Goal: Information Seeking & Learning: Learn about a topic

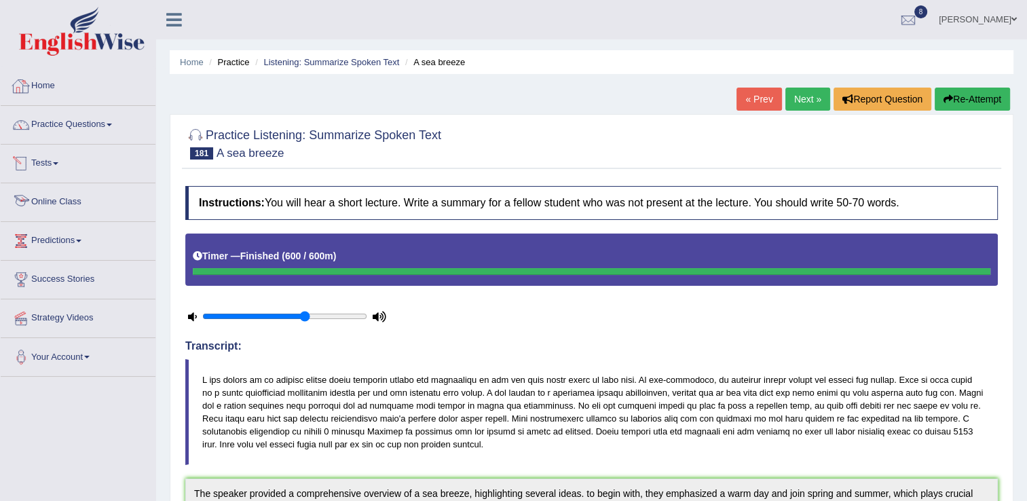
click at [68, 202] on link "Online Class" at bounding box center [78, 200] width 155 height 34
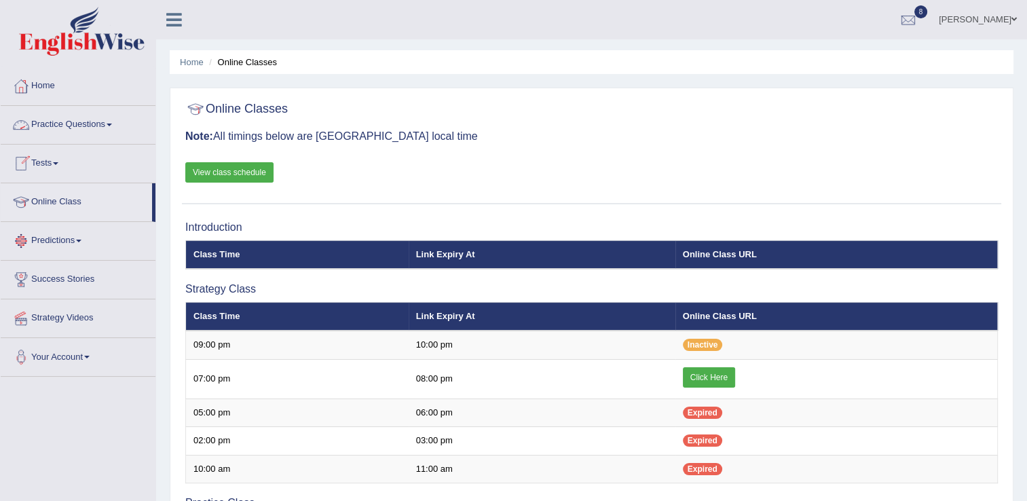
click at [105, 131] on link "Practice Questions" at bounding box center [78, 123] width 155 height 34
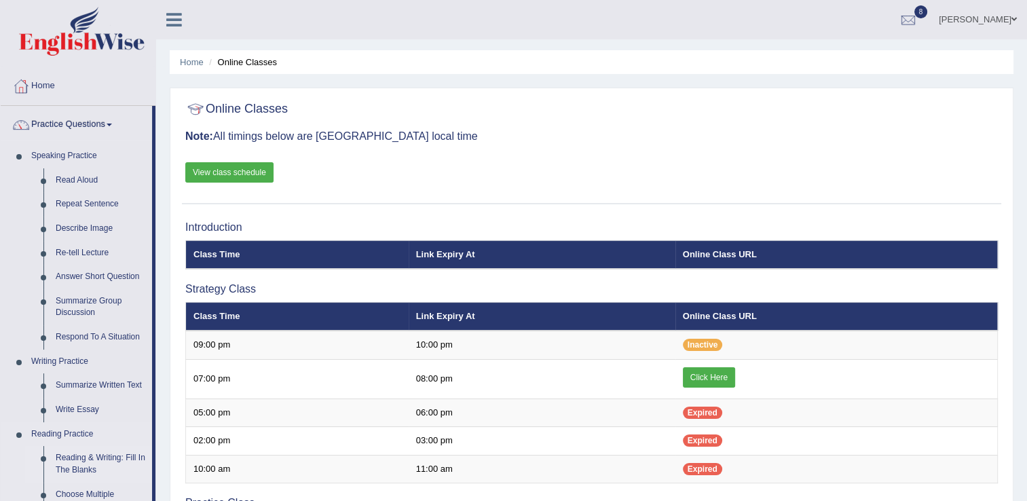
click at [70, 464] on link "Reading & Writing: Fill In The Blanks" at bounding box center [101, 464] width 103 height 36
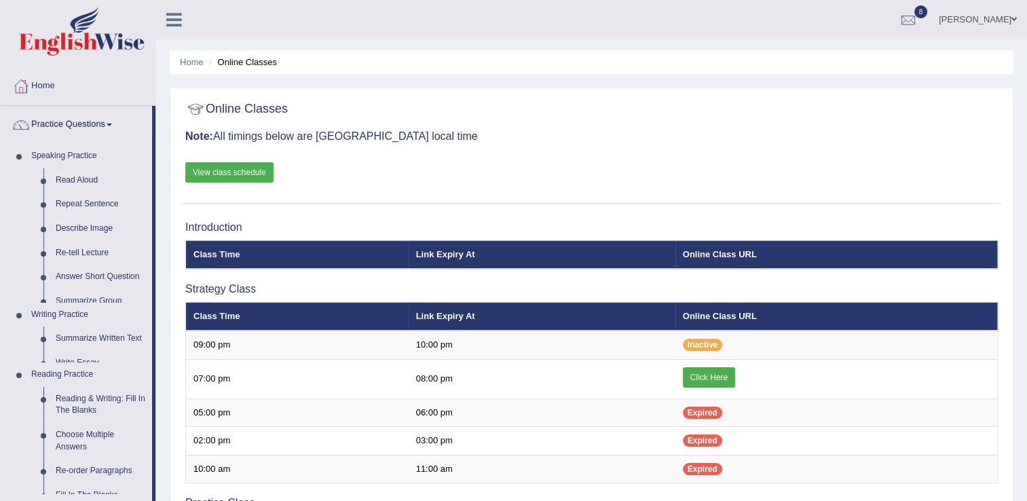
click at [70, 464] on ul "Speaking Practice Read Aloud Repeat Sentence Describe Image Re-tell Lecture Ans…" at bounding box center [76, 409] width 151 height 530
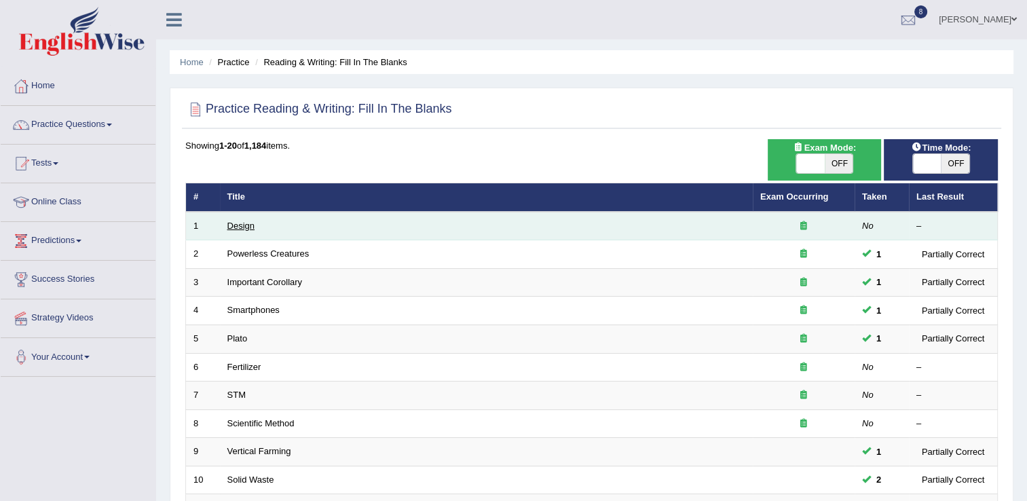
click at [232, 221] on link "Design" at bounding box center [240, 226] width 27 height 10
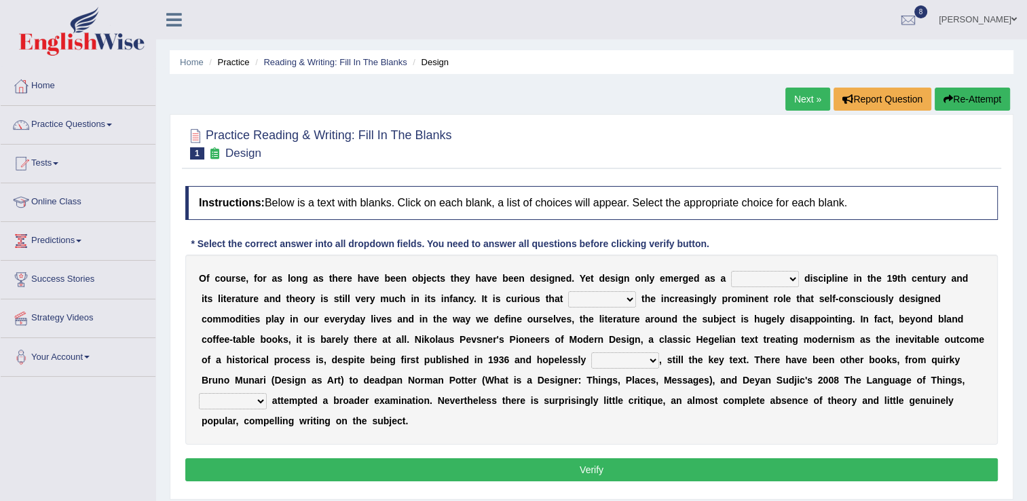
click at [750, 280] on select "bilateral ubiquitous foremost dedicated" at bounding box center [765, 279] width 68 height 16
select select "dedicated"
click at [731, 271] on select "bilateral ubiquitous foremost dedicated" at bounding box center [765, 279] width 68 height 16
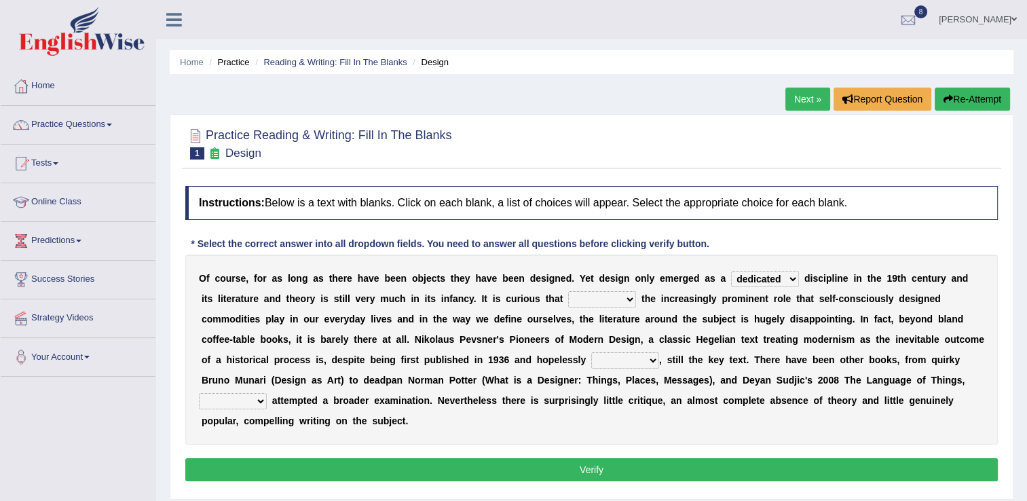
click at [568, 304] on select "since despite within through" at bounding box center [602, 299] width 68 height 16
select select "despite"
click at [568, 291] on select "since despite within through" at bounding box center [602, 299] width 68 height 16
click at [591, 357] on select "dates dating date dated" at bounding box center [625, 360] width 68 height 16
select select "dating"
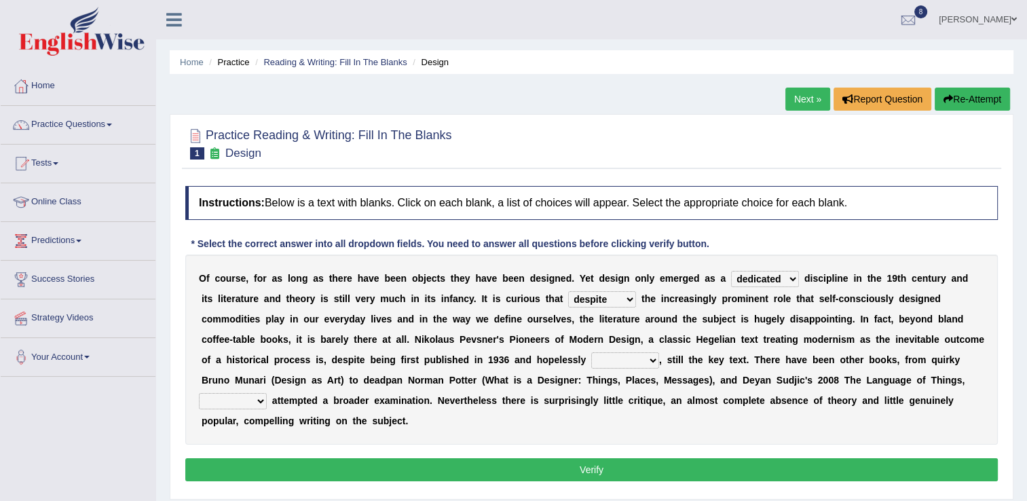
click at [591, 352] on select "dates dating date dated" at bounding box center [625, 360] width 68 height 16
click at [267, 393] on select "which then however as" at bounding box center [233, 401] width 68 height 16
select select "however"
click at [267, 393] on select "which then however as" at bounding box center [233, 401] width 68 height 16
click at [596, 458] on button "Verify" at bounding box center [591, 469] width 813 height 23
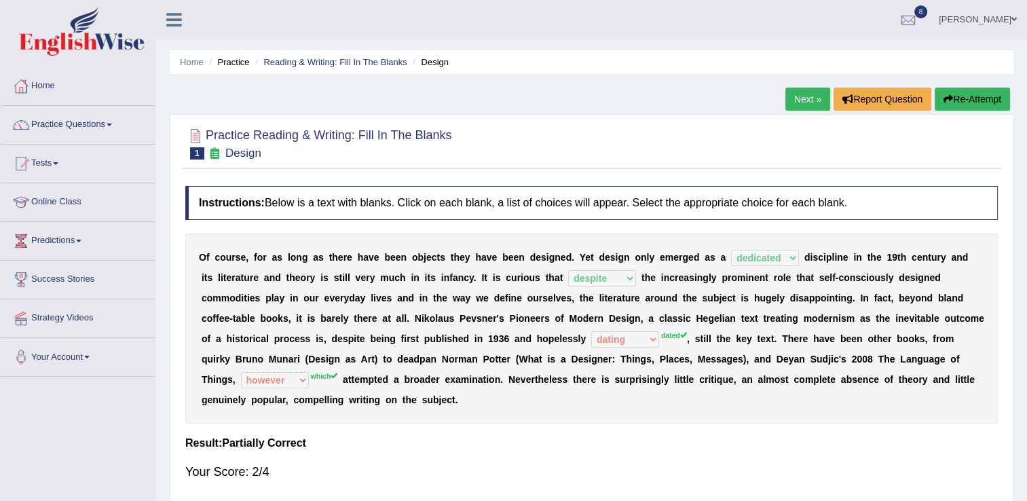
click at [801, 94] on link "Next »" at bounding box center [808, 99] width 45 height 23
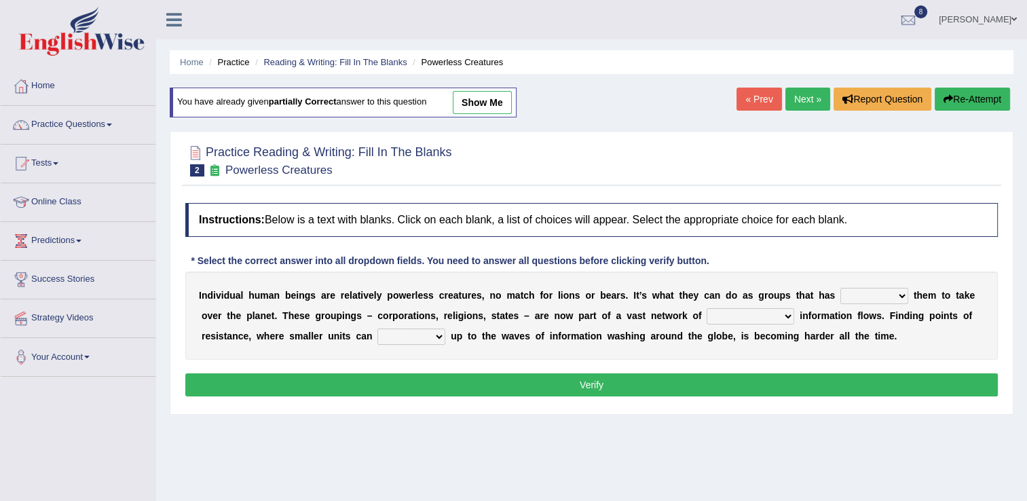
click at [749, 99] on link "« Prev" at bounding box center [759, 99] width 45 height 23
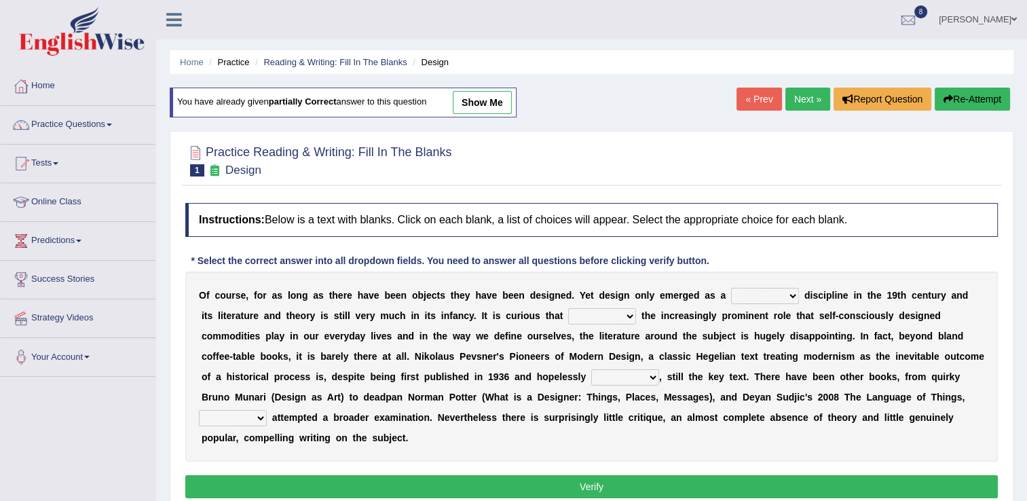
click at [818, 100] on link "Next »" at bounding box center [808, 99] width 45 height 23
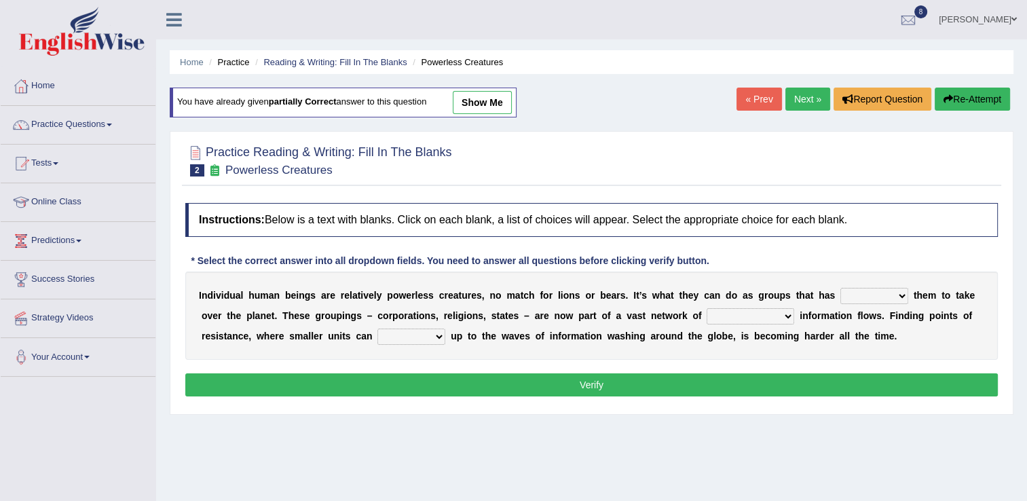
click at [479, 105] on link "show me" at bounding box center [482, 102] width 59 height 23
select select "embodied"
select select "interconnected"
select select "raise"
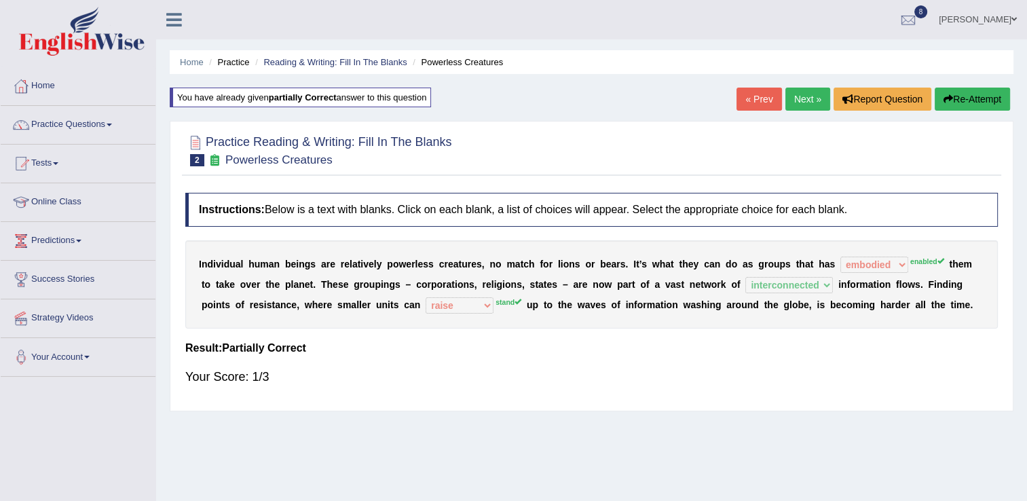
click at [799, 92] on link "Next »" at bounding box center [808, 99] width 45 height 23
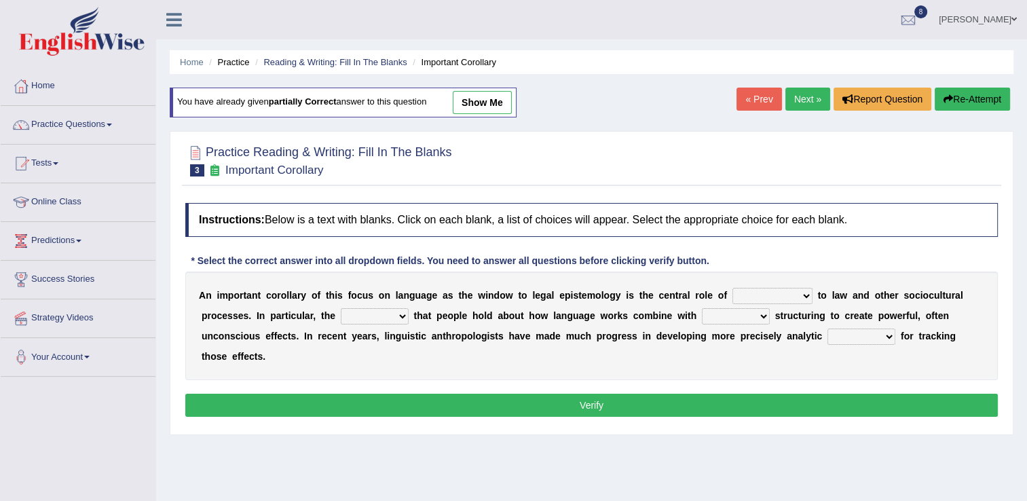
click at [483, 103] on link "show me" at bounding box center [482, 102] width 59 height 23
select select "acquaintance"
select select "ideas"
select select "legitimate"
select select "tools"
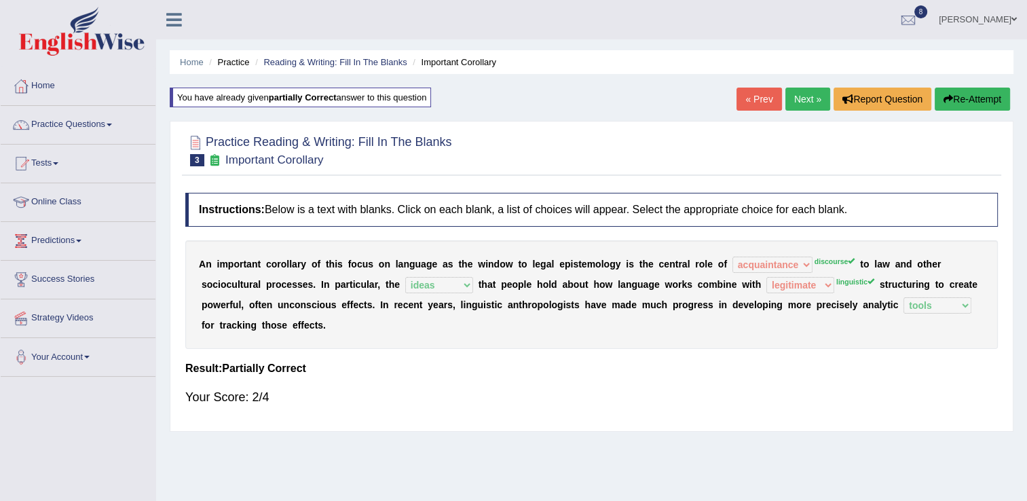
click at [798, 100] on link "Next »" at bounding box center [808, 99] width 45 height 23
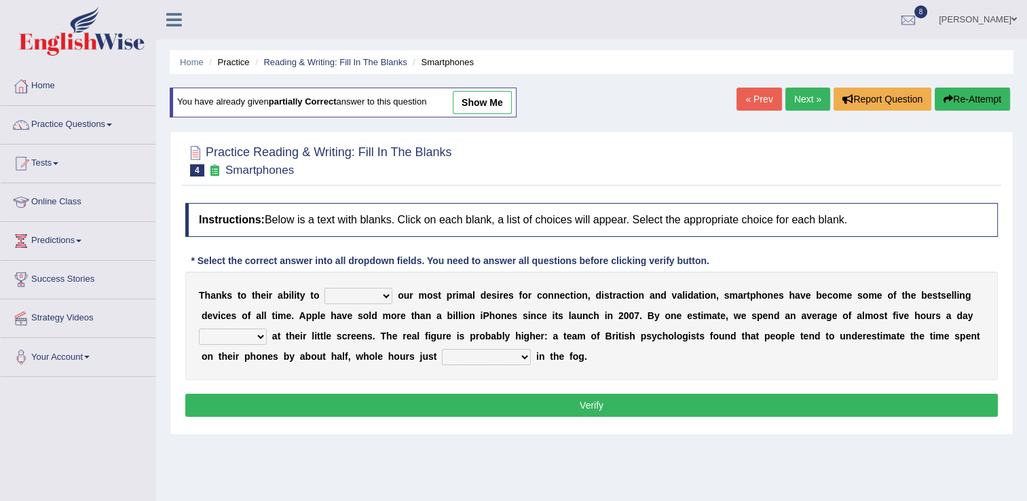
click at [755, 96] on link "« Prev" at bounding box center [759, 99] width 45 height 23
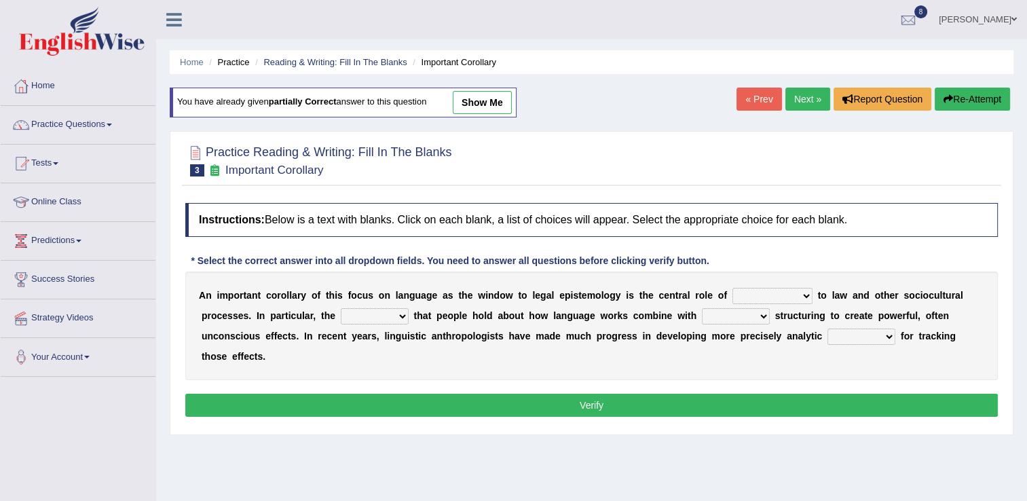
click at [470, 103] on link "show me" at bounding box center [482, 102] width 59 height 23
select select "acquaintance"
select select "ideas"
select select "legitimate"
select select "tools"
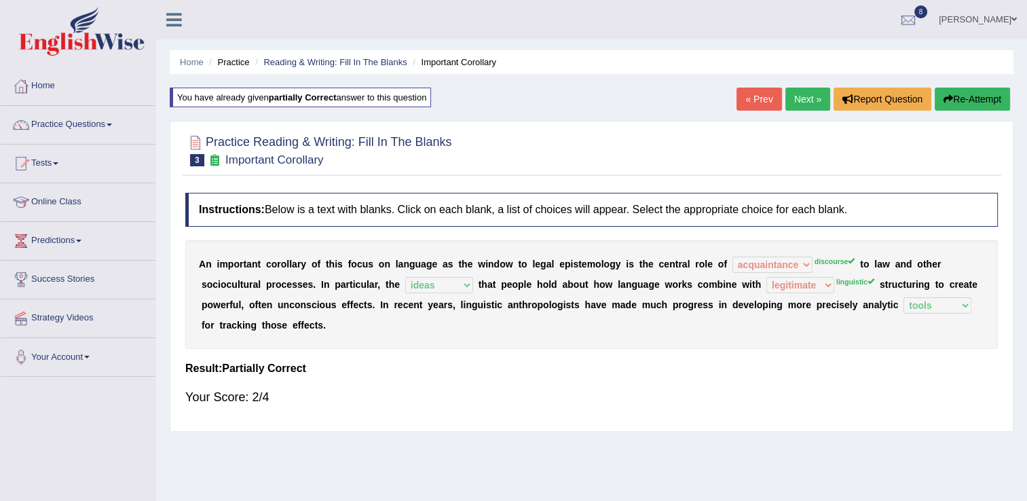
click at [809, 93] on link "Next »" at bounding box center [808, 99] width 45 height 23
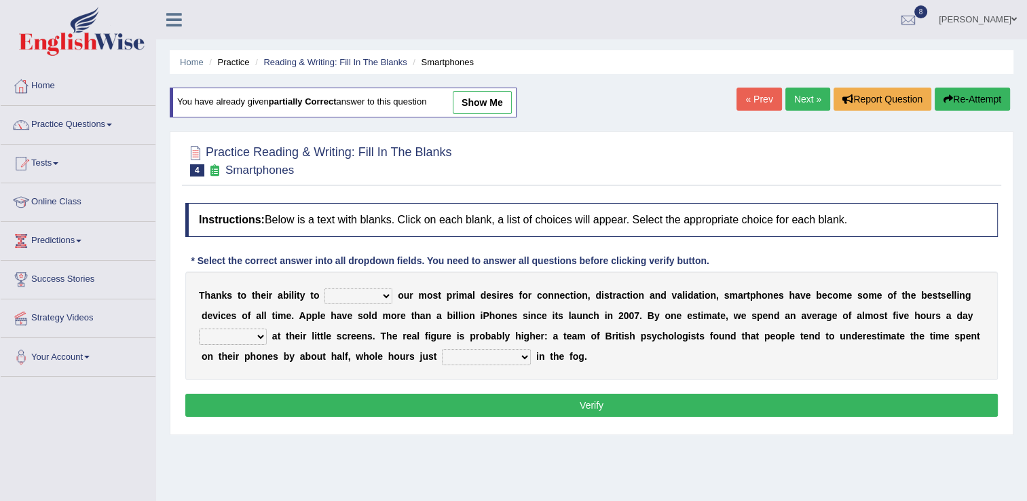
click at [758, 97] on link "« Prev" at bounding box center [759, 99] width 45 height 23
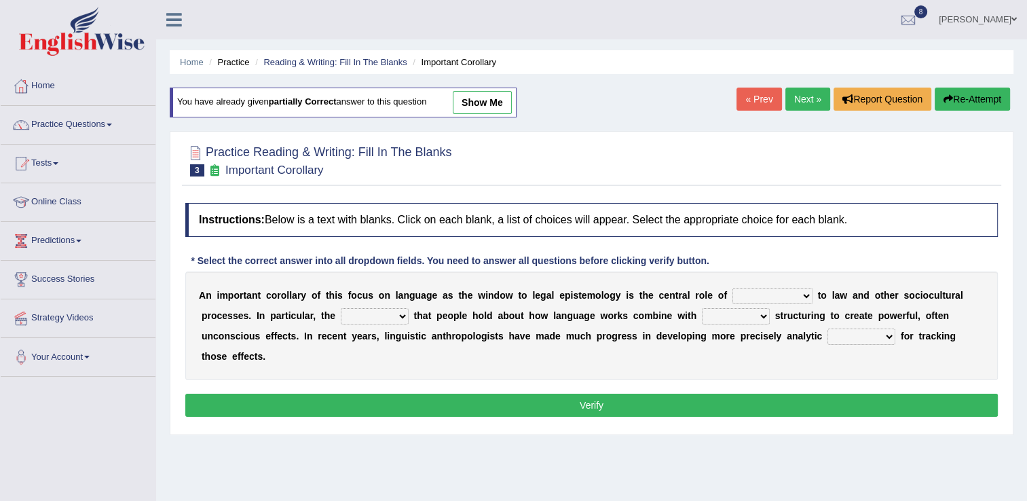
drag, startPoint x: 0, startPoint y: 0, endPoint x: 479, endPoint y: 96, distance: 488.3
click at [479, 96] on link "show me" at bounding box center [482, 102] width 59 height 23
select select "acquaintance"
select select "ideas"
select select "legitimate"
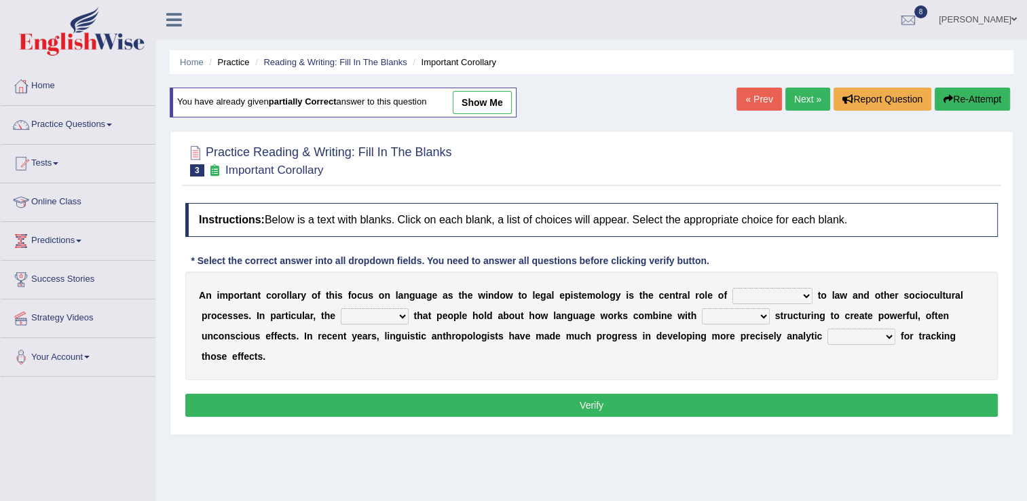
select select "tools"
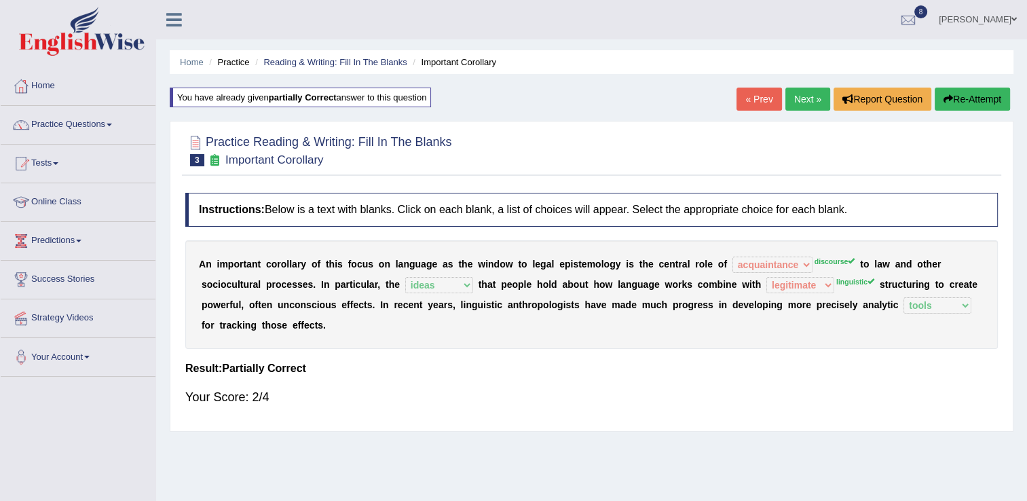
click at [830, 93] on div "« Prev Next » Report Question Re-Attempt" at bounding box center [875, 101] width 277 height 26
click at [803, 105] on link "Next »" at bounding box center [808, 99] width 45 height 23
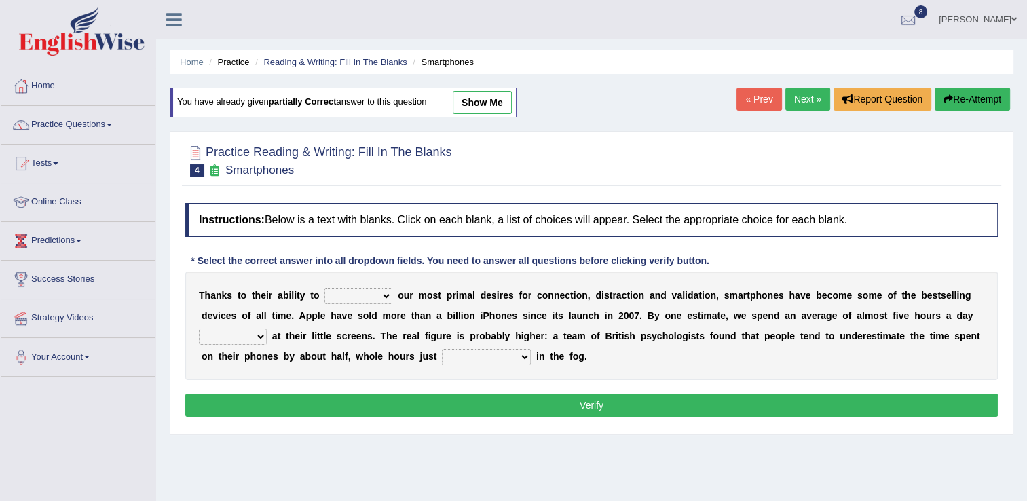
click at [477, 107] on link "show me" at bounding box center [482, 102] width 59 height 23
select select "describe"
select select "watching"
select select "evaporating"
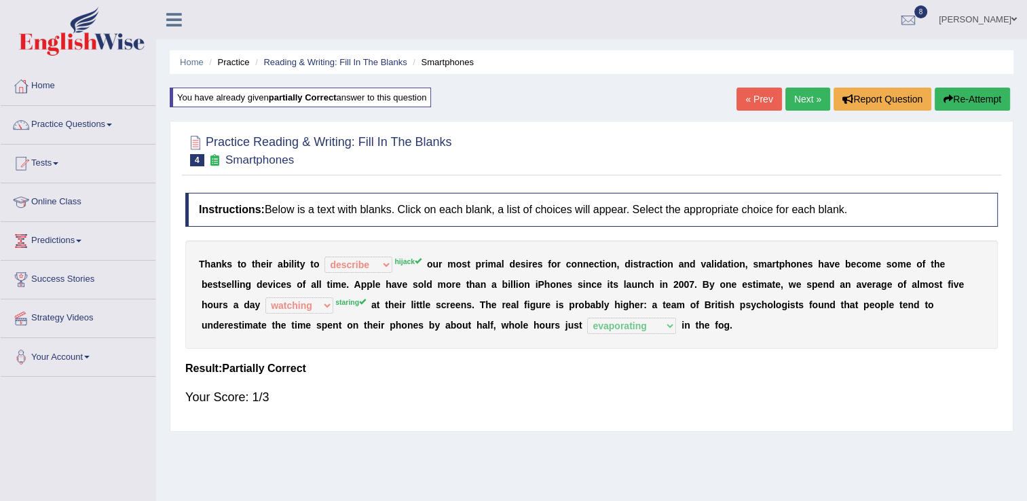
click at [410, 263] on sup "hijack" at bounding box center [408, 261] width 27 height 8
click at [805, 101] on link "Next »" at bounding box center [808, 99] width 45 height 23
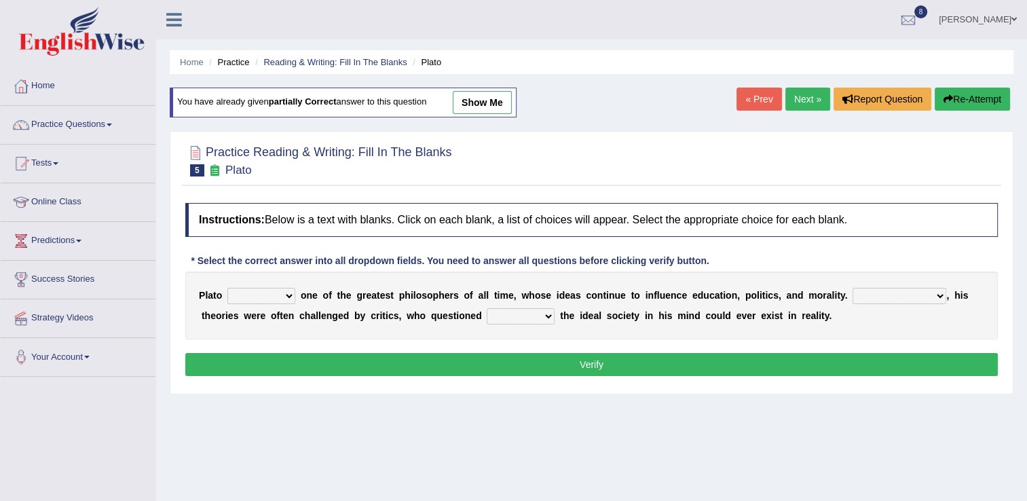
click at [282, 291] on select "keeps comes claims remains" at bounding box center [261, 296] width 68 height 16
click at [479, 103] on link "show me" at bounding box center [482, 102] width 59 height 23
select select "comes"
select select "However"
select select "which"
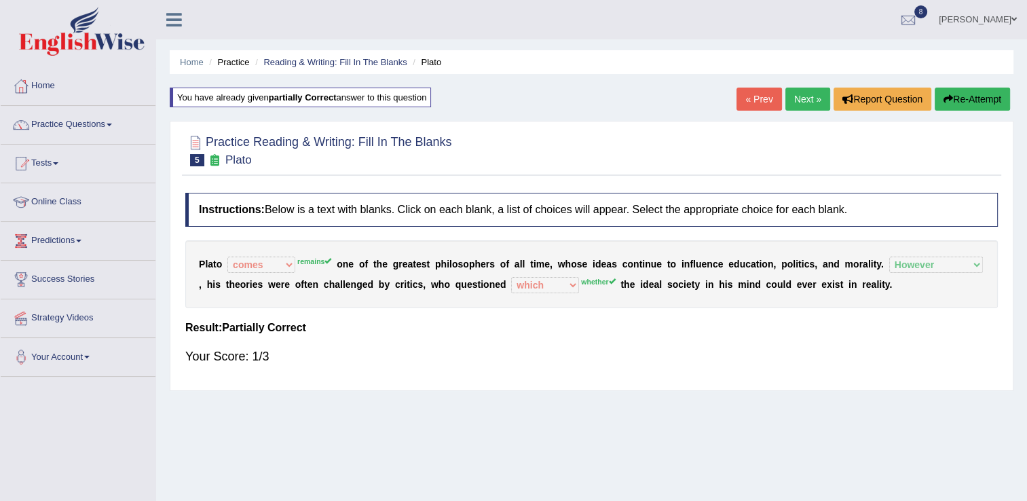
click at [813, 97] on link "Next »" at bounding box center [808, 99] width 45 height 23
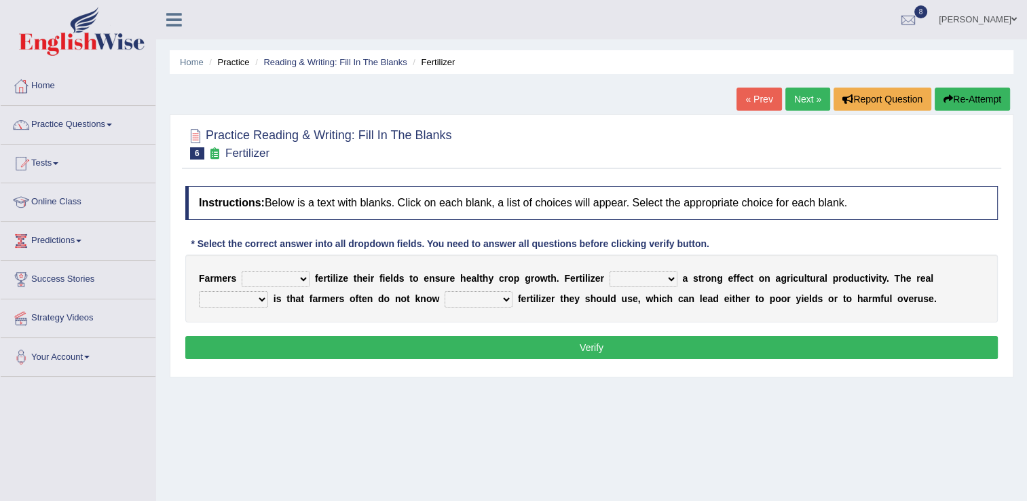
click at [295, 280] on select "must should need can" at bounding box center [276, 279] width 68 height 16
select select "need"
click at [242, 271] on select "must should need can" at bounding box center [276, 279] width 68 height 16
click at [644, 278] on select "has had have having" at bounding box center [644, 279] width 68 height 16
select select "have"
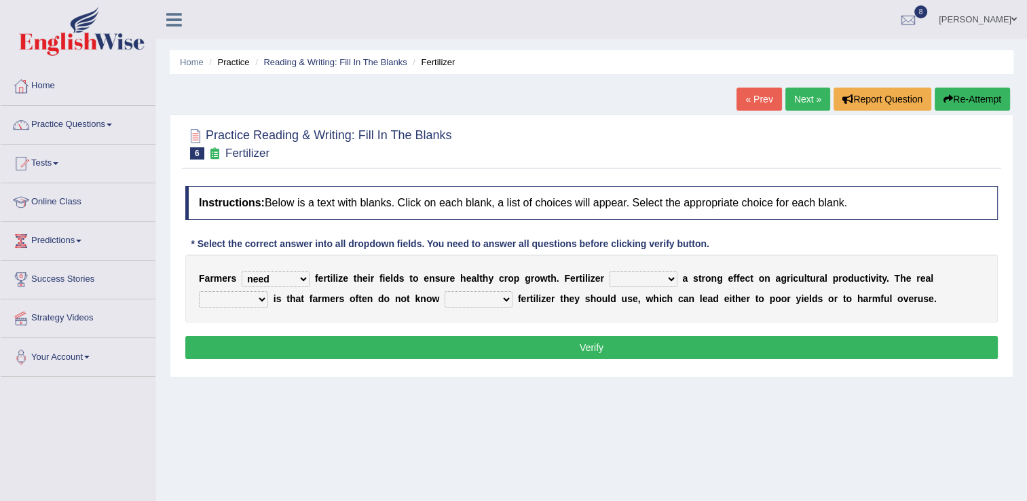
click at [610, 271] on select "has had have having" at bounding box center [644, 279] width 68 height 16
click at [268, 291] on select "problem question conclusion answer" at bounding box center [233, 299] width 69 height 16
select select "problem"
click at [268, 291] on select "problem question conclusion answer" at bounding box center [233, 299] width 69 height 16
click at [445, 297] on select "how much how many however so much" at bounding box center [479, 299] width 68 height 16
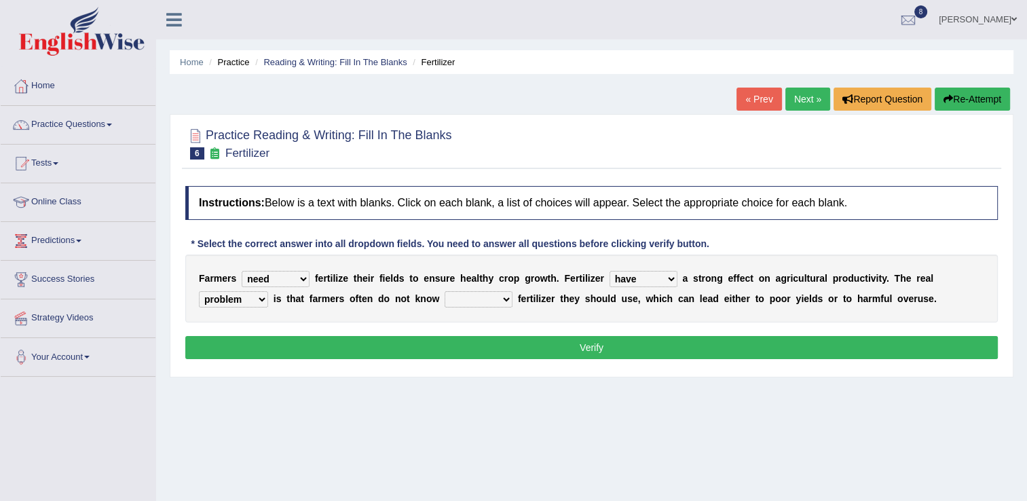
select select "how much"
click at [445, 291] on select "how much how many however so much" at bounding box center [479, 299] width 68 height 16
click at [608, 355] on button "Verify" at bounding box center [591, 347] width 813 height 23
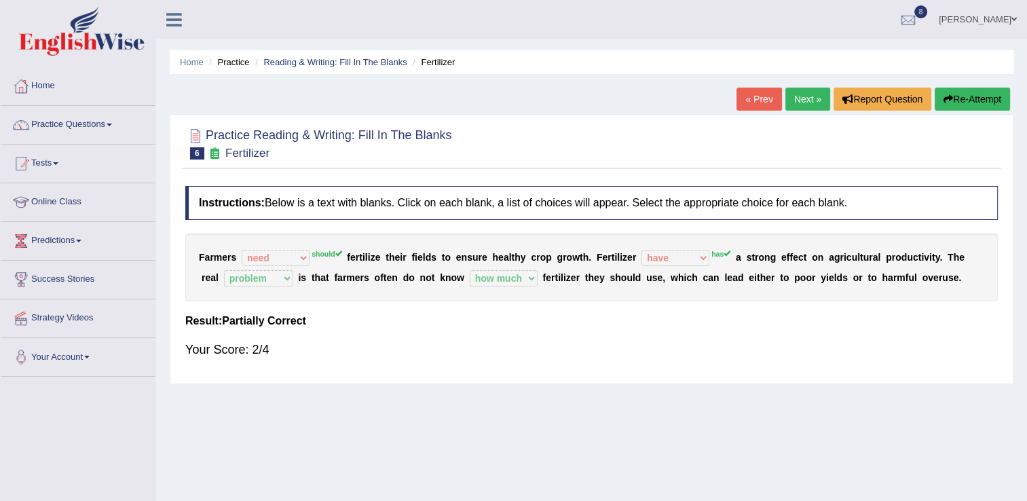
click at [803, 102] on link "Next »" at bounding box center [808, 99] width 45 height 23
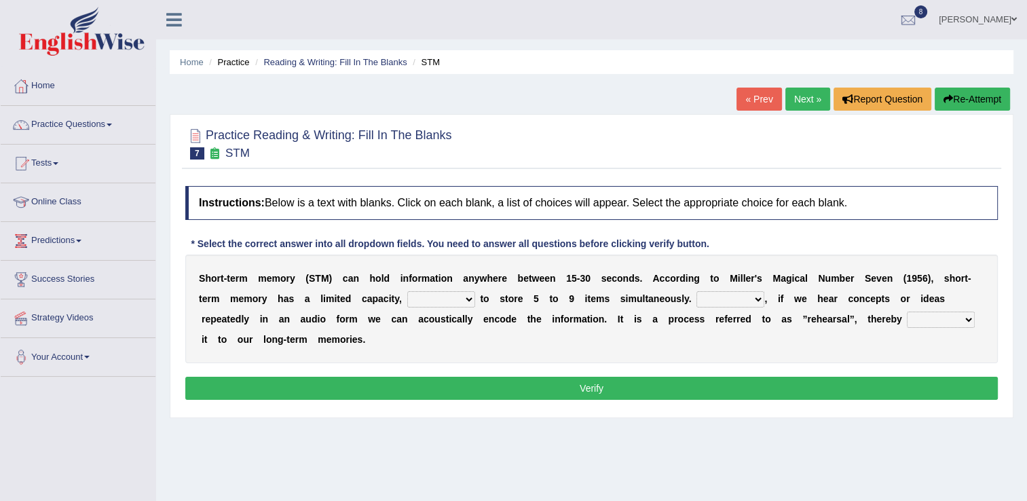
click at [422, 301] on select "being able is able be able unable" at bounding box center [441, 299] width 68 height 16
select select "is able"
click at [407, 291] on select "being able is able be able unable" at bounding box center [441, 299] width 68 height 16
click at [697, 295] on select "However So Moreover Therefore" at bounding box center [731, 299] width 68 height 16
select select "However"
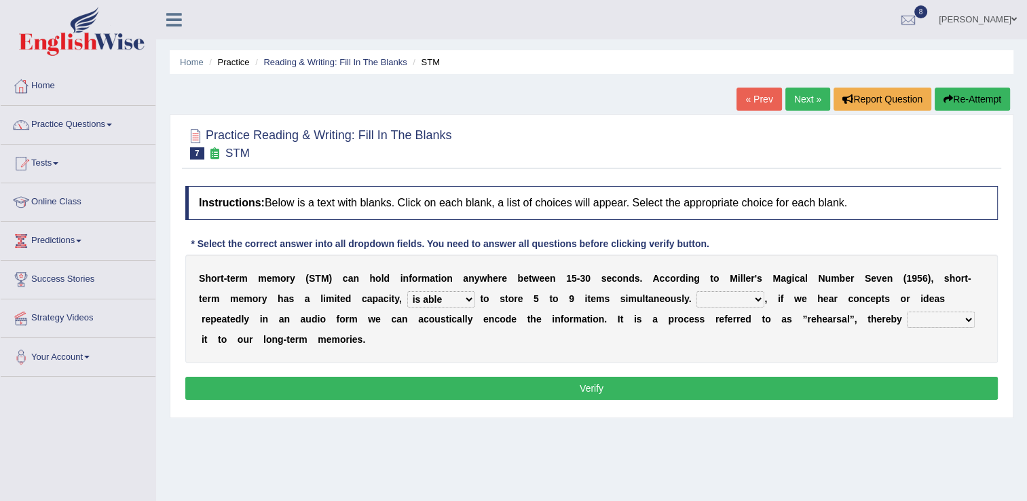
click at [697, 291] on select "However So Moreover Therefore" at bounding box center [731, 299] width 68 height 16
click at [697, 295] on select "However So Moreover Therefore" at bounding box center [731, 299] width 68 height 16
click at [907, 318] on select "commit commits commiting commited" at bounding box center [941, 320] width 68 height 16
select select "commits"
click at [907, 312] on select "commit commits commiting commited" at bounding box center [941, 320] width 68 height 16
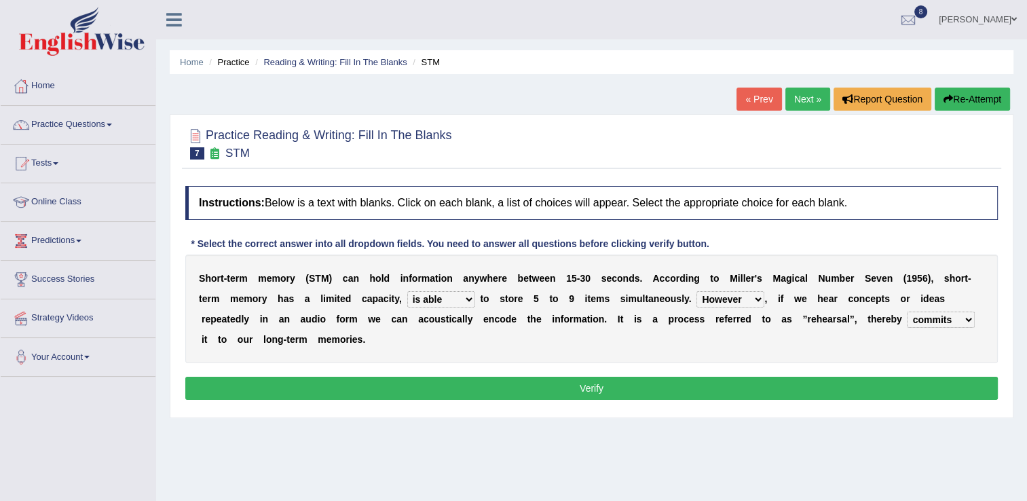
click at [574, 389] on button "Verify" at bounding box center [591, 388] width 813 height 23
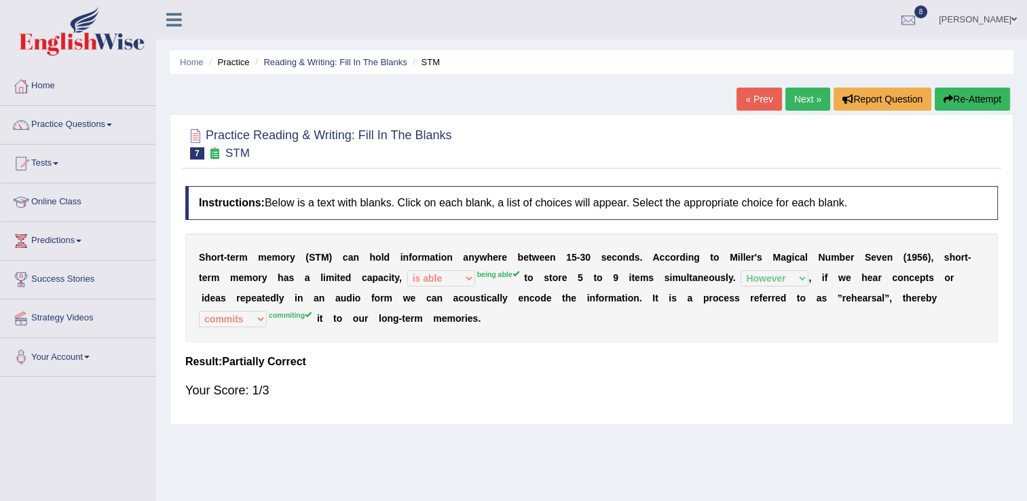
click at [810, 103] on link "Next »" at bounding box center [808, 99] width 45 height 23
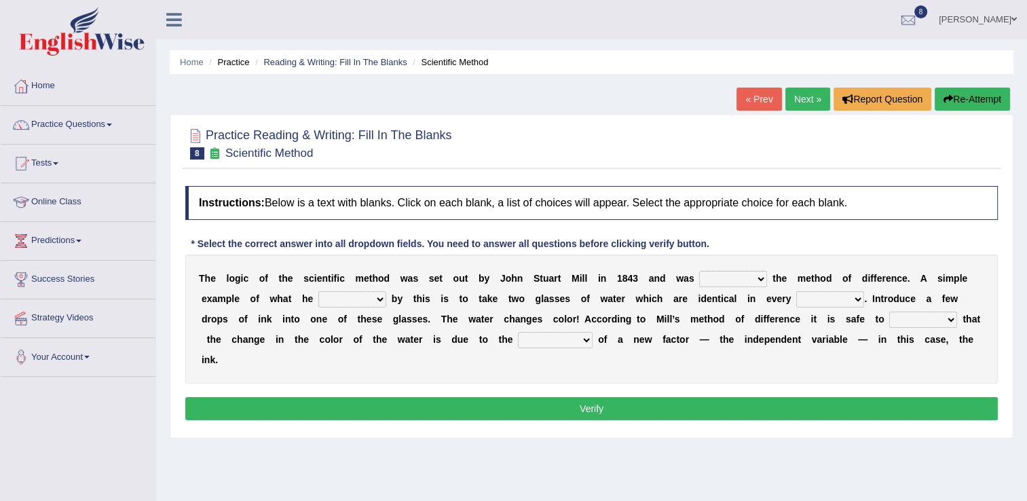
click at [725, 278] on select "pointed claimed demanded named" at bounding box center [733, 279] width 68 height 16
select select "demanded"
click at [699, 271] on select "pointed claimed demanded named" at bounding box center [733, 279] width 68 height 16
click at [318, 301] on select "capped charged found meant" at bounding box center [352, 299] width 68 height 16
select select "found"
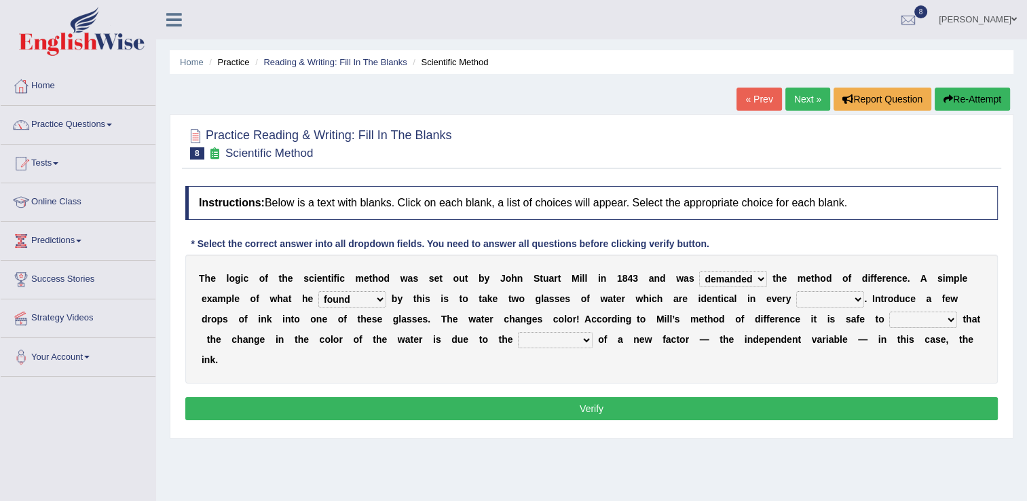
click at [318, 291] on select "capped charged found meant" at bounding box center [352, 299] width 68 height 16
click at [797, 299] on select "thought identity measure respect" at bounding box center [831, 299] width 68 height 16
select select "measure"
click at [797, 291] on select "thought identity measure respect" at bounding box center [831, 299] width 68 height 16
click at [890, 319] on select "assume discuss prefer acclaim" at bounding box center [924, 320] width 68 height 16
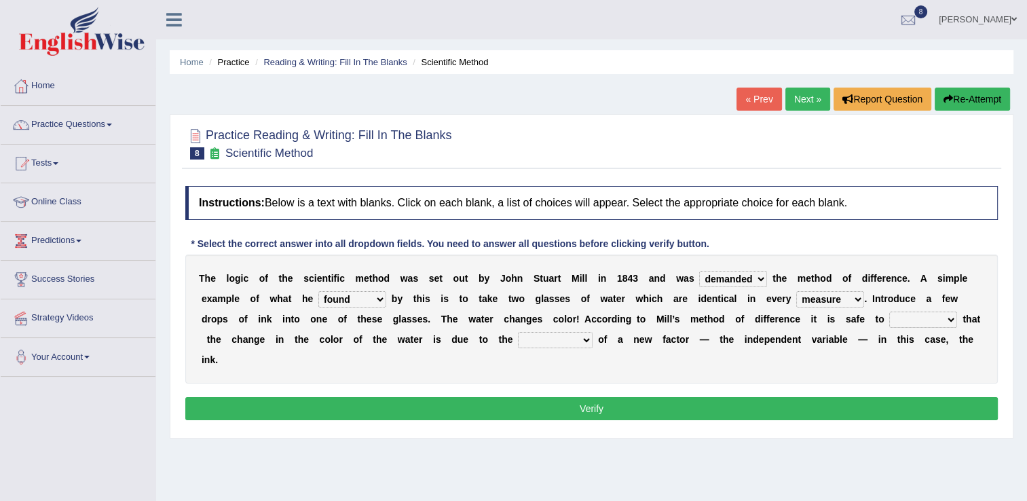
click at [797, 299] on select "thought identity measure respect" at bounding box center [831, 299] width 68 height 16
click at [651, 360] on div "T h e l o g i c o f t h e s c i e n t i f i c m e t h o d w a s s e t o u t b y…" at bounding box center [591, 319] width 813 height 129
click at [890, 318] on select "assume discuss prefer acclaim" at bounding box center [924, 320] width 68 height 16
select select "prefer"
click at [890, 312] on select "assume discuss prefer acclaim" at bounding box center [924, 320] width 68 height 16
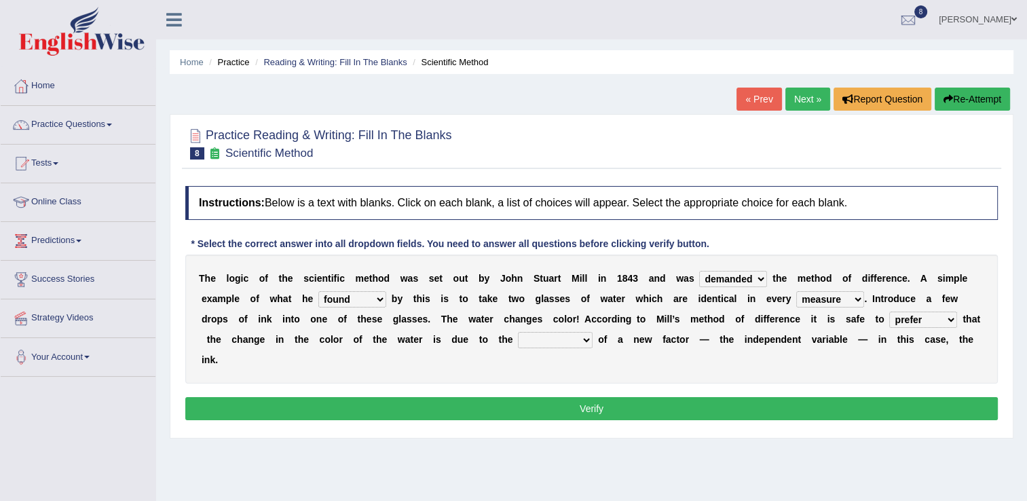
click at [518, 345] on select "introduction magnitude preparation purification" at bounding box center [555, 340] width 75 height 16
select select "introduction"
click at [518, 332] on select "introduction magnitude preparation purification" at bounding box center [555, 340] width 75 height 16
click at [551, 397] on button "Verify" at bounding box center [591, 408] width 813 height 23
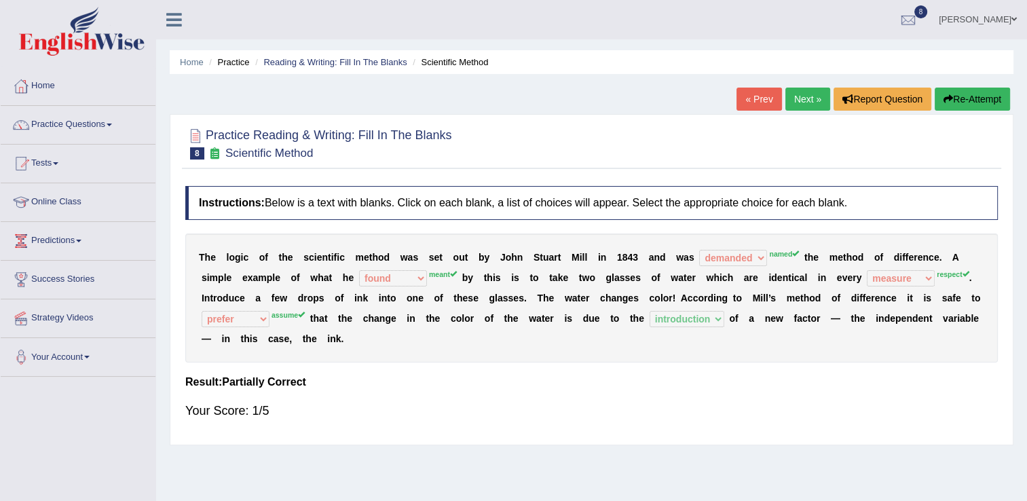
click at [792, 107] on link "Next »" at bounding box center [808, 99] width 45 height 23
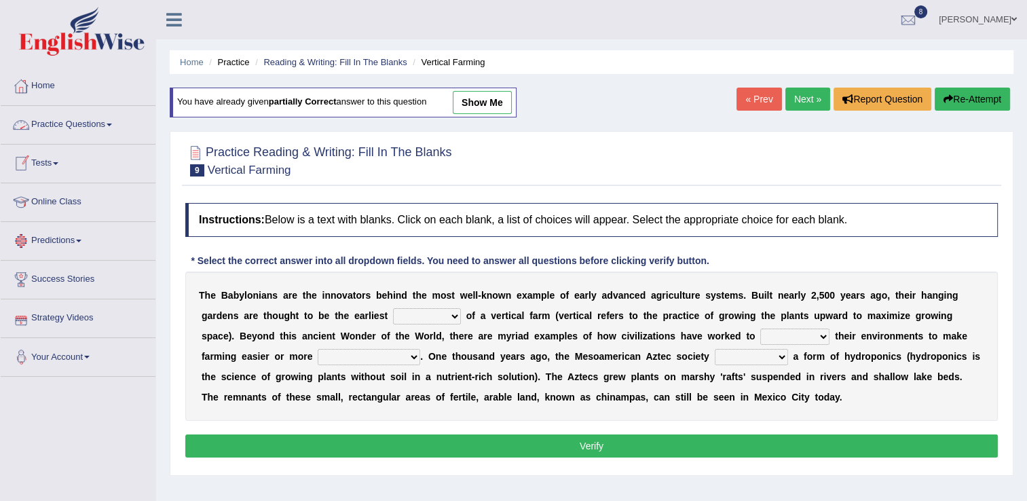
click at [59, 201] on link "Online Class" at bounding box center [78, 200] width 155 height 34
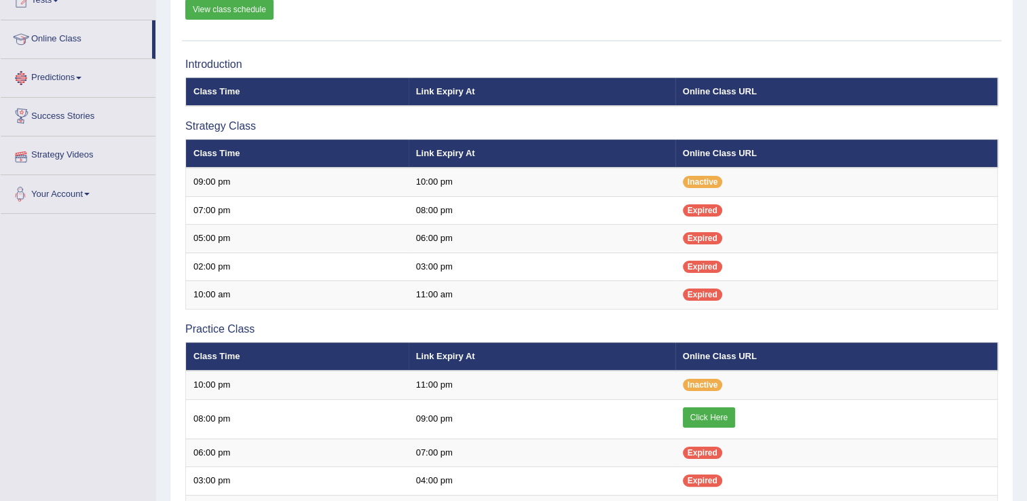
scroll to position [190, 0]
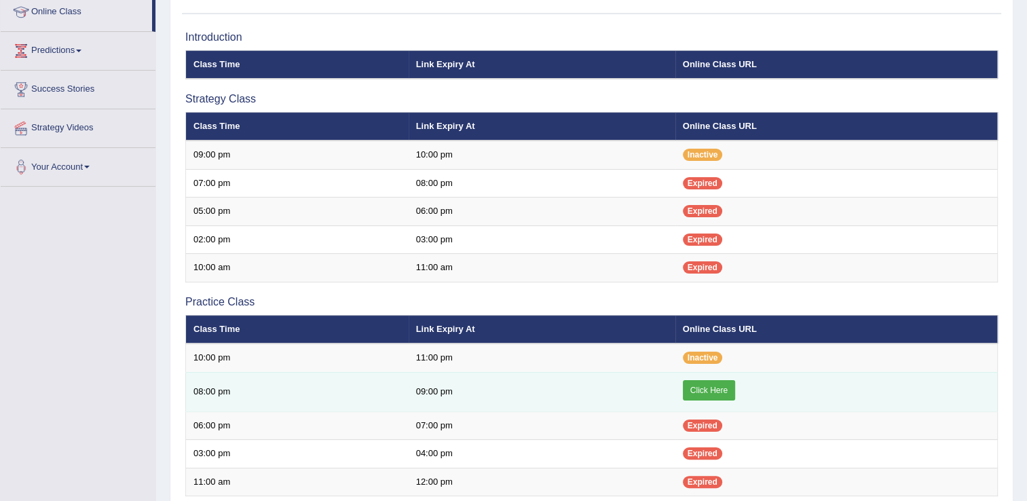
click at [708, 388] on link "Click Here" at bounding box center [709, 390] width 52 height 20
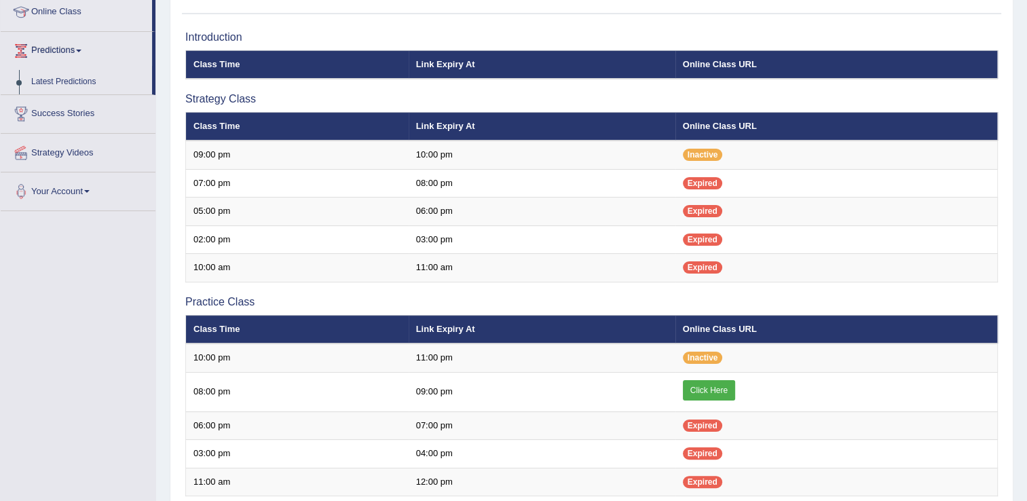
click at [97, 37] on link "Predictions" at bounding box center [76, 49] width 151 height 34
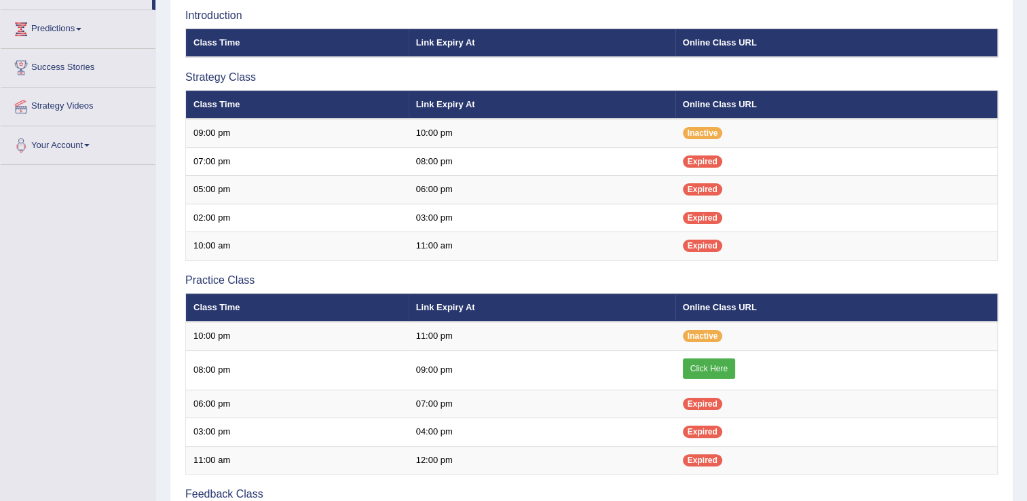
scroll to position [190, 0]
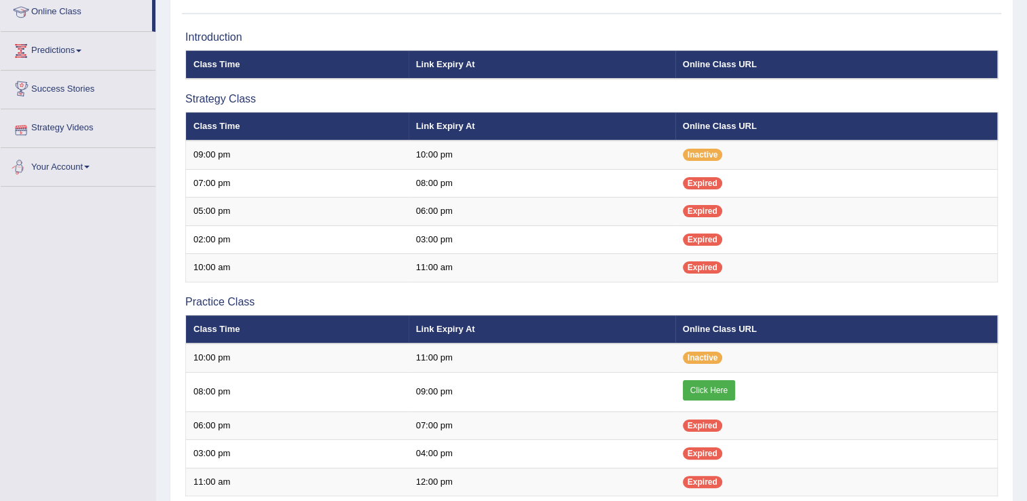
click at [27, 206] on div "Toggle navigation Home Practice Questions Speaking Practice Read Aloud Repeat S…" at bounding box center [513, 277] width 1027 height 935
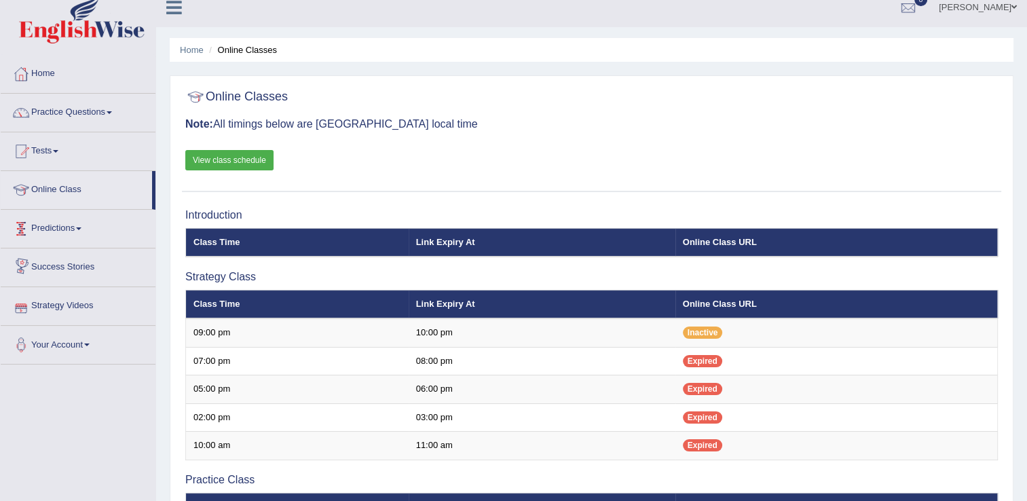
scroll to position [0, 0]
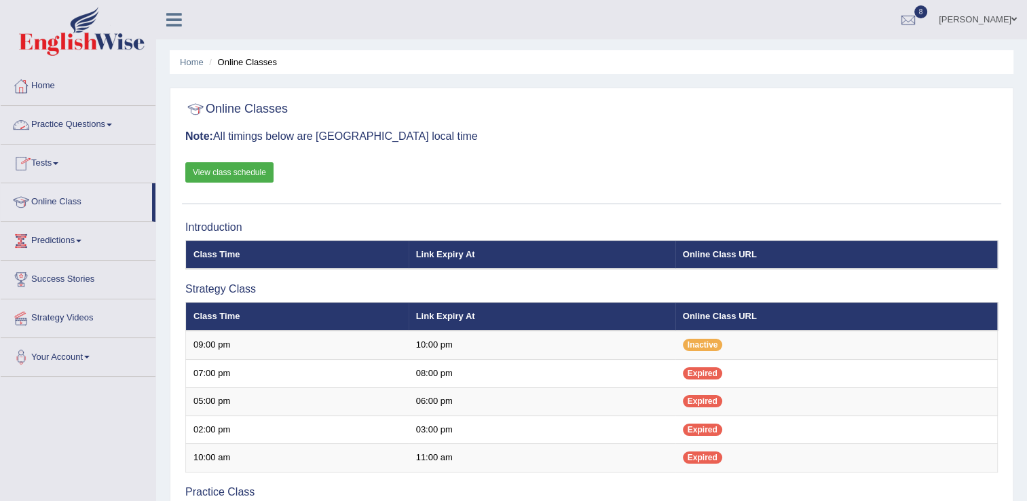
click at [84, 117] on link "Practice Questions" at bounding box center [78, 123] width 155 height 34
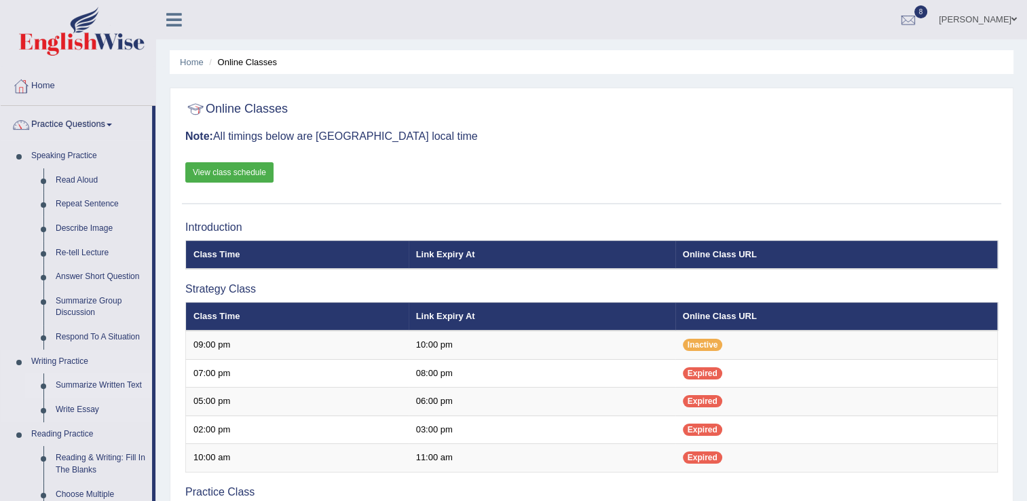
click at [102, 390] on link "Summarize Written Text" at bounding box center [101, 385] width 103 height 24
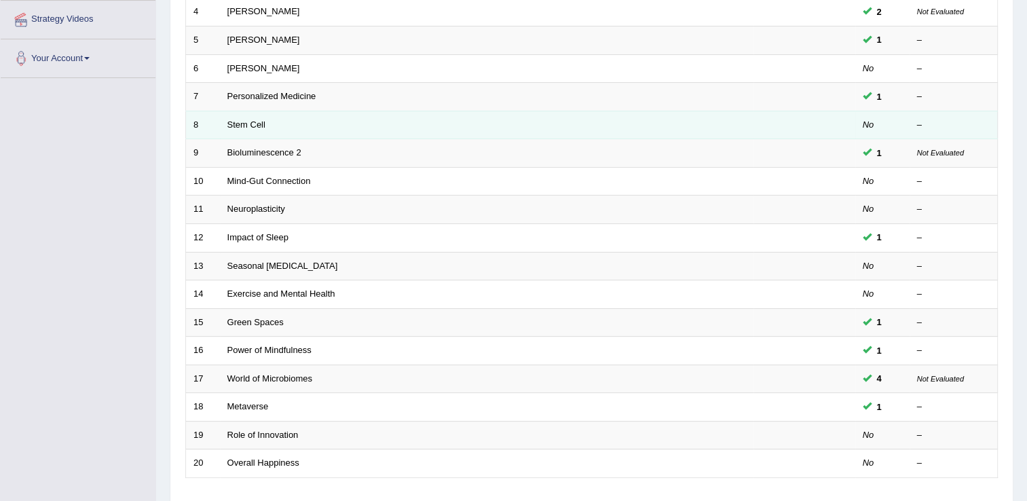
scroll to position [326, 0]
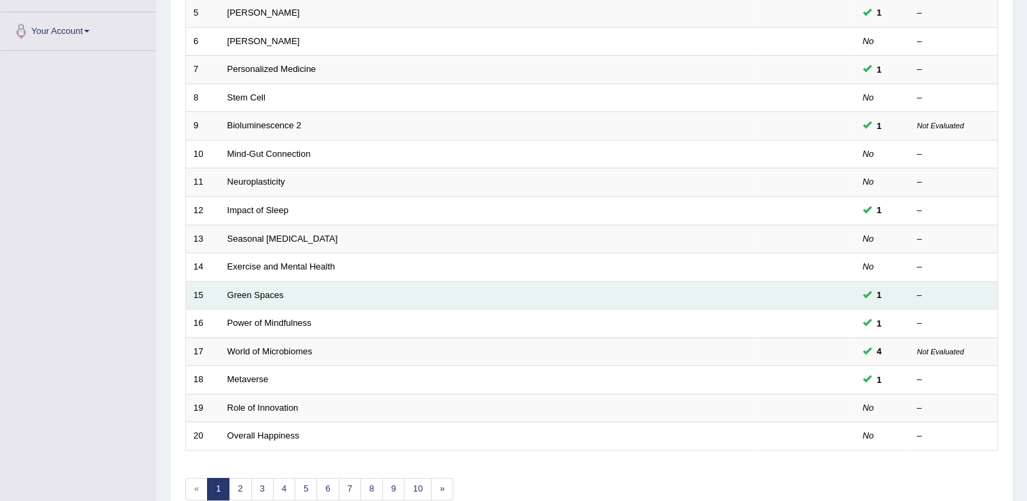
click at [260, 290] on link "Green Spaces" at bounding box center [255, 295] width 56 height 10
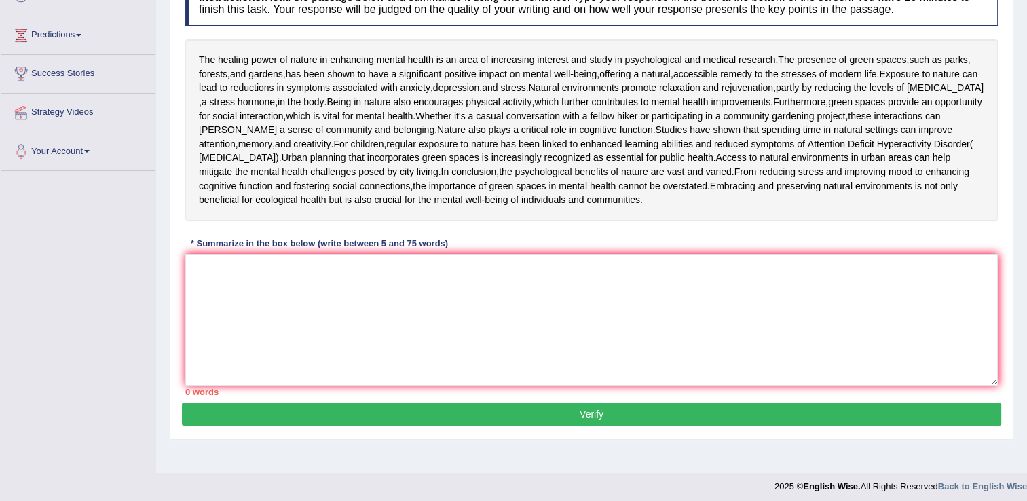
scroll to position [217, 0]
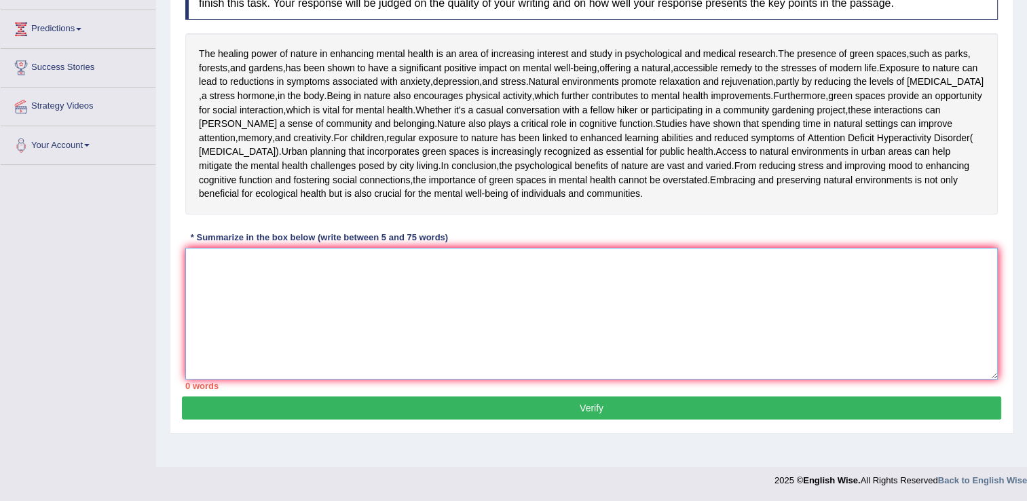
click at [215, 361] on textarea at bounding box center [591, 314] width 813 height 132
click at [220, 369] on textarea at bounding box center [591, 314] width 813 height 132
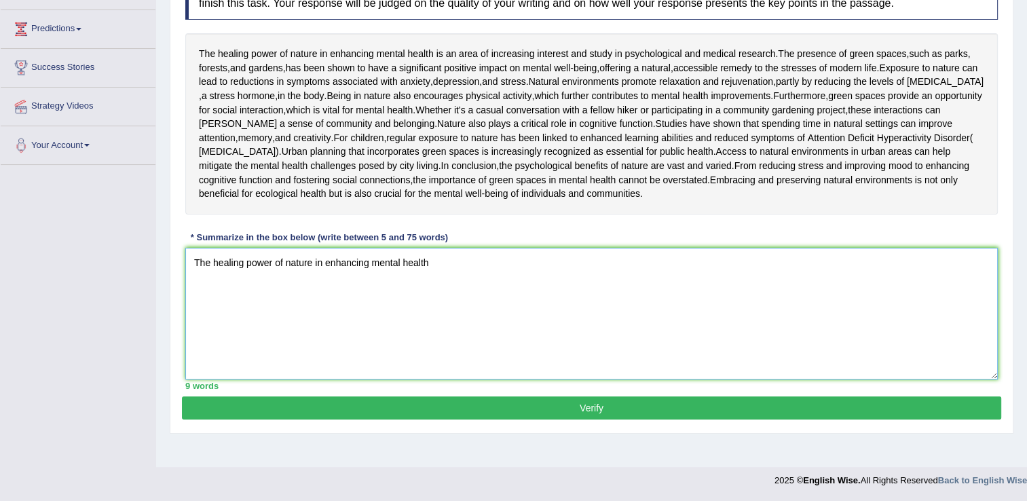
click at [428, 364] on textarea "The healing power of nature in enhancing mental health" at bounding box center [591, 314] width 813 height 132
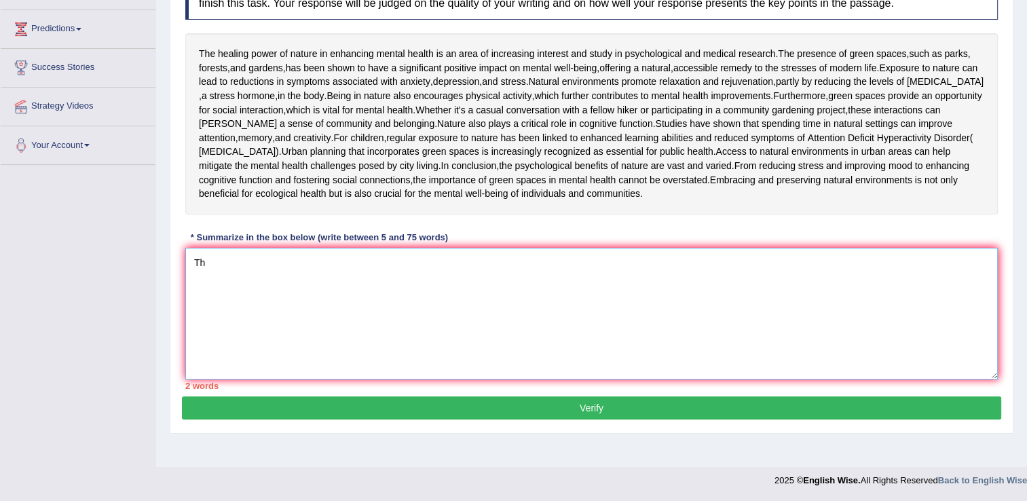
type textarea "T"
click at [852, 346] on textarea at bounding box center [591, 314] width 813 height 132
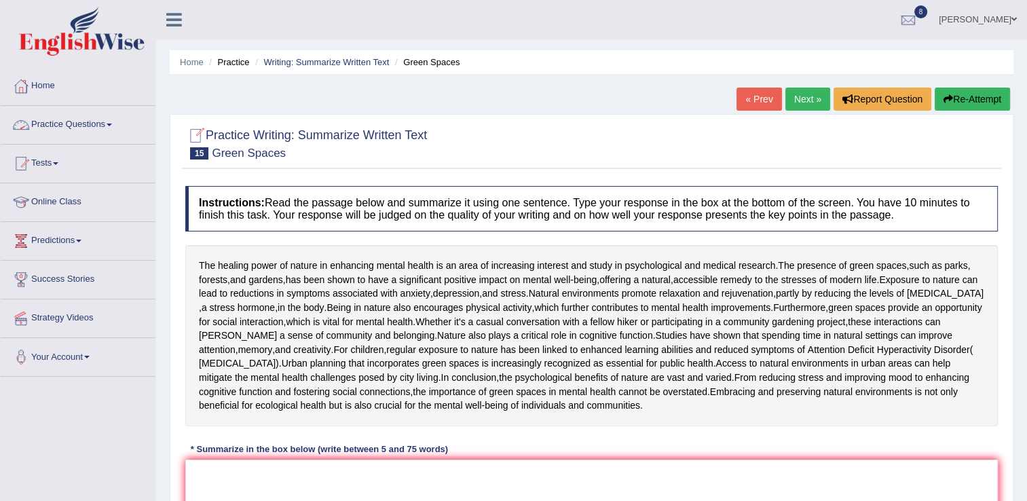
click at [111, 132] on link "Practice Questions" at bounding box center [78, 123] width 155 height 34
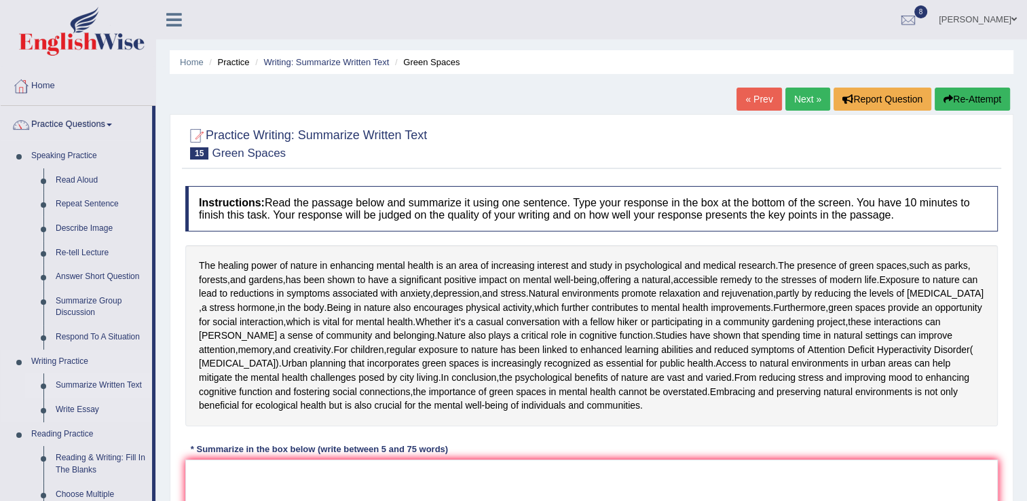
click at [96, 383] on link "Summarize Written Text" at bounding box center [101, 385] width 103 height 24
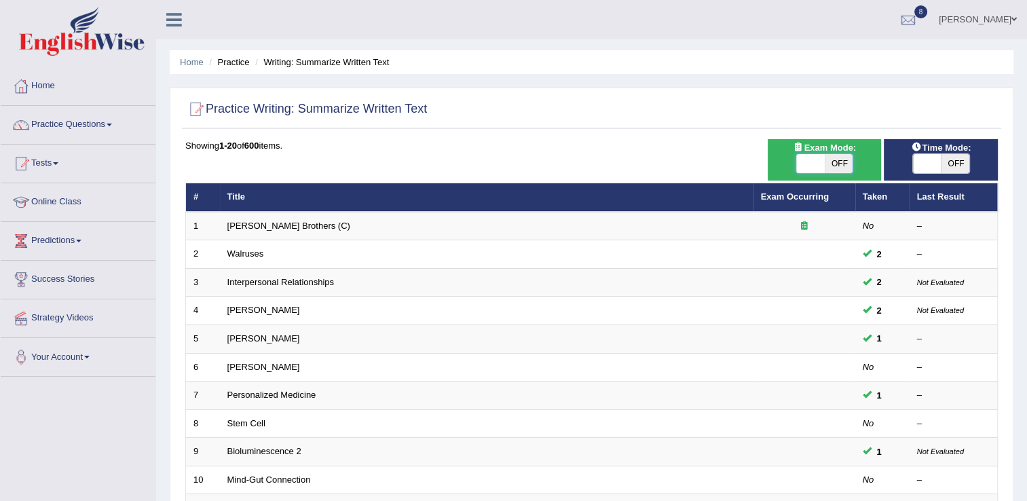
click at [816, 158] on span at bounding box center [811, 163] width 29 height 19
checkbox input "true"
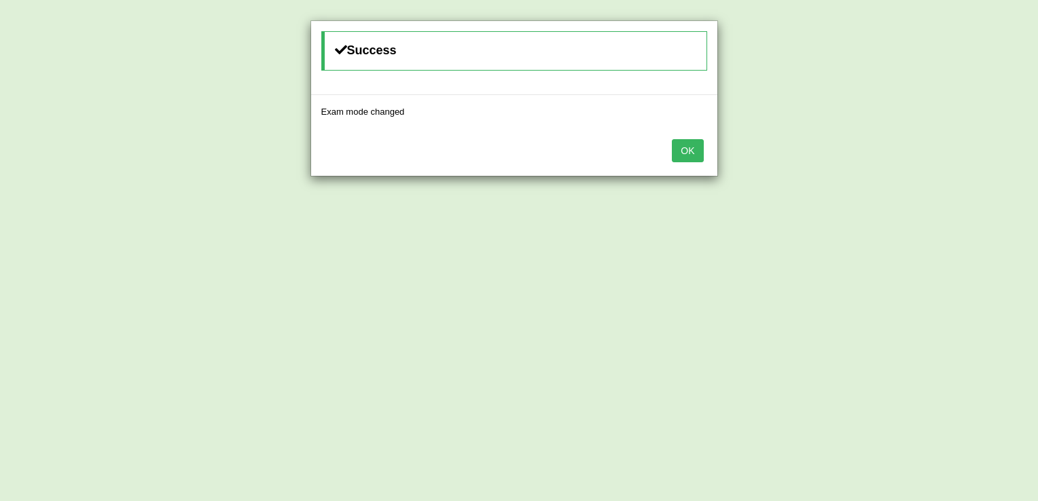
click at [684, 154] on button "OK" at bounding box center [687, 150] width 31 height 23
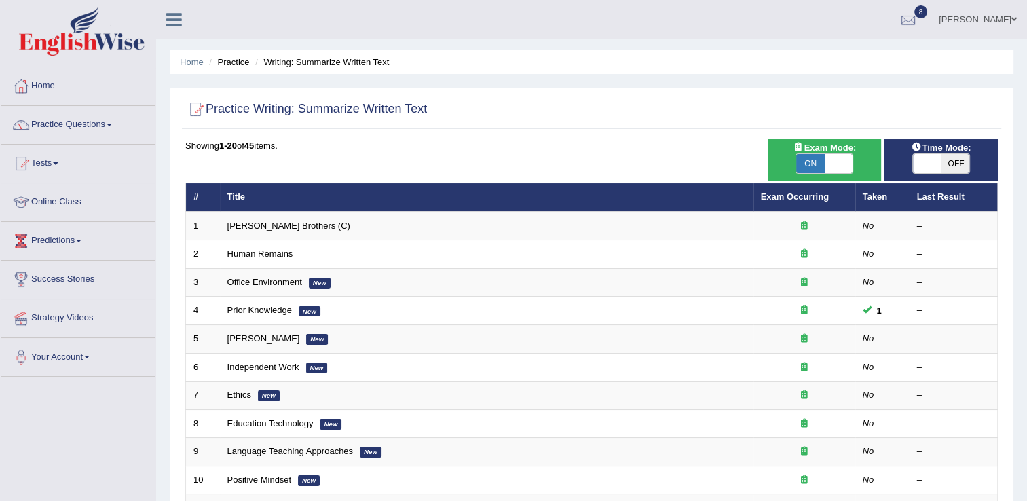
click at [926, 164] on span at bounding box center [927, 163] width 29 height 19
checkbox input "true"
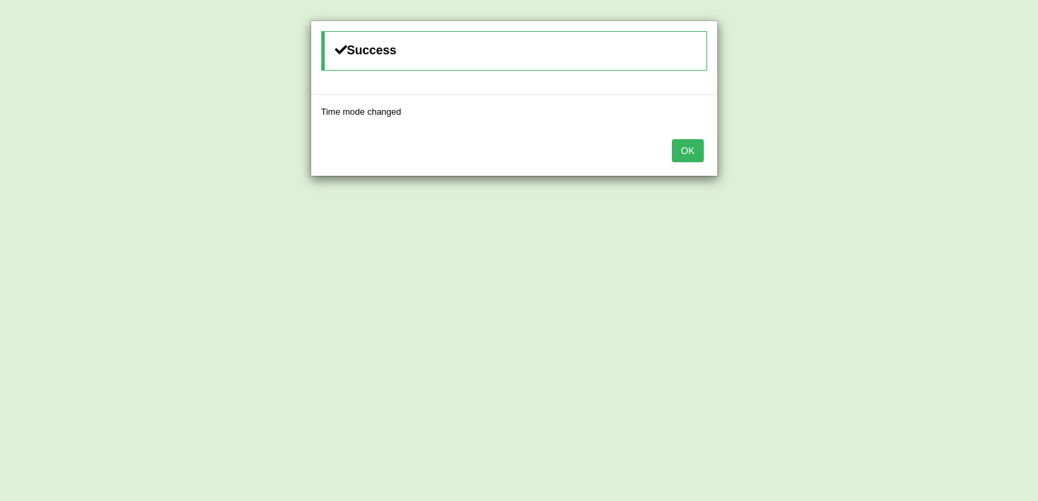
click at [687, 146] on button "OK" at bounding box center [687, 150] width 31 height 23
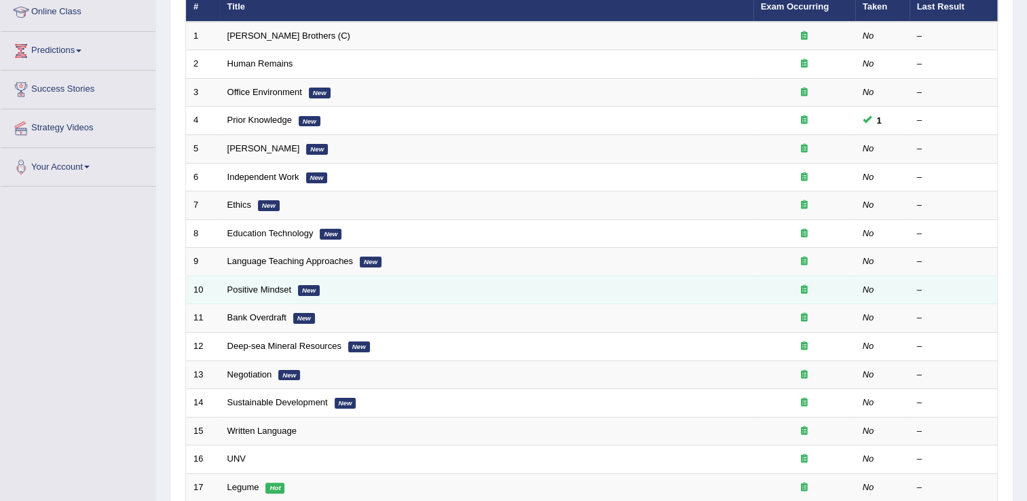
scroll to position [217, 0]
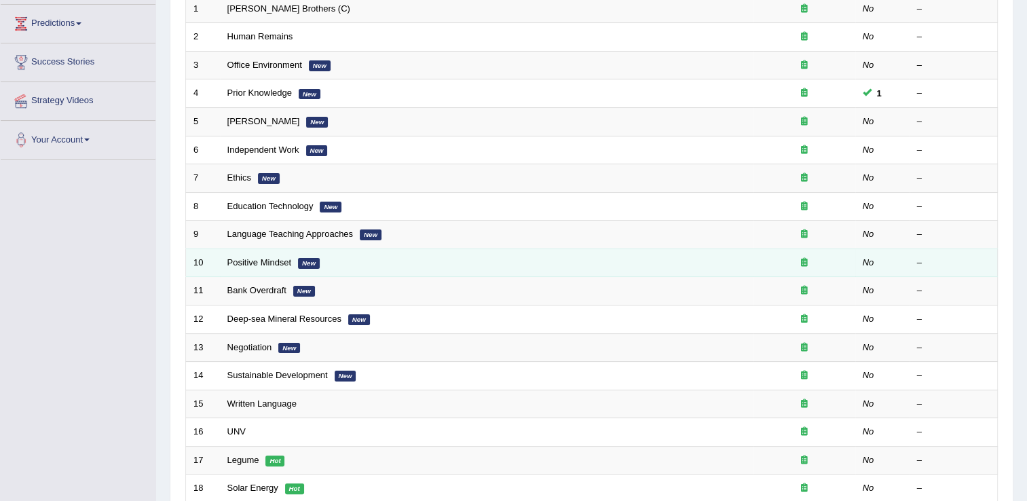
click at [414, 466] on tbody "1 [PERSON_NAME] Brothers (C) No – 2 Human Remains No – 3 Office Environment New…" at bounding box center [592, 277] width 812 height 565
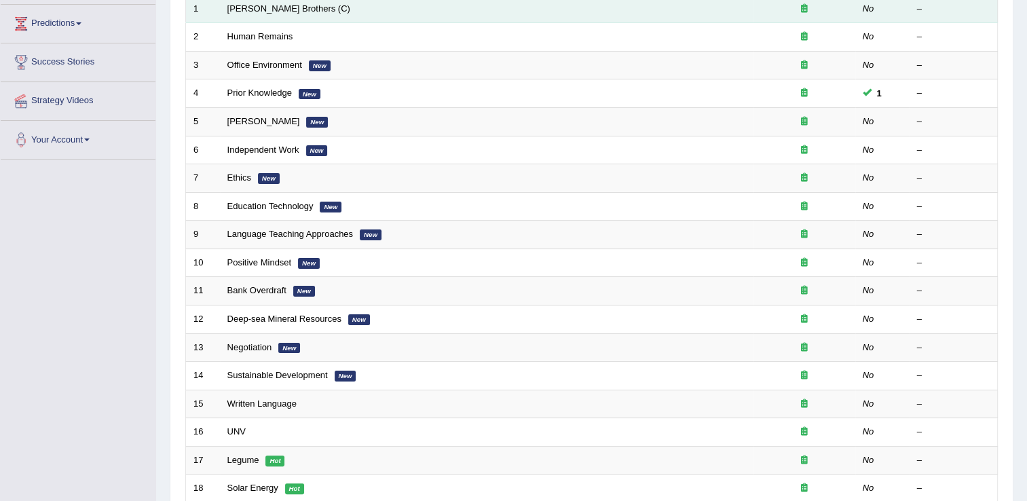
click at [304, 10] on td "[PERSON_NAME] Brothers (C)" at bounding box center [487, 9] width 534 height 29
click at [285, 6] on link "[PERSON_NAME] Brothers (C)" at bounding box center [288, 8] width 123 height 10
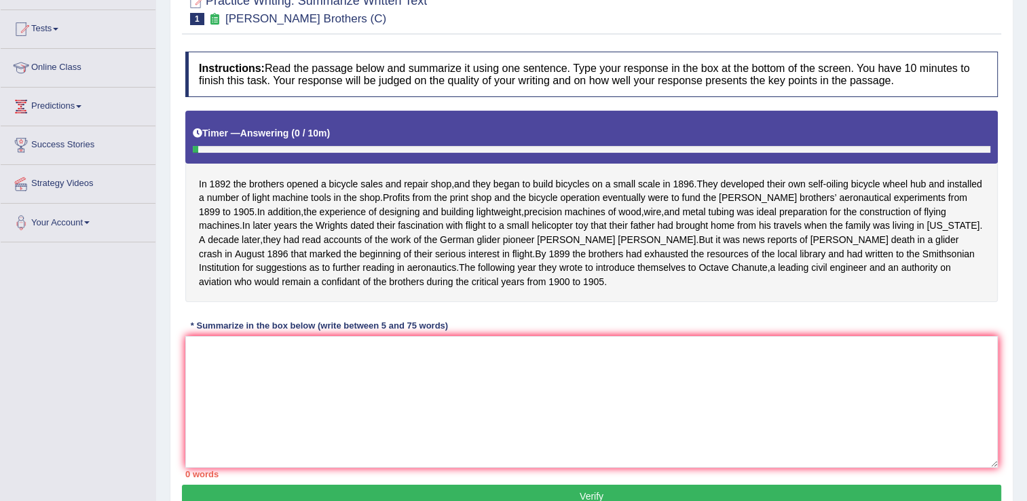
scroll to position [136, 0]
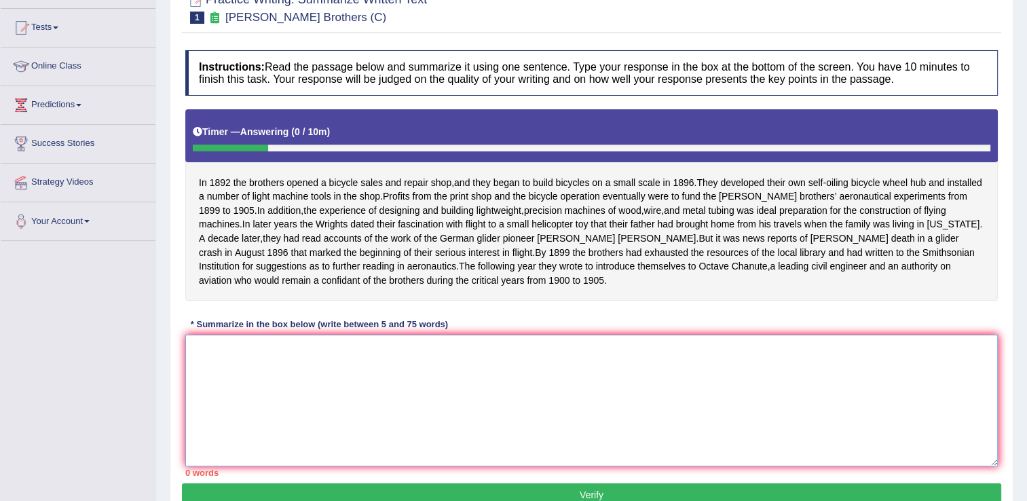
click at [228, 376] on textarea at bounding box center [591, 401] width 813 height 132
type textarea "i"
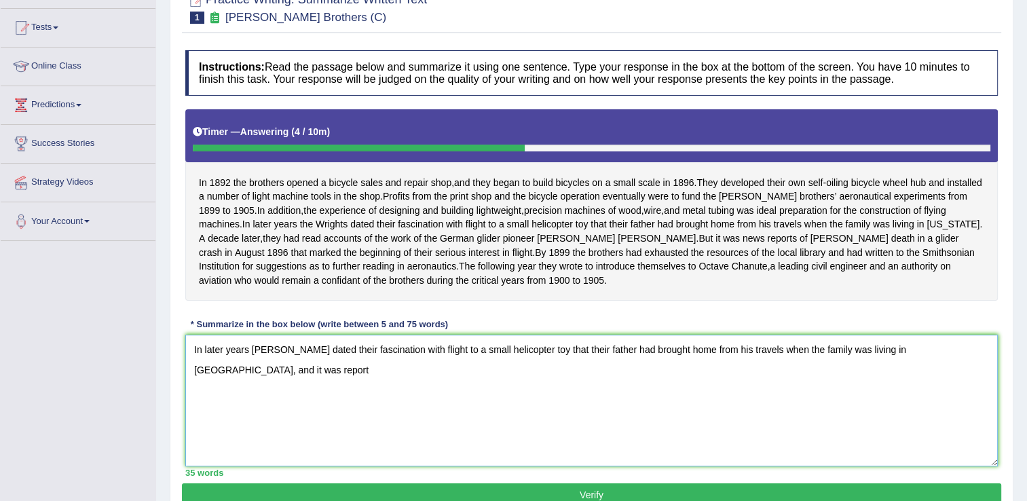
click at [954, 362] on textarea "In later years the Wrights dated their fascination with flight to a small helic…" at bounding box center [591, 401] width 813 height 132
click at [219, 384] on textarea "In later years the Wrights dated their fascination with flight to a small helic…" at bounding box center [591, 401] width 813 height 132
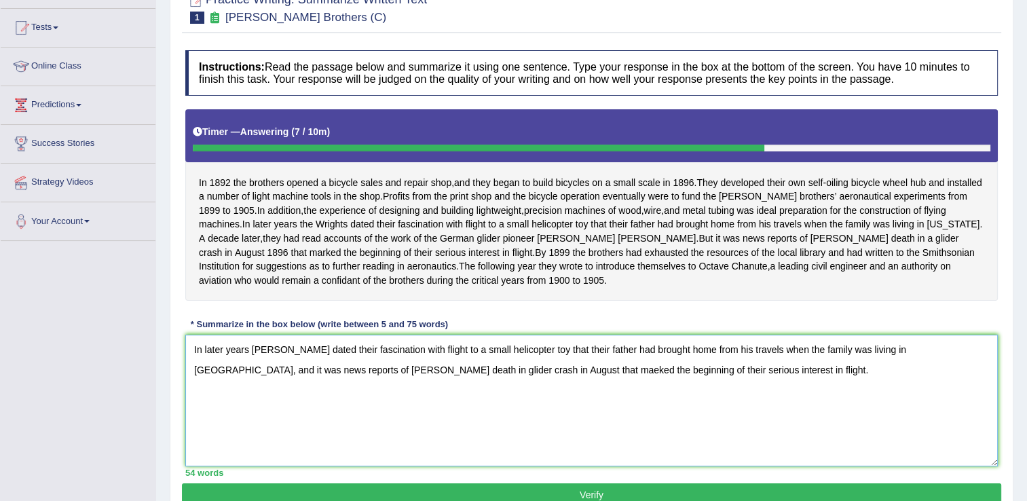
drag, startPoint x: 925, startPoint y: 362, endPoint x: 908, endPoint y: 385, distance: 28.7
click at [908, 385] on textarea "In later years the Wrights dated their fascination with flight to a small helic…" at bounding box center [591, 401] width 813 height 132
click at [923, 363] on textarea "In later years the Wrights dated their fascination with flight to a small helic…" at bounding box center [591, 401] width 813 height 132
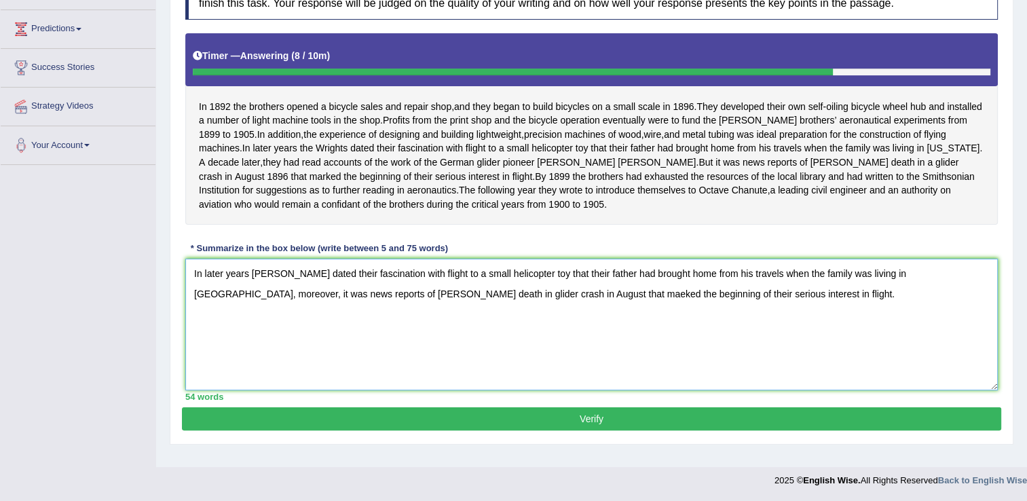
type textarea "In later years the Wrights dated their fascination with flight to a small helic…"
click at [603, 431] on button "Verify" at bounding box center [592, 418] width 820 height 23
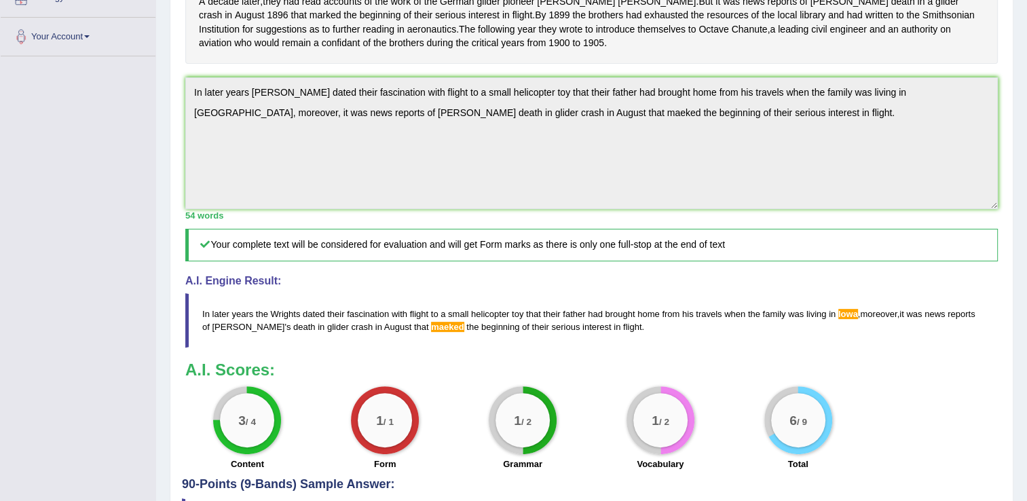
scroll to position [293, 0]
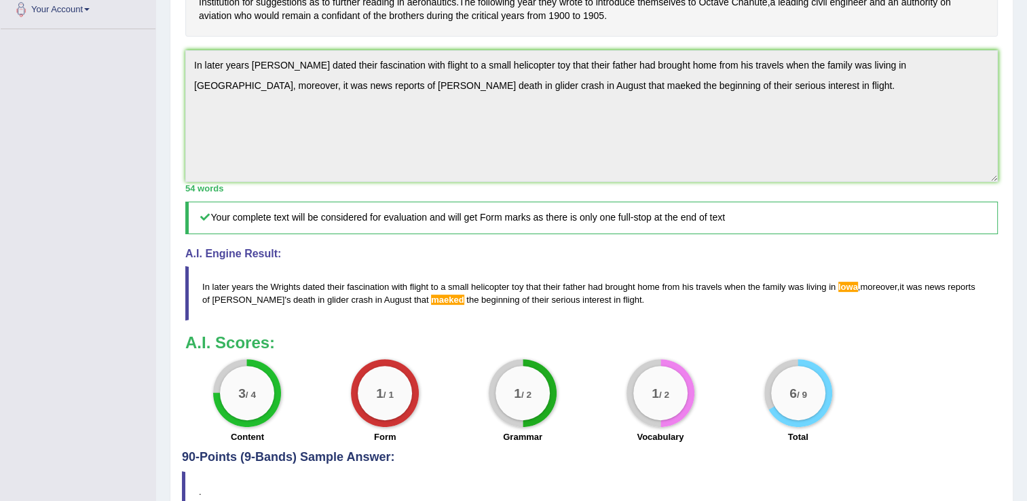
click at [711, 403] on div "A.I. Scores: 3 / 4 Content 1 / 1 Form 1 / 2 Grammar 1 / 2 Vocabulary 6 / 9 Total" at bounding box center [591, 390] width 813 height 113
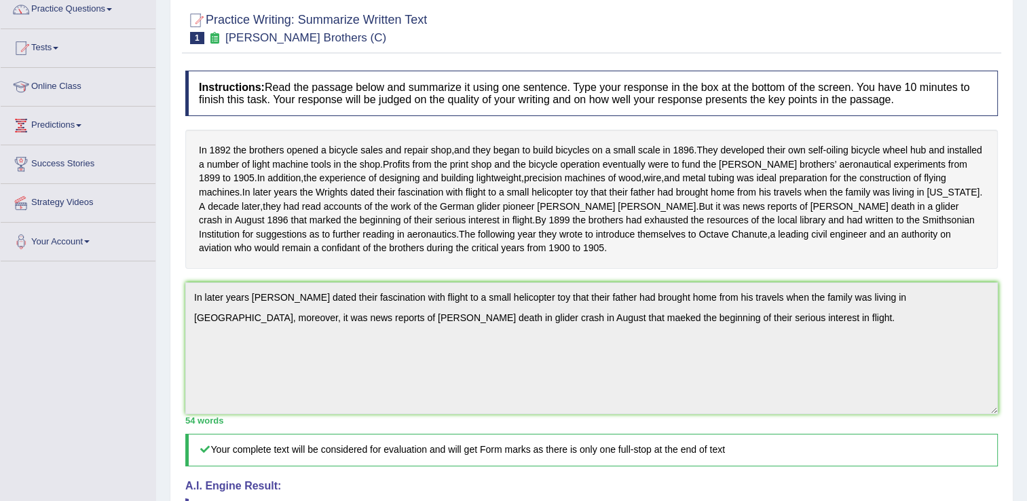
scroll to position [49, 0]
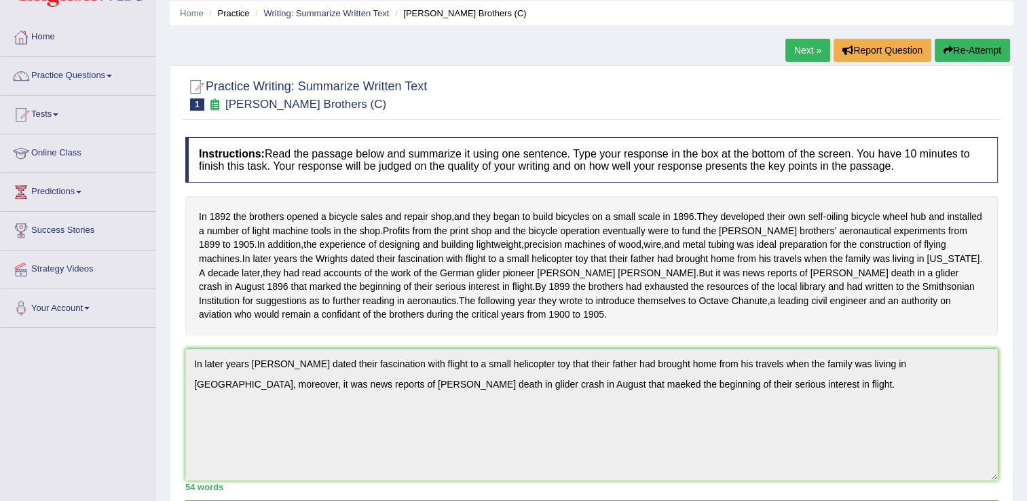
click at [811, 52] on link "Next »" at bounding box center [808, 50] width 45 height 23
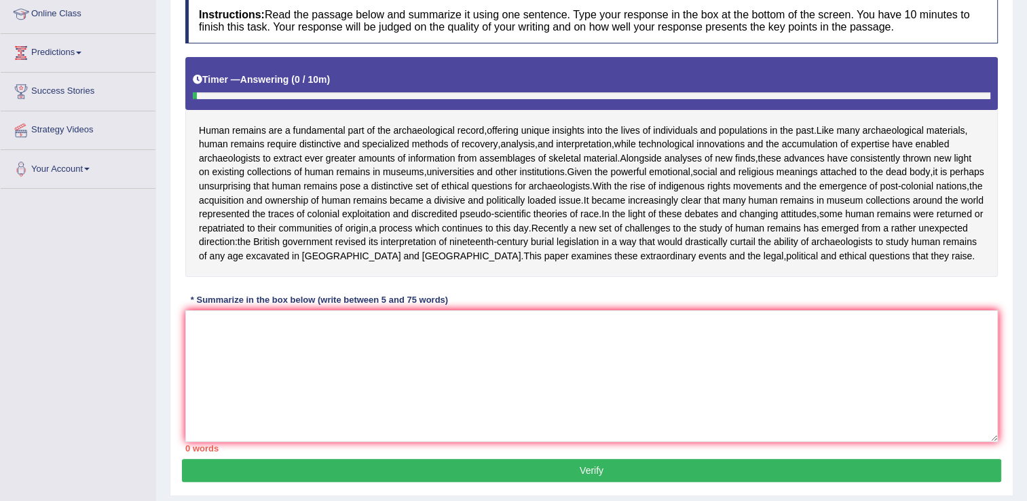
scroll to position [190, 0]
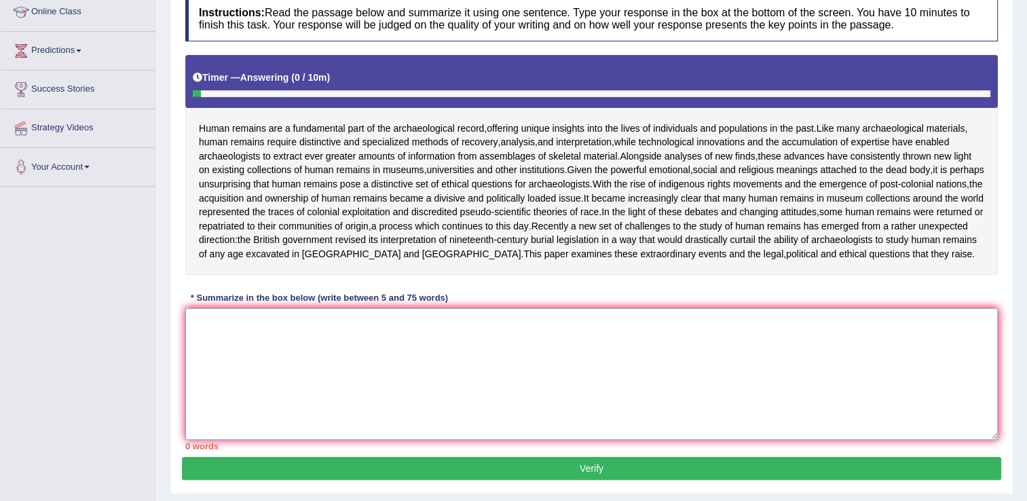
click at [211, 358] on textarea at bounding box center [591, 374] width 813 height 132
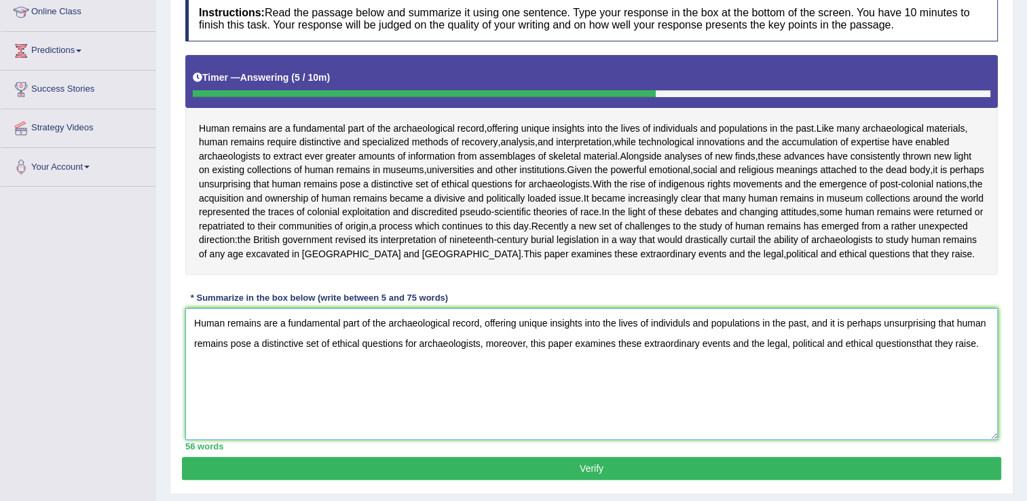
click at [685, 348] on textarea "Human remains are a fundamental part of the archaeological record, offering uni…" at bounding box center [591, 374] width 813 height 132
click at [950, 371] on textarea "Human remains are a fundamental part of the archaeological record, offering uni…" at bounding box center [591, 374] width 813 height 132
type textarea "Human remains are a fundamental part of the archaeological record, offering uni…"
click at [554, 480] on button "Verify" at bounding box center [592, 468] width 820 height 23
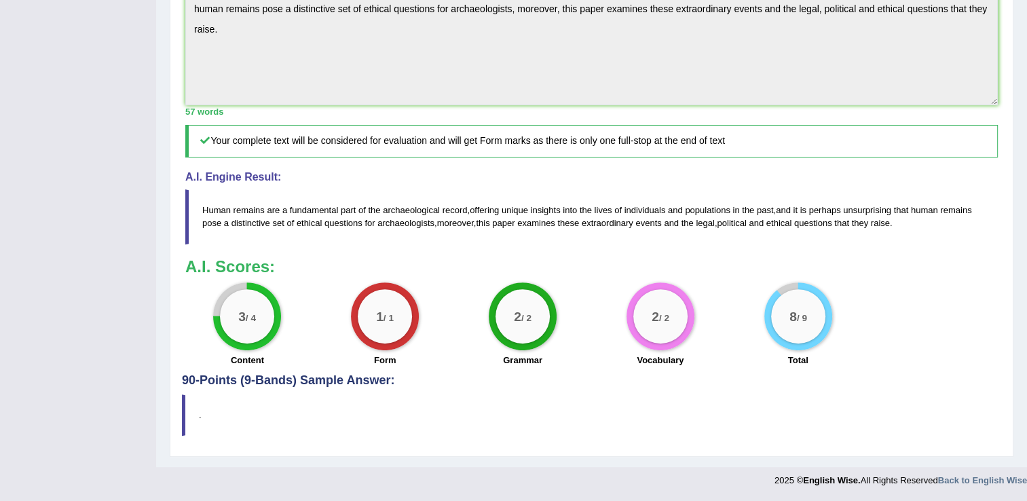
scroll to position [478, 0]
click at [983, 260] on div "Instructions: Read the passage below and summarize it using one sentence. Type …" at bounding box center [592, 50] width 820 height 647
click at [983, 260] on h3 "A.I. Scores:" at bounding box center [591, 267] width 813 height 18
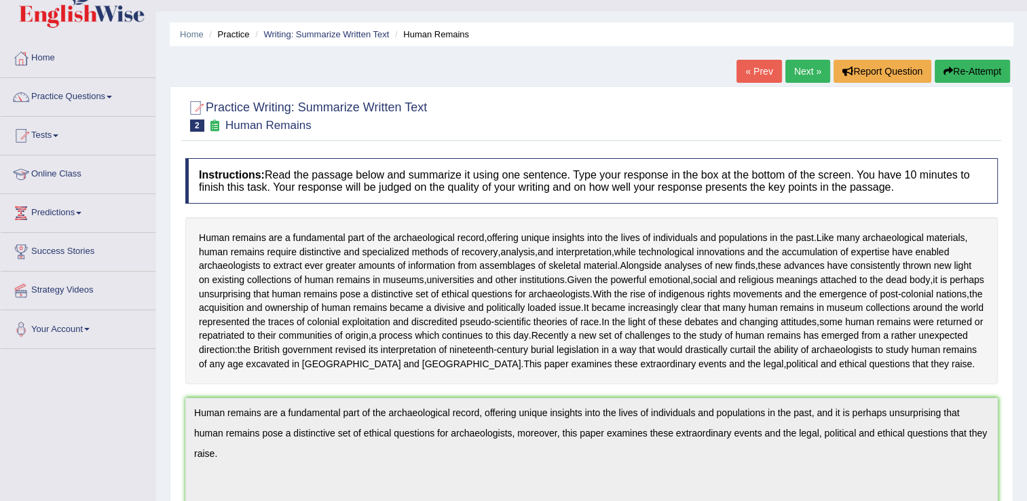
scroll to position [0, 0]
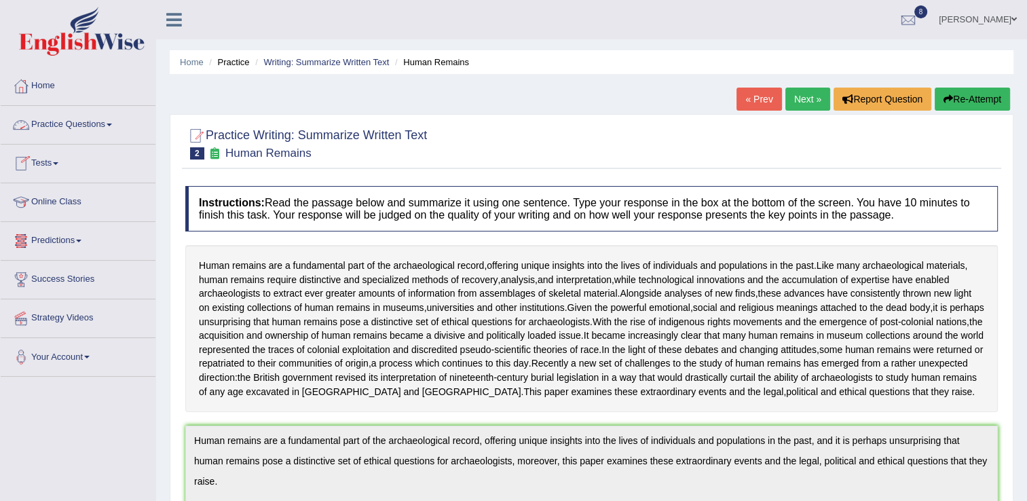
click at [105, 127] on link "Practice Questions" at bounding box center [78, 123] width 155 height 34
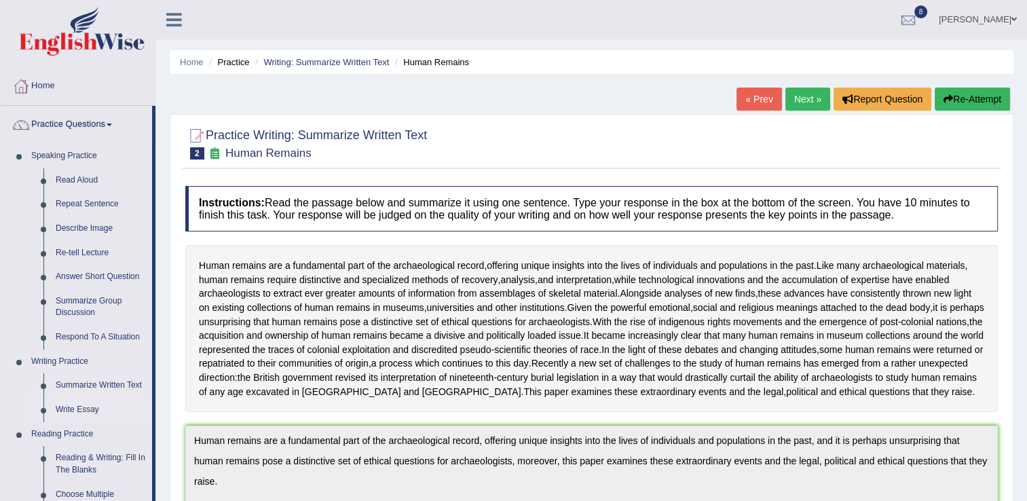
click at [72, 418] on link "Write Essay" at bounding box center [101, 410] width 103 height 24
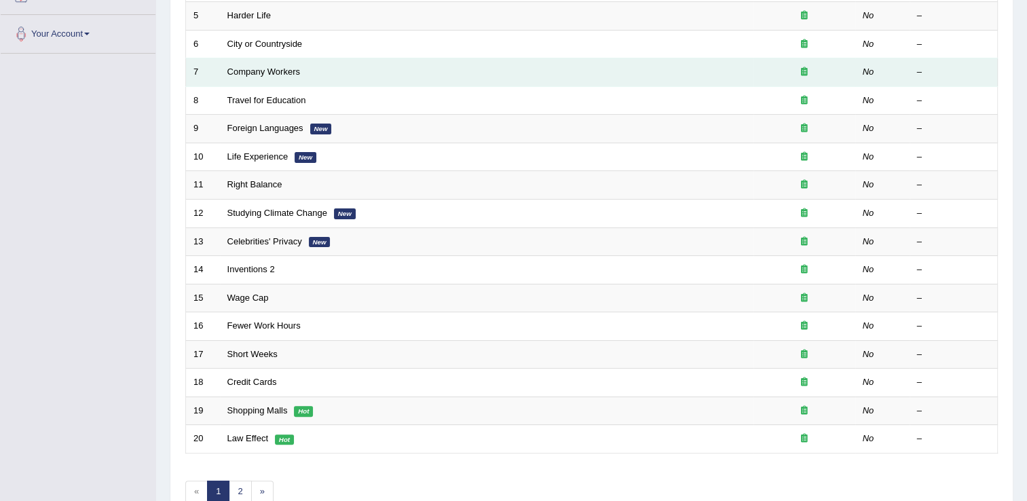
scroll to position [326, 0]
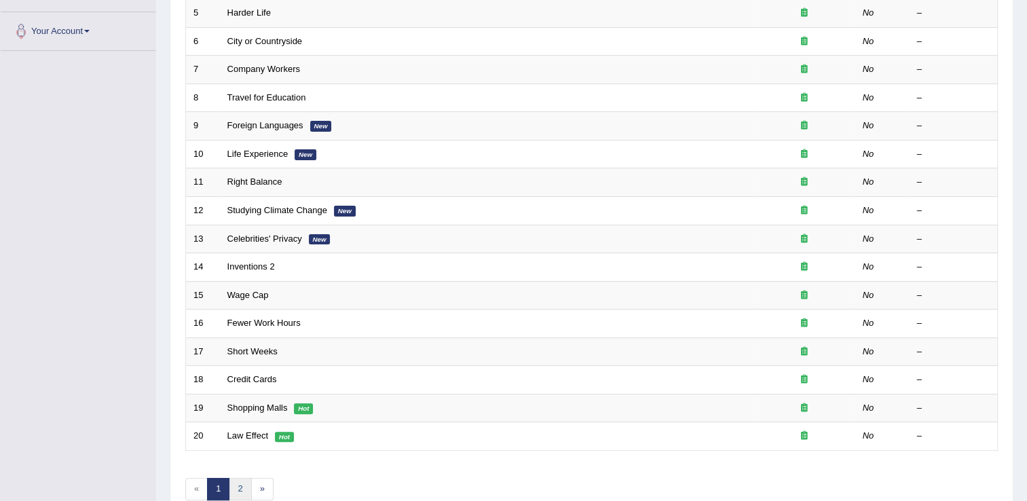
click at [238, 488] on link "2" at bounding box center [240, 489] width 22 height 22
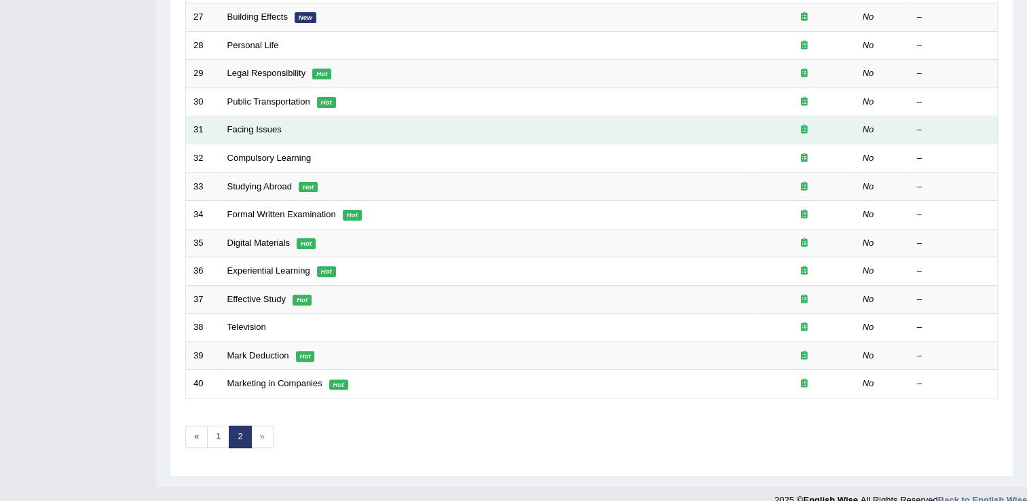
scroll to position [380, 0]
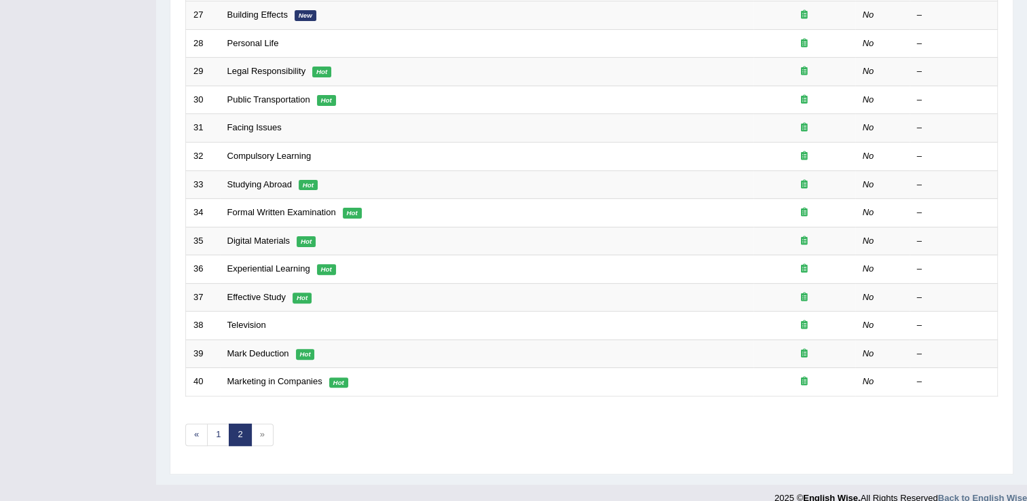
click at [262, 433] on span "»" at bounding box center [262, 435] width 22 height 22
click at [264, 439] on span "»" at bounding box center [262, 435] width 22 height 22
click at [265, 437] on span "»" at bounding box center [262, 435] width 22 height 22
click at [259, 434] on span "»" at bounding box center [262, 435] width 22 height 22
click at [261, 441] on span "»" at bounding box center [262, 435] width 22 height 22
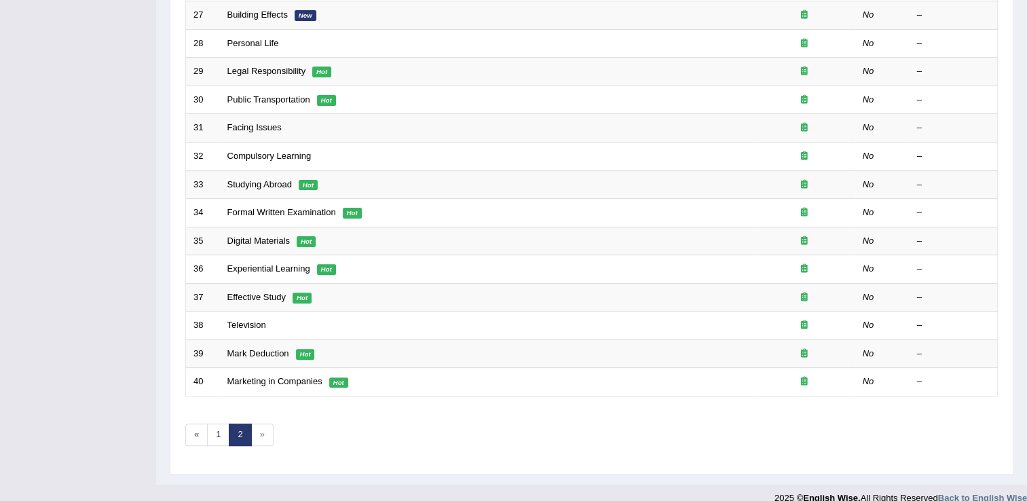
click at [261, 441] on span "»" at bounding box center [262, 435] width 22 height 22
click at [259, 431] on span "»" at bounding box center [262, 435] width 22 height 22
drag, startPoint x: 252, startPoint y: 433, endPoint x: 255, endPoint y: 443, distance: 11.4
click at [255, 443] on div "Showing 21-40 of 40 items. # Title Exam Occurring Taken Last Result 21 Global I…" at bounding box center [591, 111] width 813 height 704
click at [260, 441] on div "Showing 21-40 of 40 items. # Title Exam Occurring Taken Last Result 21 Global I…" at bounding box center [591, 111] width 813 height 704
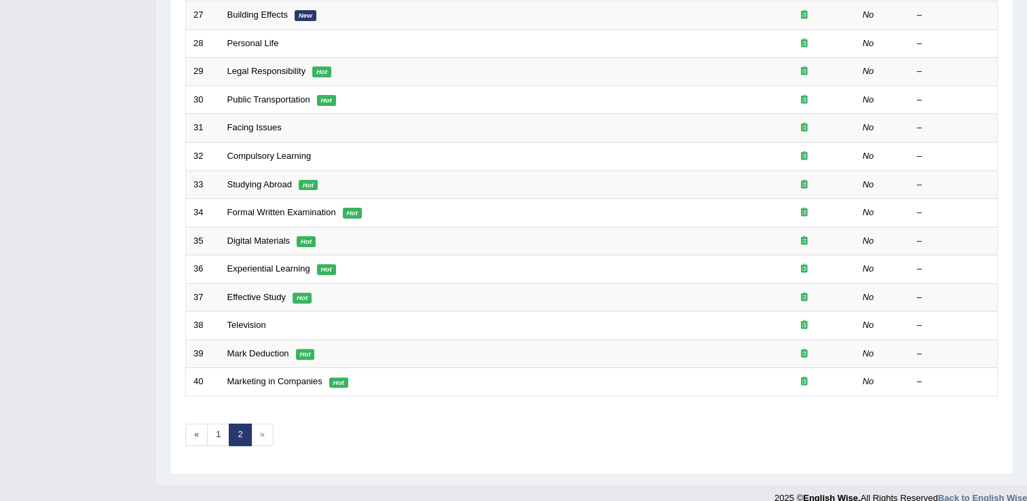
click at [260, 438] on span "»" at bounding box center [262, 435] width 22 height 22
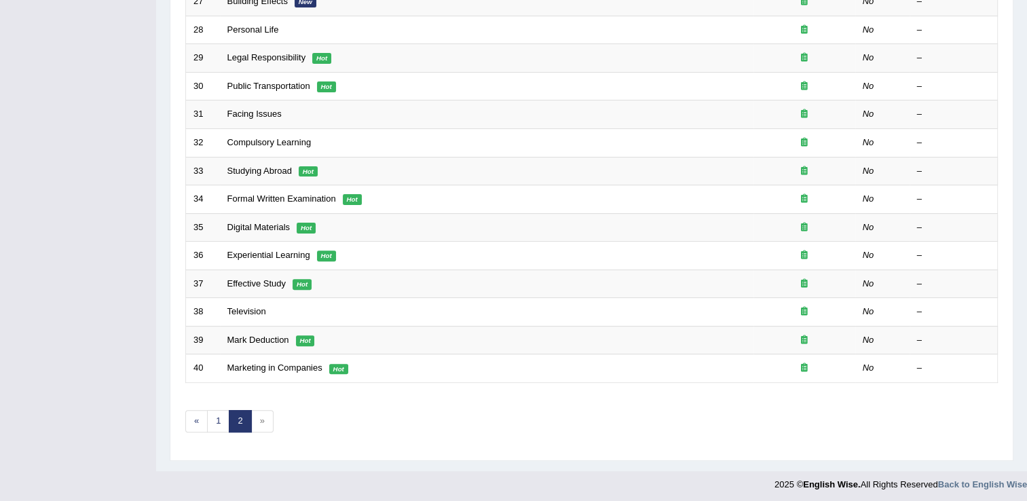
click at [260, 438] on div "Showing 21-40 of 40 items. # Title Exam Occurring Taken Last Result 21 Global I…" at bounding box center [591, 97] width 813 height 704
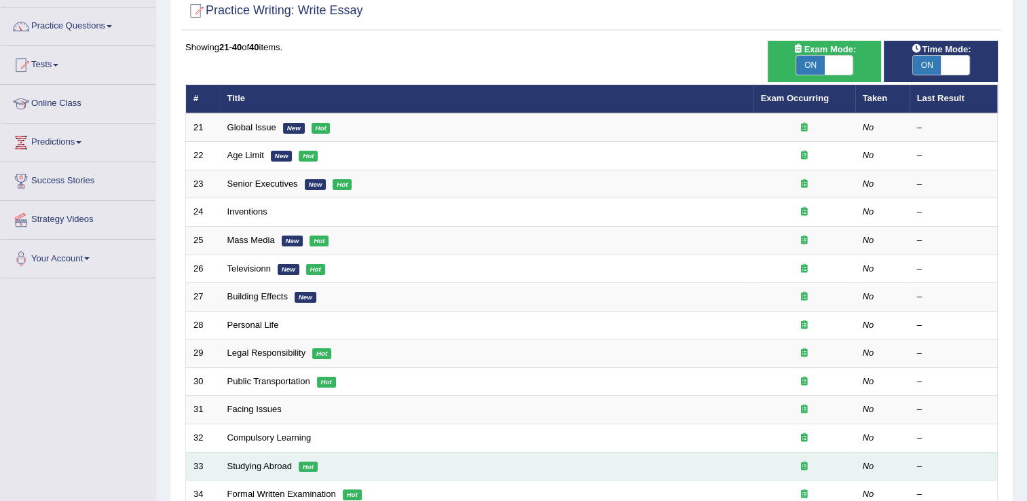
scroll to position [0, 0]
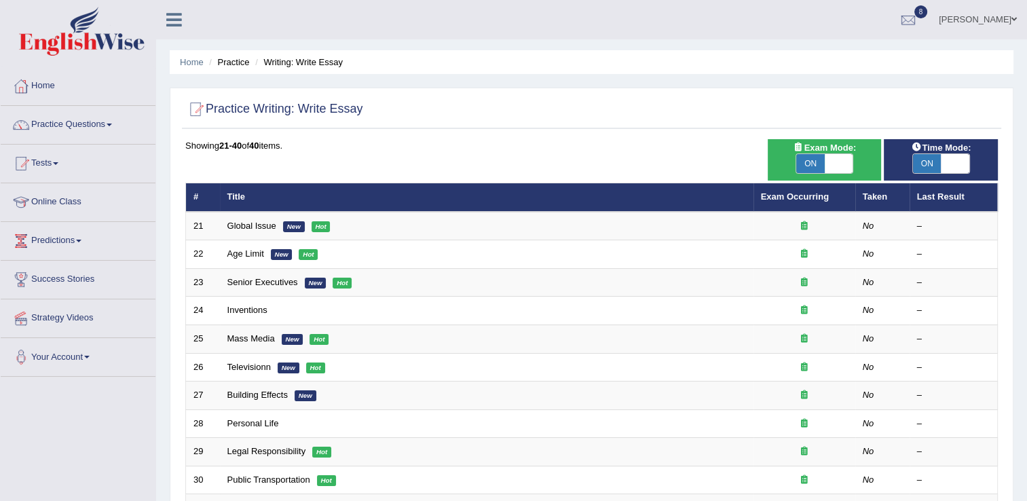
click at [839, 167] on span at bounding box center [839, 163] width 29 height 19
click at [839, 166] on span "OFF" at bounding box center [839, 163] width 29 height 19
checkbox input "true"
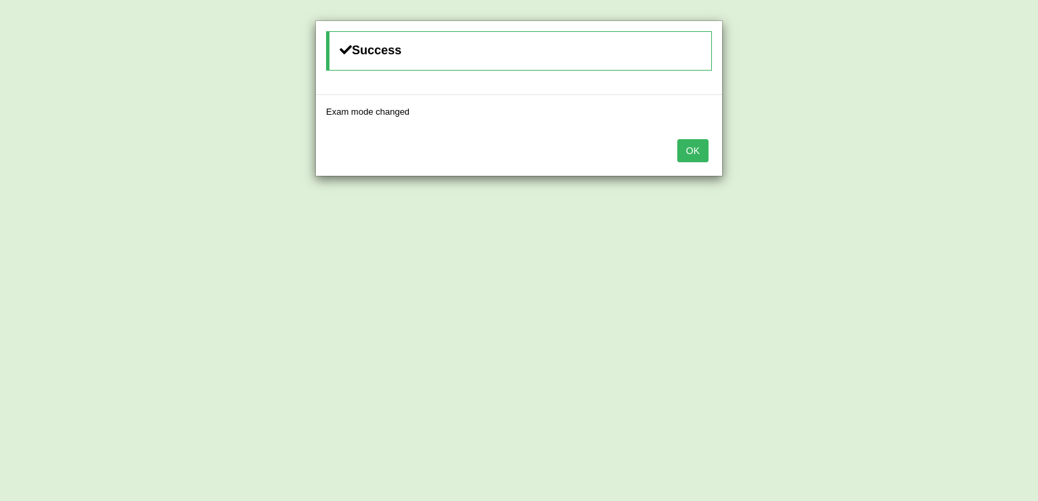
click at [694, 151] on button "OK" at bounding box center [692, 150] width 31 height 23
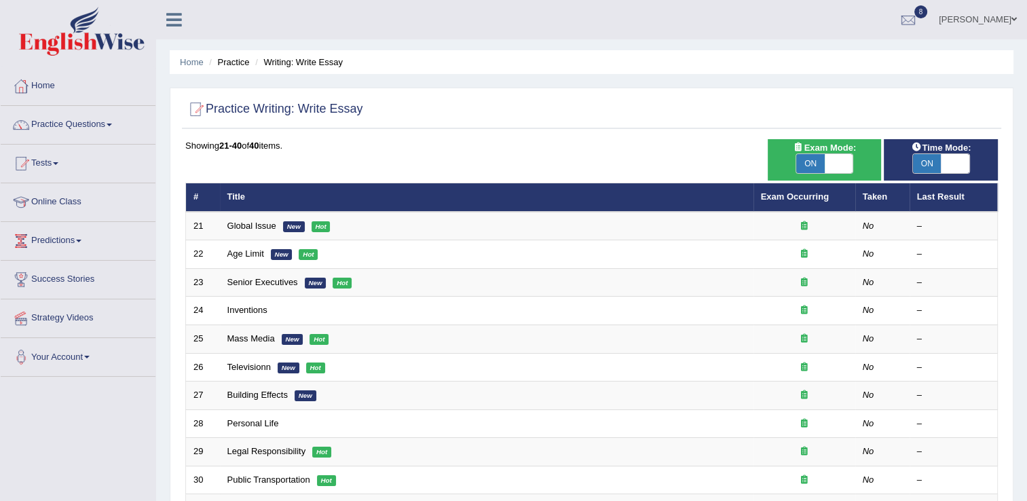
click at [846, 164] on span at bounding box center [839, 163] width 29 height 19
checkbox input "false"
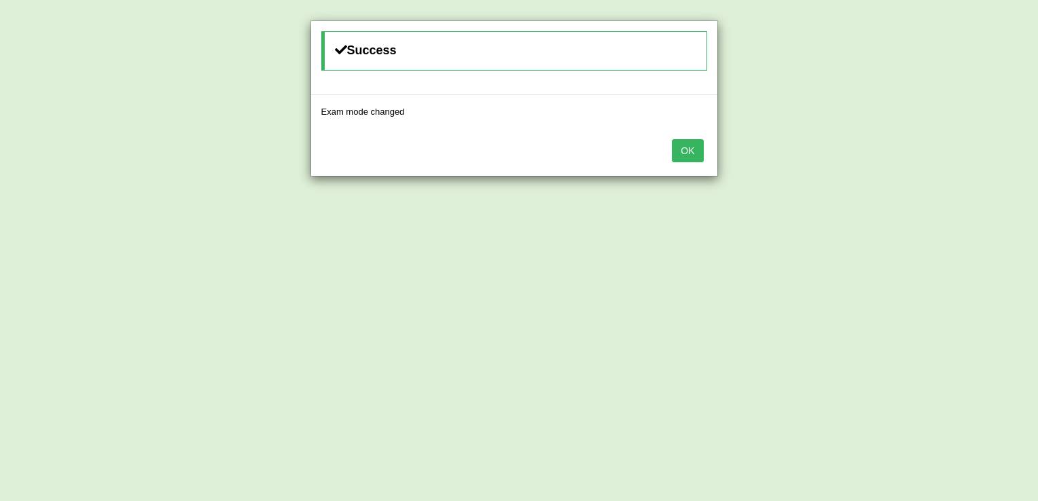
click at [689, 149] on button "OK" at bounding box center [687, 150] width 31 height 23
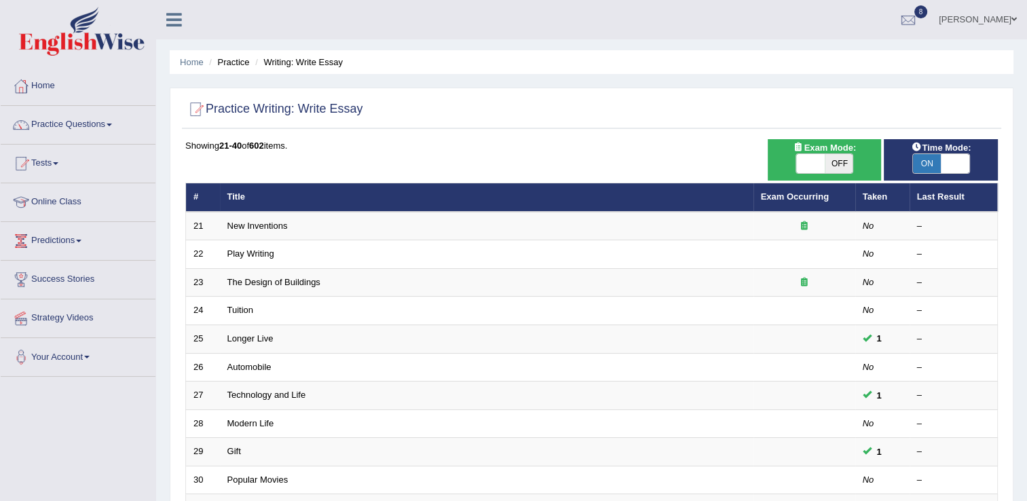
click at [948, 162] on span at bounding box center [955, 163] width 29 height 19
checkbox input "false"
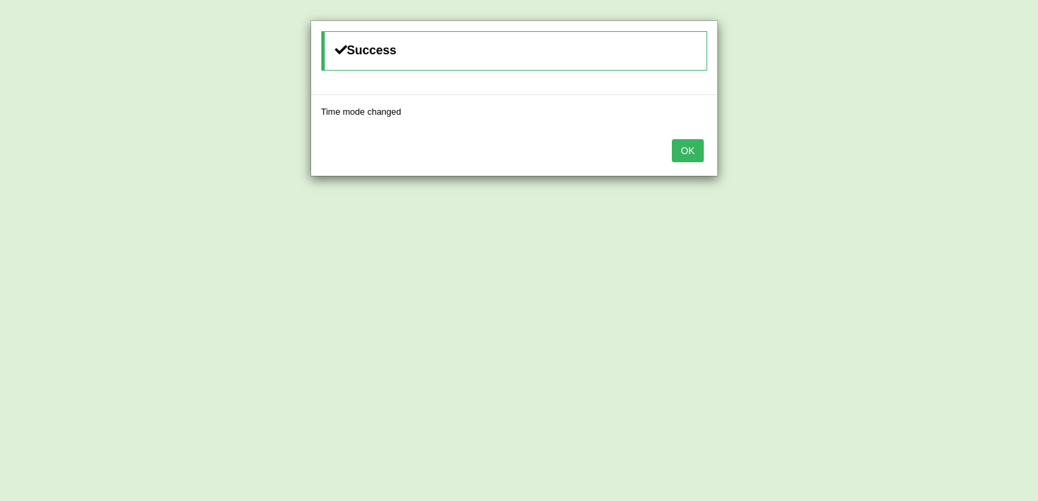
click at [682, 147] on button "OK" at bounding box center [687, 150] width 31 height 23
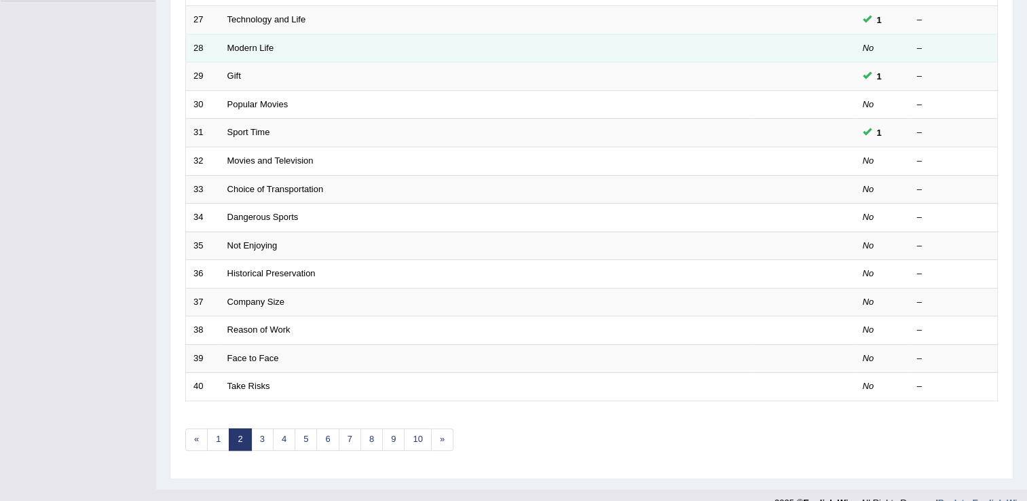
scroll to position [394, 0]
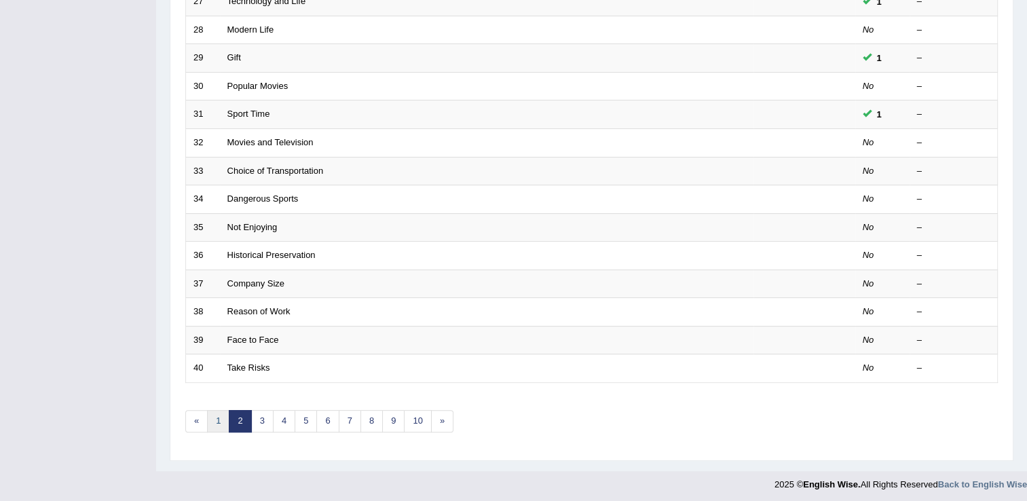
click at [213, 416] on link "1" at bounding box center [218, 421] width 22 height 22
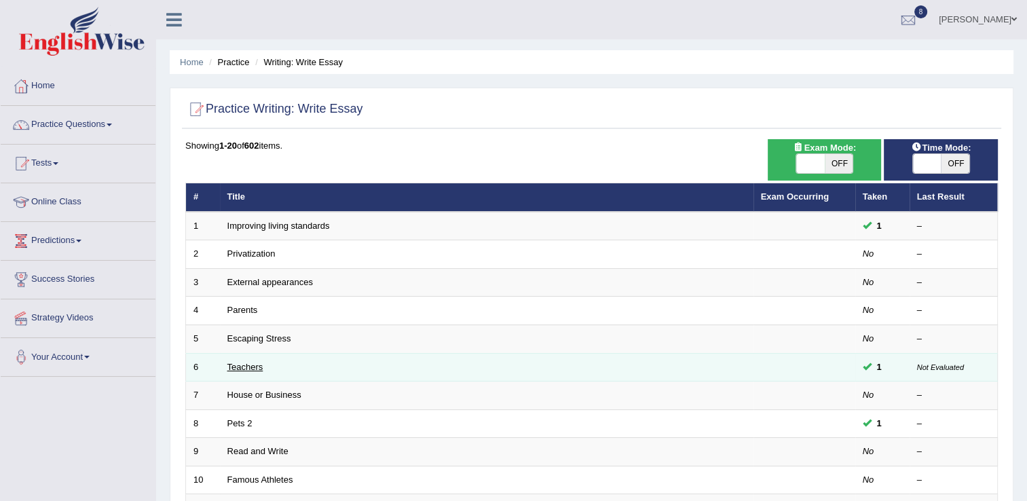
click at [240, 369] on link "Teachers" at bounding box center [245, 367] width 36 height 10
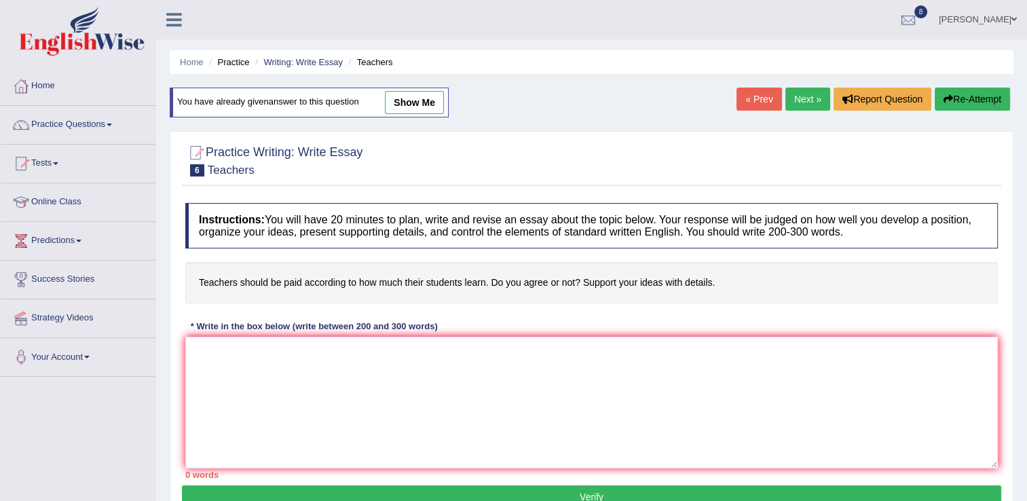
click at [429, 108] on link "show me" at bounding box center [414, 102] width 59 height 23
type textarea "The increasing influence of teacher on our lives has ignited numerous discussio…"
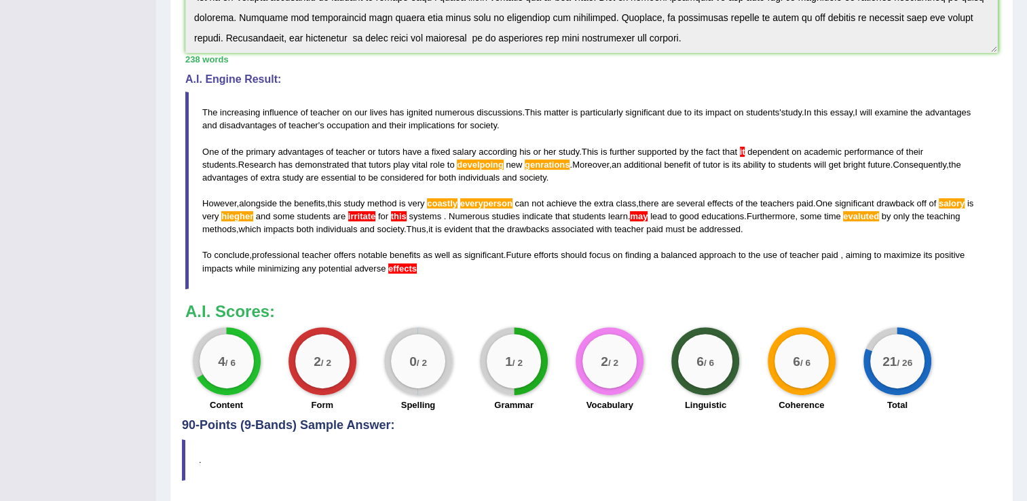
scroll to position [407, 0]
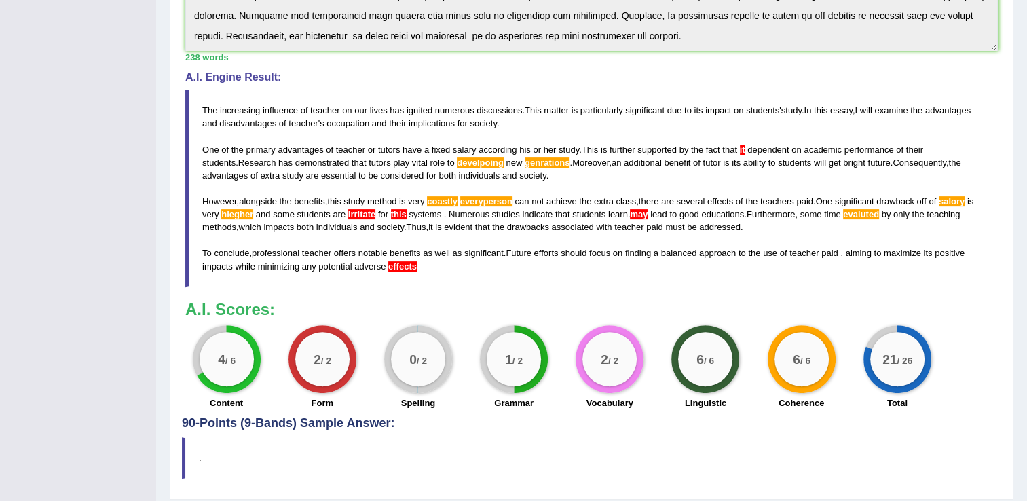
drag, startPoint x: 441, startPoint y: 469, endPoint x: 459, endPoint y: 375, distance: 96.0
click at [459, 375] on div "Practice Writing: Write Essay 6 Teachers Instructions: You will have 20 minutes…" at bounding box center [592, 106] width 844 height 786
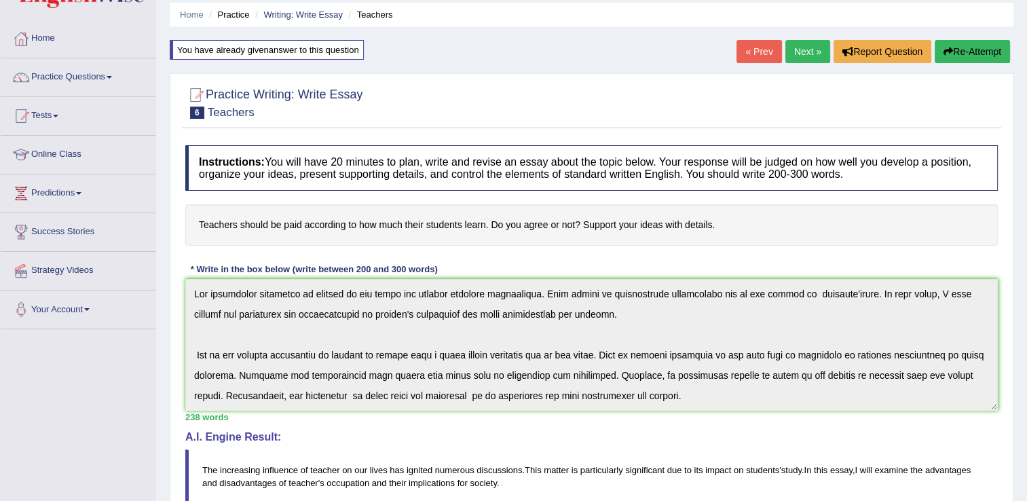
scroll to position [0, 0]
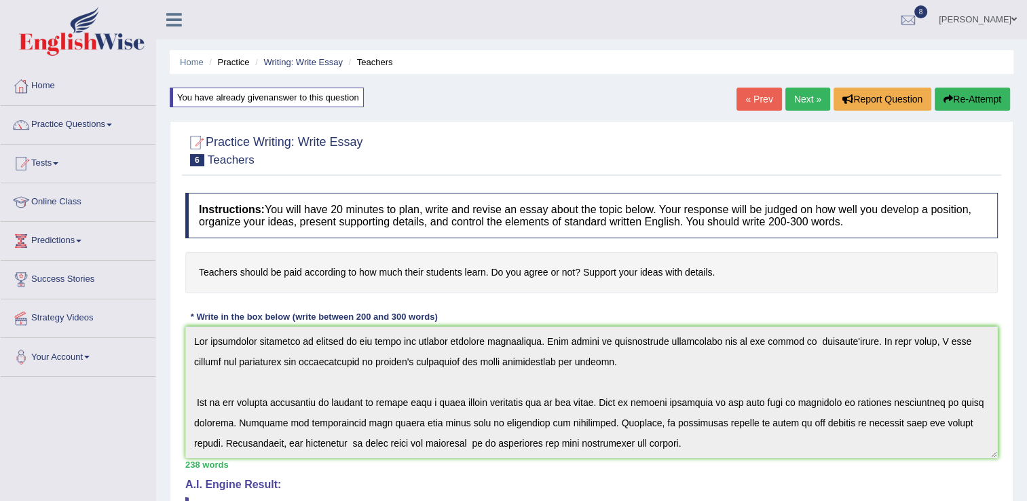
click at [809, 103] on link "Next »" at bounding box center [808, 99] width 45 height 23
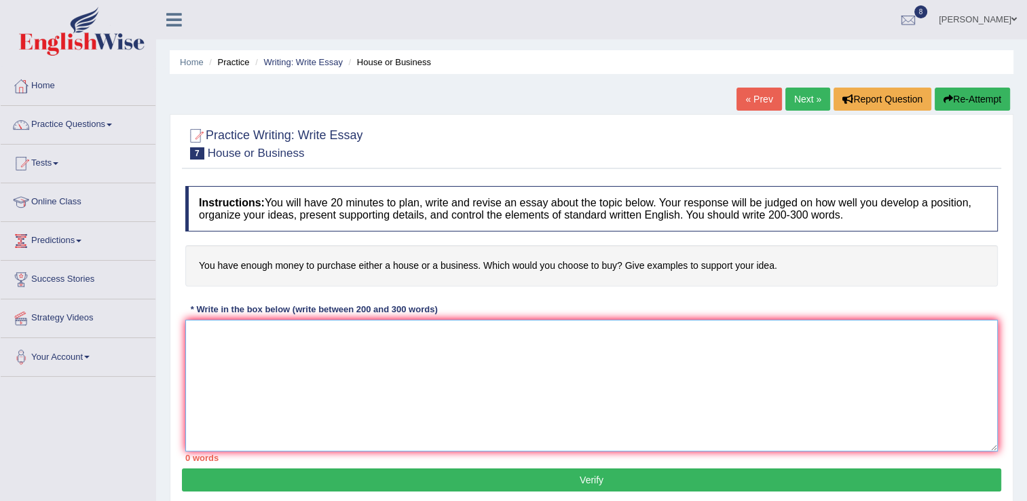
click at [198, 353] on textarea at bounding box center [591, 386] width 813 height 132
type textarea "T"
click at [803, 97] on link "Next »" at bounding box center [808, 99] width 45 height 23
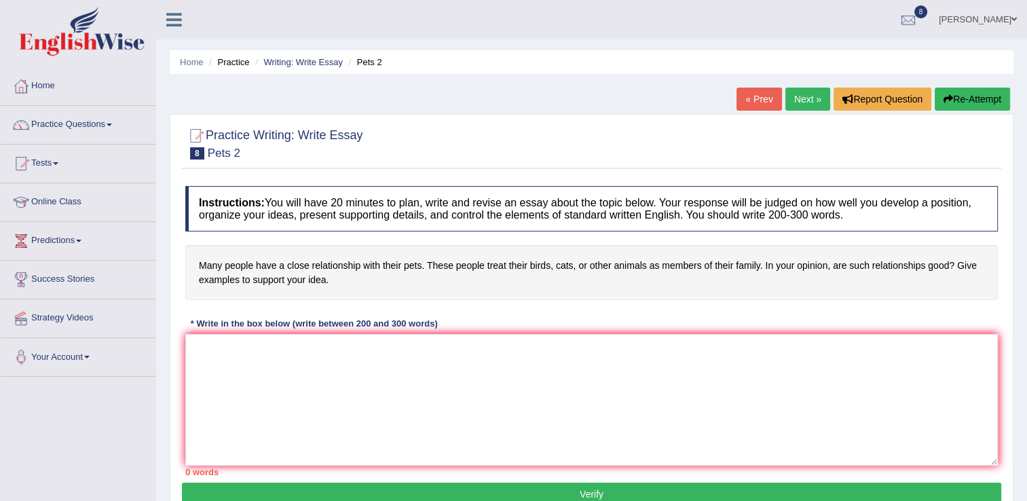
click at [804, 97] on link "Next »" at bounding box center [808, 99] width 45 height 23
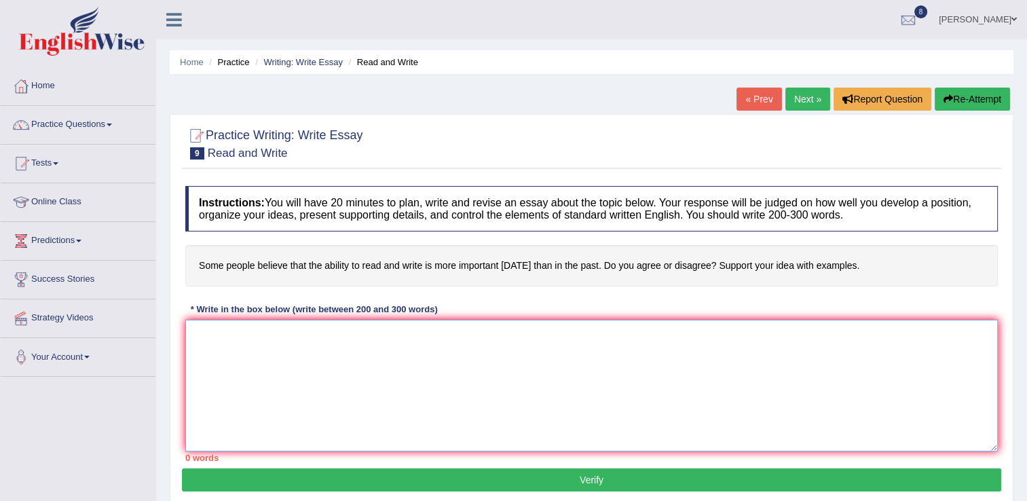
click at [225, 337] on textarea at bounding box center [591, 386] width 813 height 132
type textarea "T"
click at [210, 346] on textarea at bounding box center [591, 386] width 813 height 132
click at [208, 346] on textarea at bounding box center [591, 386] width 813 height 132
paste textarea "The increasing influence of (essay topic) on our lives has ignited numerous dis…"
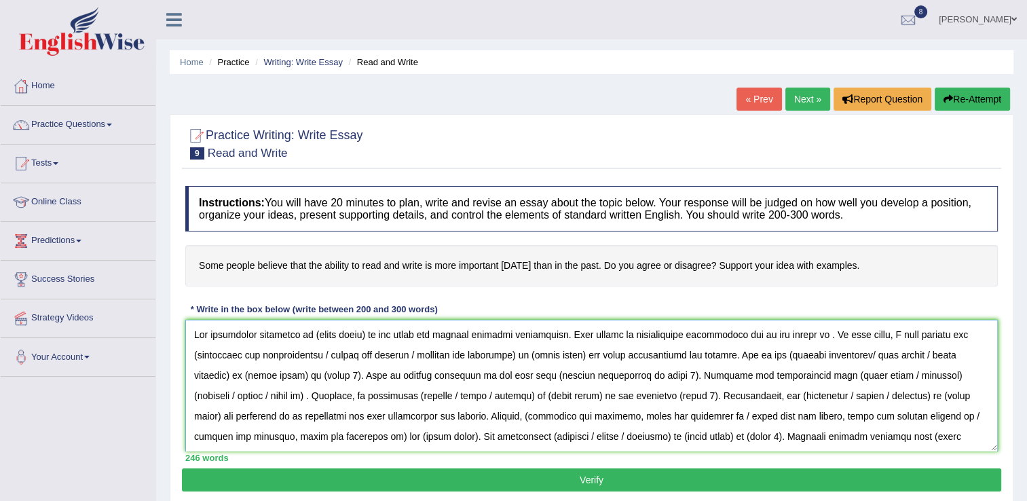
scroll to position [73, 0]
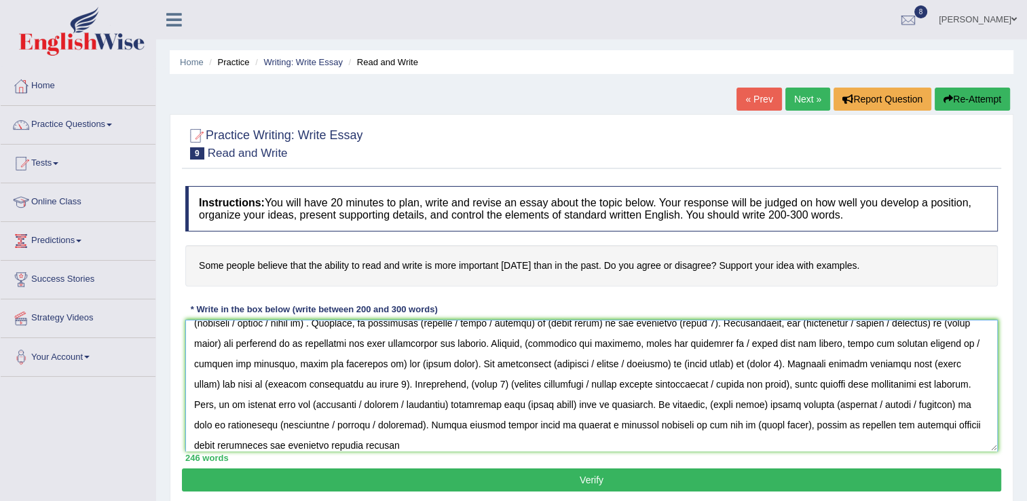
click at [208, 346] on textarea at bounding box center [591, 386] width 813 height 132
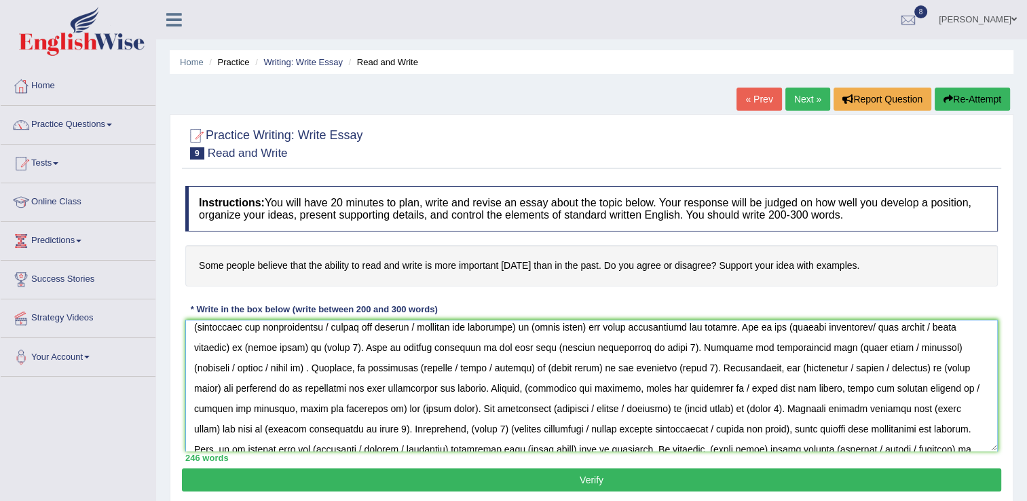
scroll to position [8, 0]
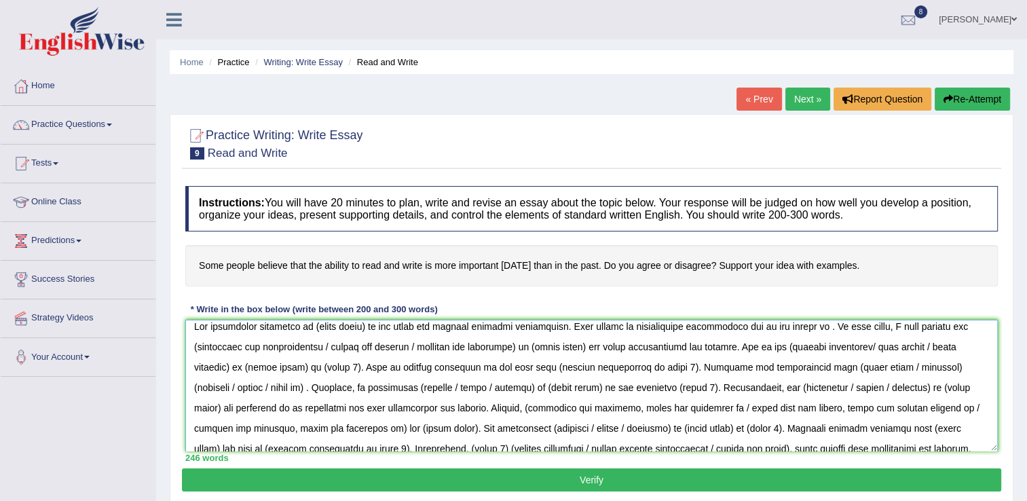
click at [370, 327] on textarea at bounding box center [591, 386] width 813 height 132
click at [365, 325] on textarea at bounding box center [591, 386] width 813 height 132
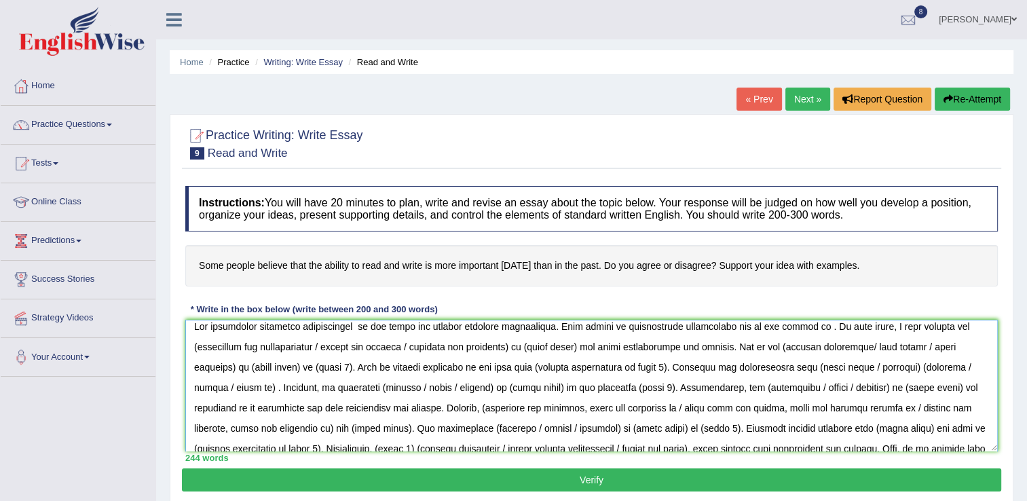
click at [308, 323] on textarea at bounding box center [591, 386] width 813 height 132
click at [307, 327] on textarea at bounding box center [591, 386] width 813 height 132
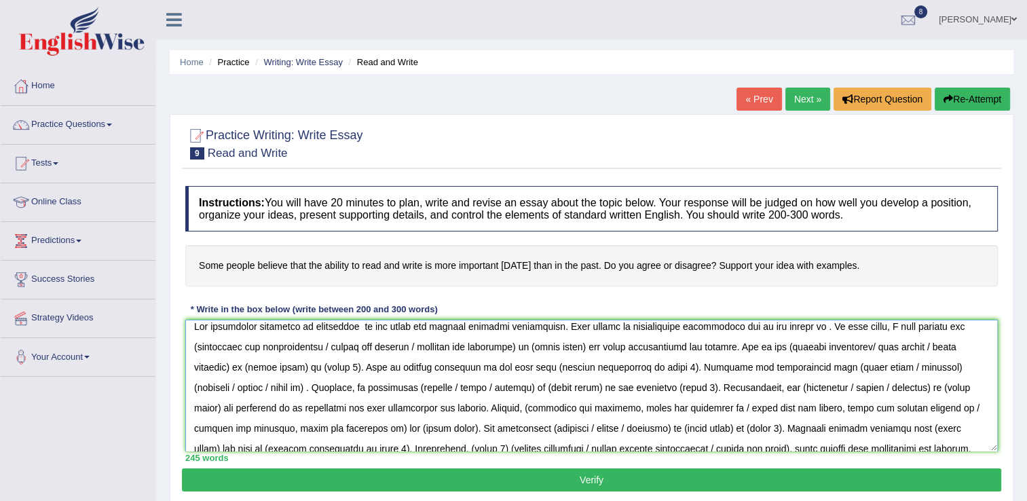
click at [359, 327] on textarea at bounding box center [591, 386] width 813 height 132
click at [375, 325] on textarea at bounding box center [591, 386] width 813 height 132
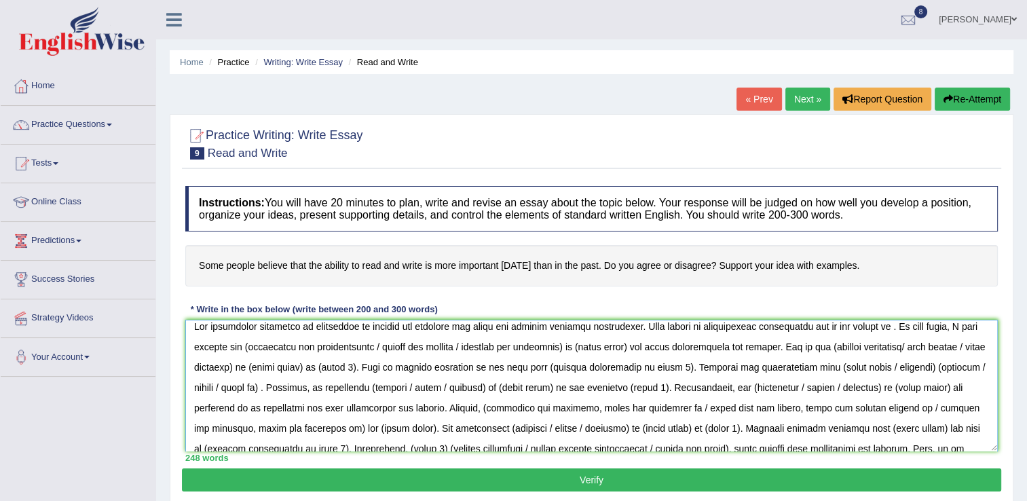
click at [884, 327] on textarea at bounding box center [591, 386] width 813 height 132
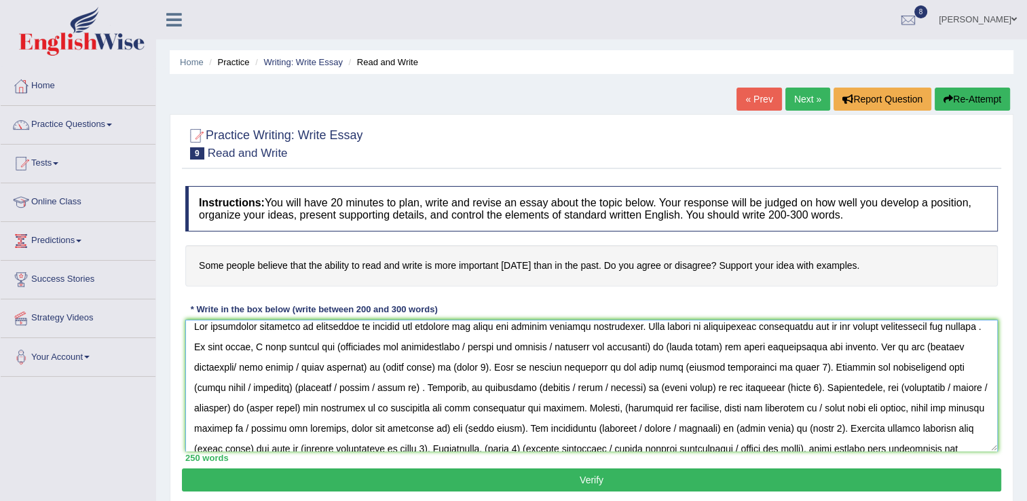
click at [664, 344] on textarea at bounding box center [591, 386] width 813 height 132
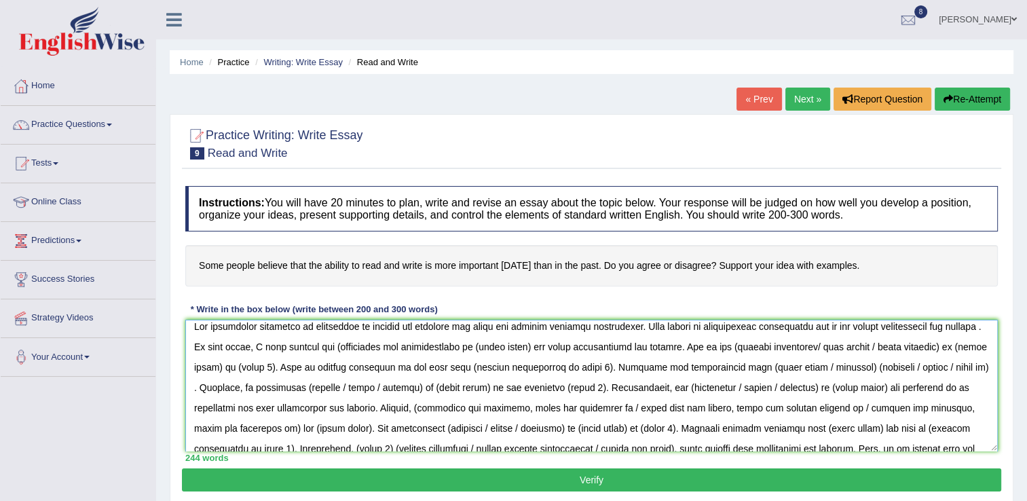
click at [334, 346] on textarea at bounding box center [591, 386] width 813 height 132
click at [528, 346] on textarea at bounding box center [591, 386] width 813 height 132
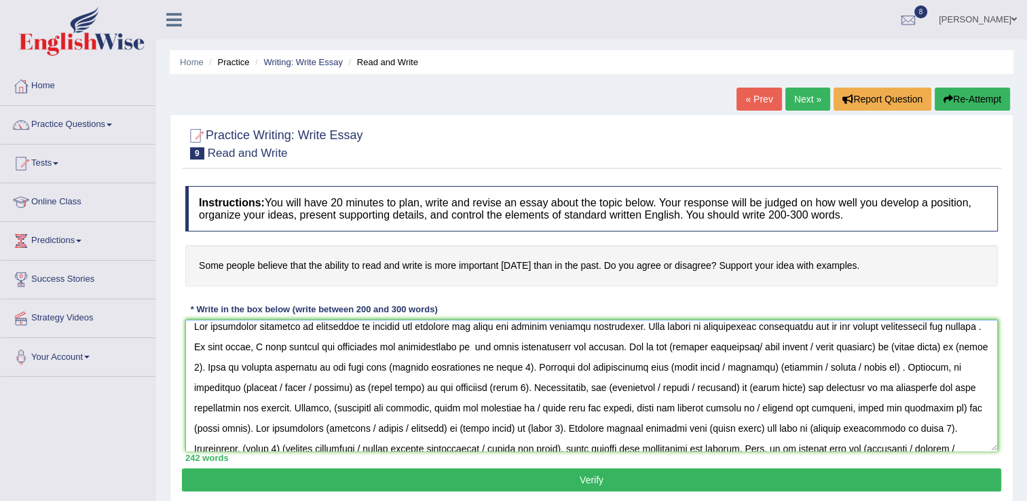
click at [619, 348] on textarea at bounding box center [591, 386] width 813 height 132
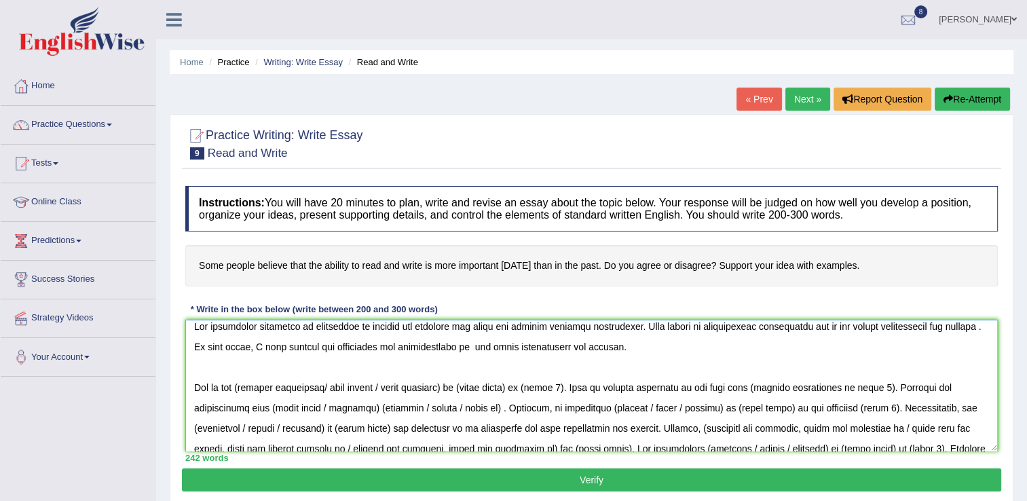
click at [196, 347] on textarea at bounding box center [591, 386] width 813 height 132
click at [464, 384] on textarea at bounding box center [591, 386] width 813 height 132
click at [244, 387] on textarea at bounding box center [591, 386] width 813 height 132
click at [392, 384] on textarea at bounding box center [591, 386] width 813 height 132
click at [445, 387] on textarea at bounding box center [591, 386] width 813 height 132
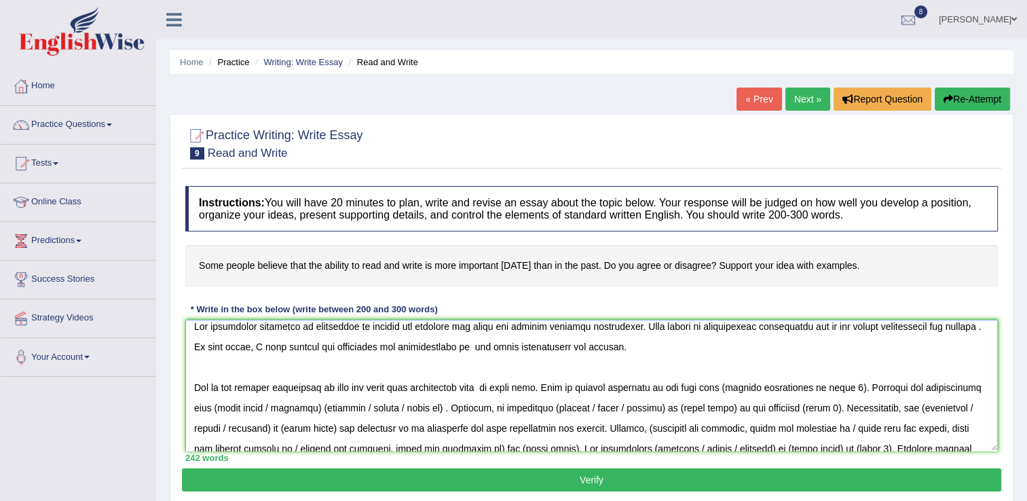
click at [840, 386] on textarea at bounding box center [591, 386] width 813 height 132
click at [488, 408] on textarea at bounding box center [591, 386] width 813 height 132
click at [579, 405] on textarea at bounding box center [591, 386] width 813 height 132
click at [460, 407] on textarea at bounding box center [591, 386] width 813 height 132
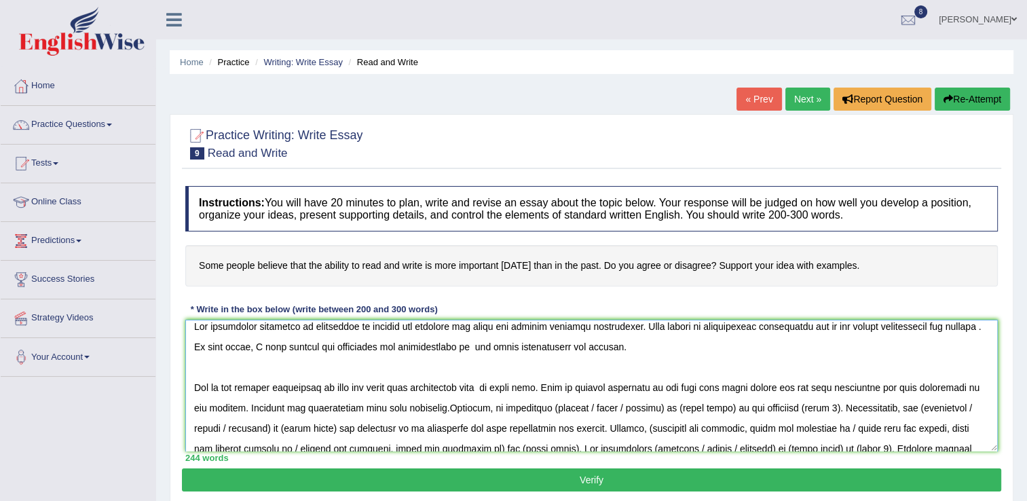
click at [452, 406] on textarea at bounding box center [591, 386] width 813 height 132
click at [671, 403] on textarea at bounding box center [591, 386] width 813 height 132
click at [557, 406] on textarea at bounding box center [591, 386] width 813 height 132
click at [653, 406] on textarea at bounding box center [591, 386] width 813 height 132
click at [725, 406] on textarea at bounding box center [591, 386] width 813 height 132
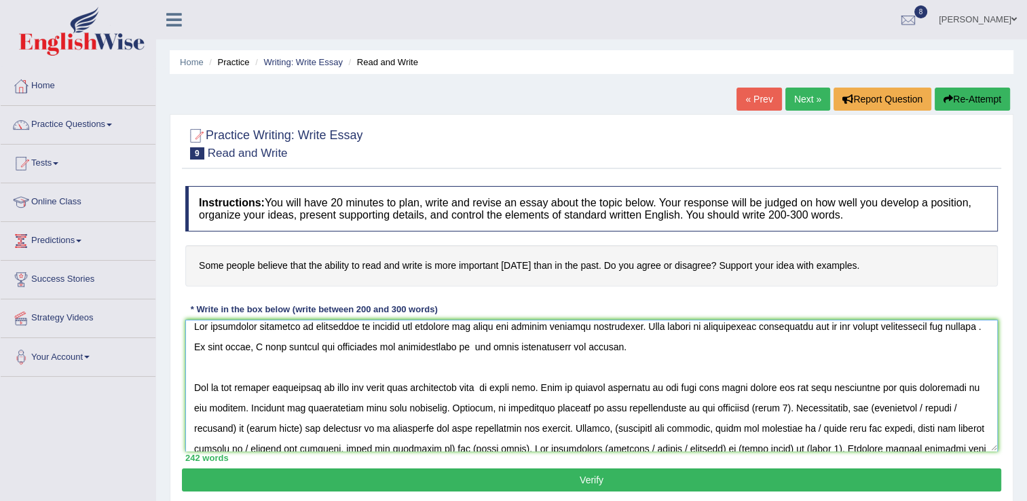
click at [725, 406] on textarea at bounding box center [591, 386] width 813 height 132
click at [728, 407] on textarea at bounding box center [591, 386] width 813 height 132
click at [776, 407] on textarea at bounding box center [591, 386] width 813 height 132
click at [877, 409] on textarea at bounding box center [591, 386] width 813 height 132
click at [340, 426] on textarea at bounding box center [591, 386] width 813 height 132
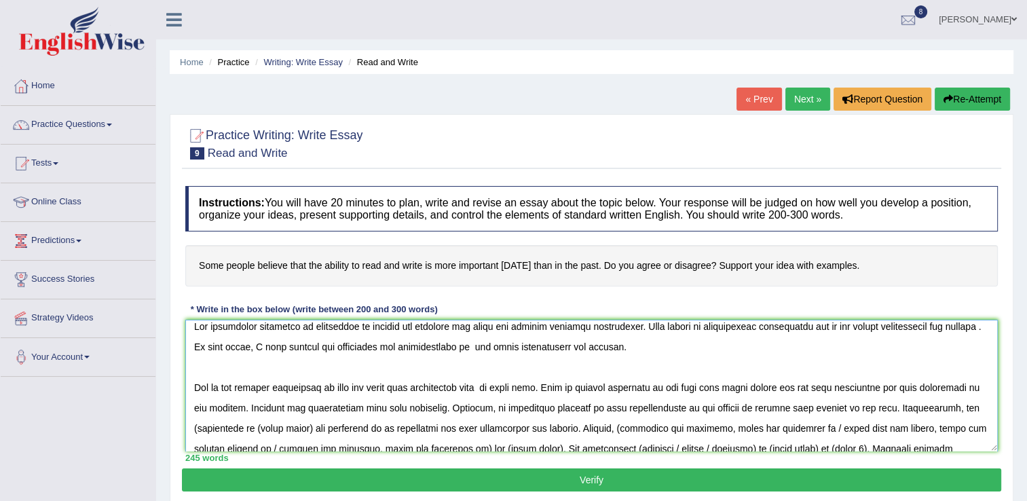
click at [198, 428] on textarea at bounding box center [591, 386] width 813 height 132
click at [314, 424] on textarea at bounding box center [591, 386] width 813 height 132
click at [590, 426] on textarea at bounding box center [591, 386] width 813 height 132
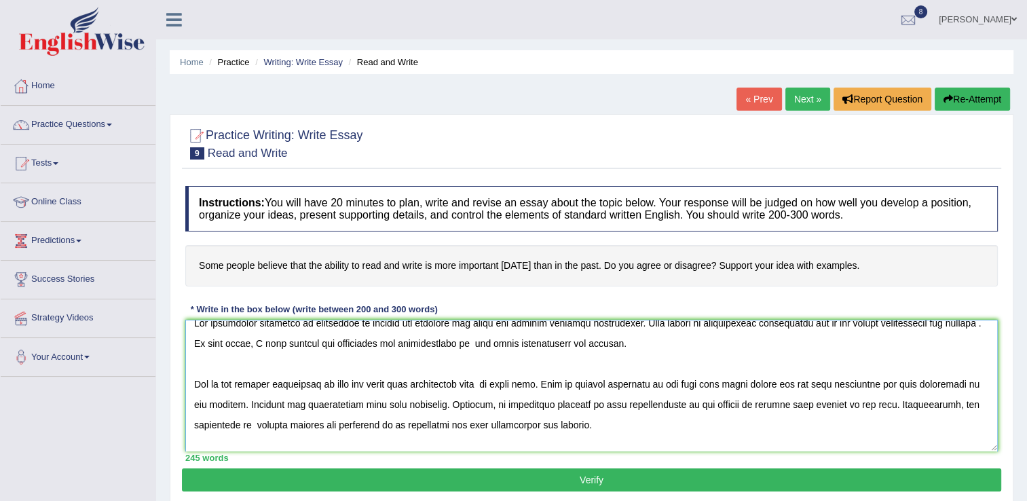
scroll to position [32, 0]
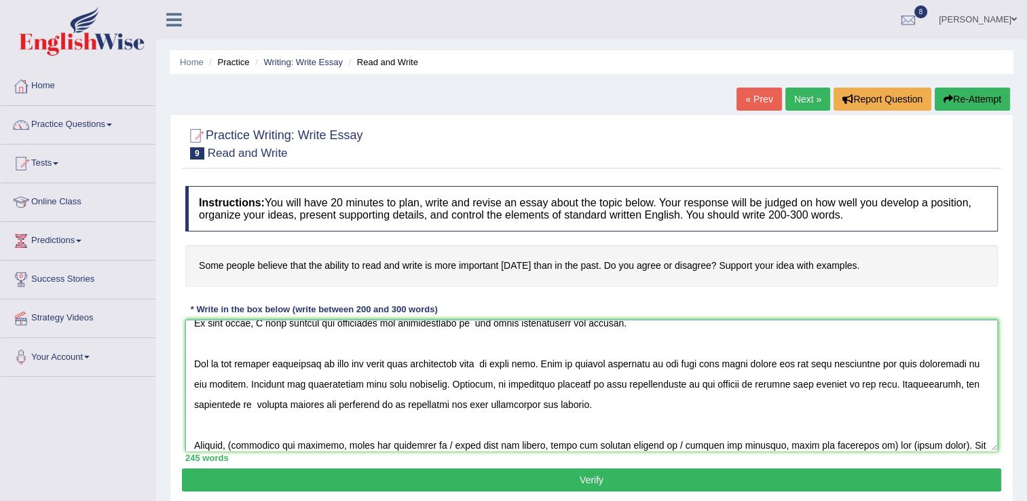
click at [239, 447] on textarea at bounding box center [591, 386] width 813 height 132
click at [435, 444] on textarea at bounding box center [591, 386] width 813 height 132
click at [649, 441] on textarea at bounding box center [591, 386] width 813 height 132
click at [621, 444] on textarea at bounding box center [591, 386] width 813 height 132
click at [500, 444] on textarea at bounding box center [591, 386] width 813 height 132
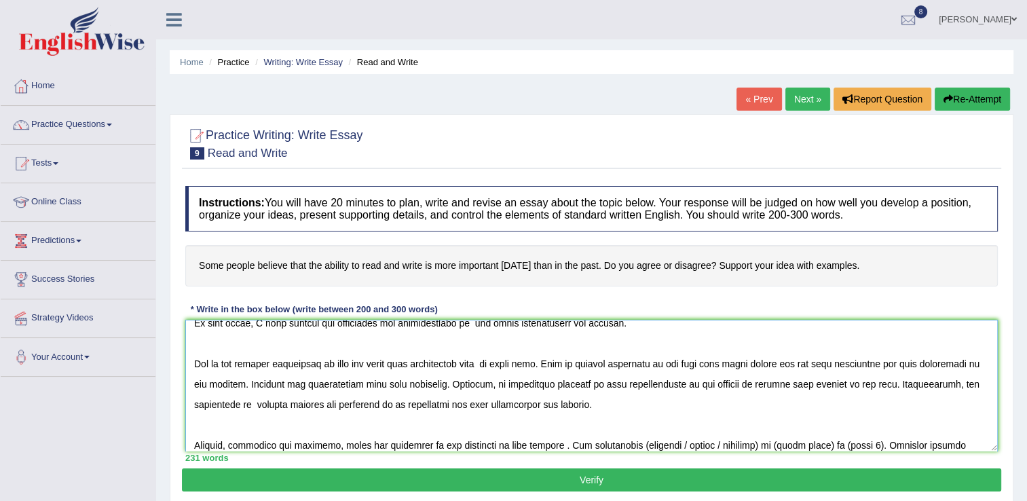
click at [557, 445] on textarea at bounding box center [591, 386] width 813 height 132
click at [747, 445] on textarea at bounding box center [591, 386] width 813 height 132
click at [734, 444] on textarea at bounding box center [591, 386] width 813 height 132
click at [796, 443] on textarea at bounding box center [591, 386] width 813 height 132
click at [837, 445] on textarea at bounding box center [591, 386] width 813 height 132
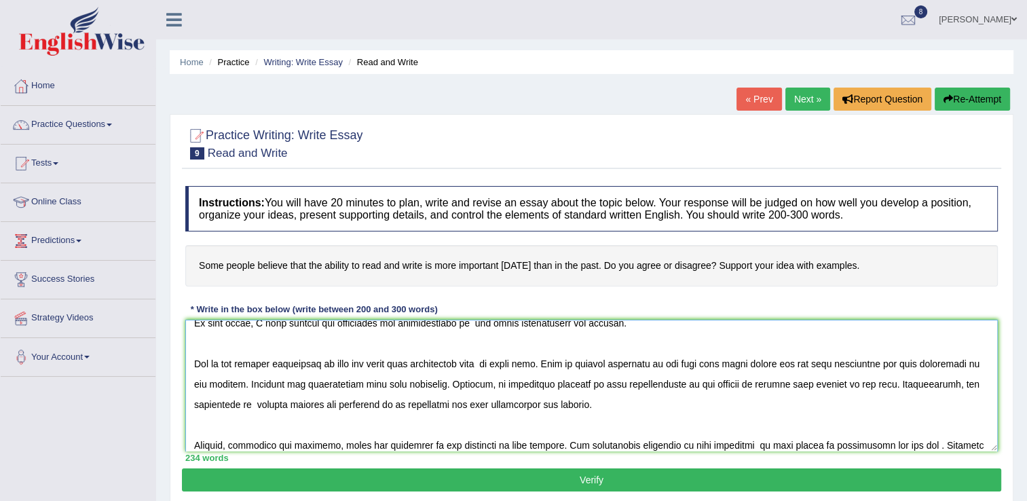
click at [922, 442] on textarea at bounding box center [591, 386] width 813 height 132
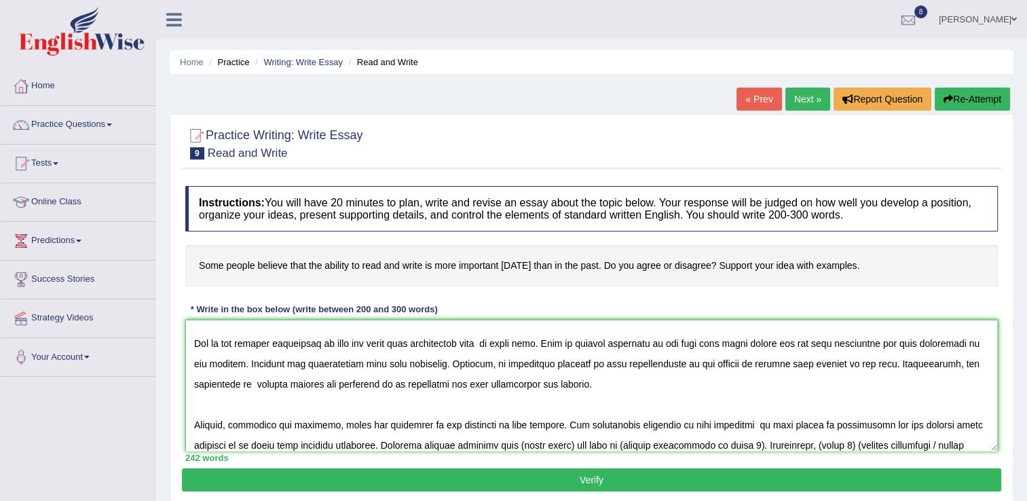
click at [335, 445] on textarea at bounding box center [591, 386] width 813 height 132
click at [573, 443] on textarea at bounding box center [591, 386] width 813 height 132
click at [763, 442] on textarea at bounding box center [591, 386] width 813 height 132
click at [830, 445] on textarea at bounding box center [591, 386] width 813 height 132
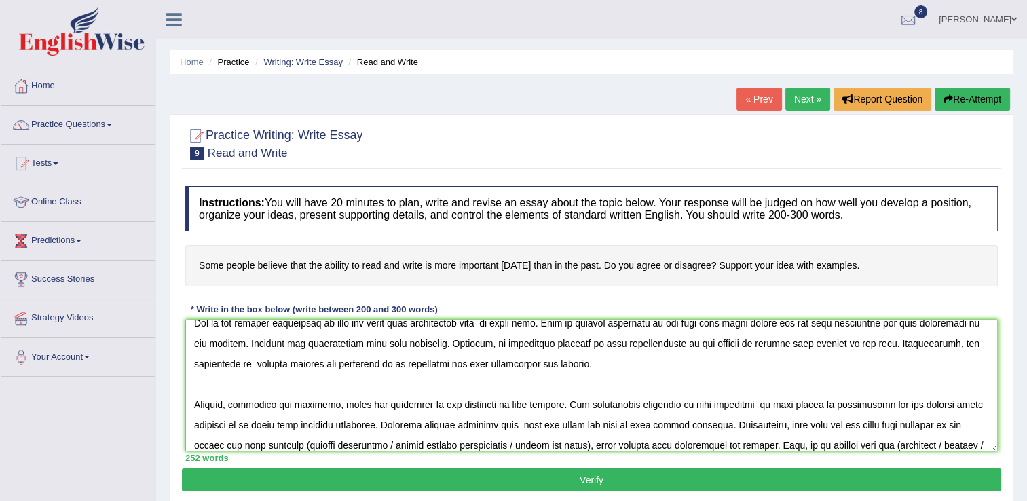
click at [606, 443] on textarea at bounding box center [591, 386] width 813 height 132
click at [604, 444] on textarea at bounding box center [591, 386] width 813 height 132
click at [743, 445] on textarea at bounding box center [591, 386] width 813 height 132
click at [758, 444] on textarea at bounding box center [591, 386] width 813 height 132
click at [784, 443] on textarea at bounding box center [591, 386] width 813 height 132
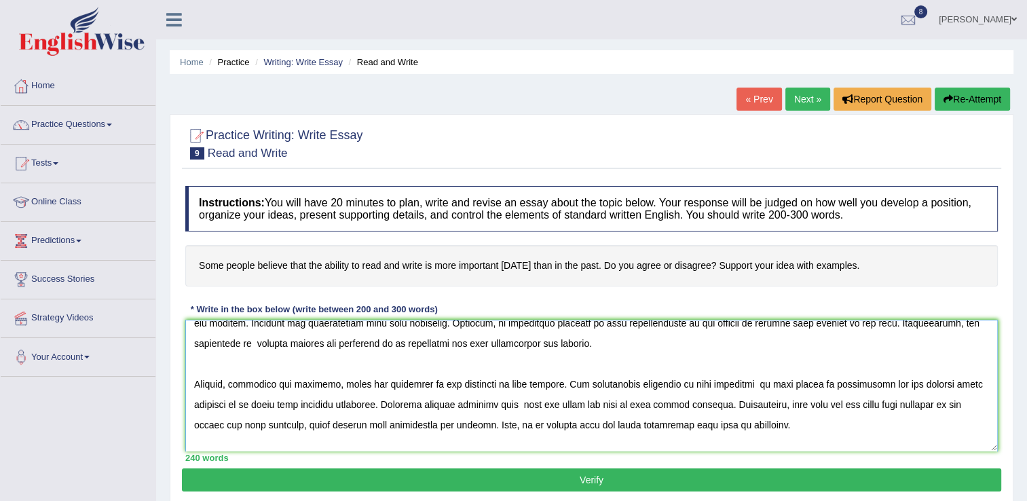
scroll to position [113, 0]
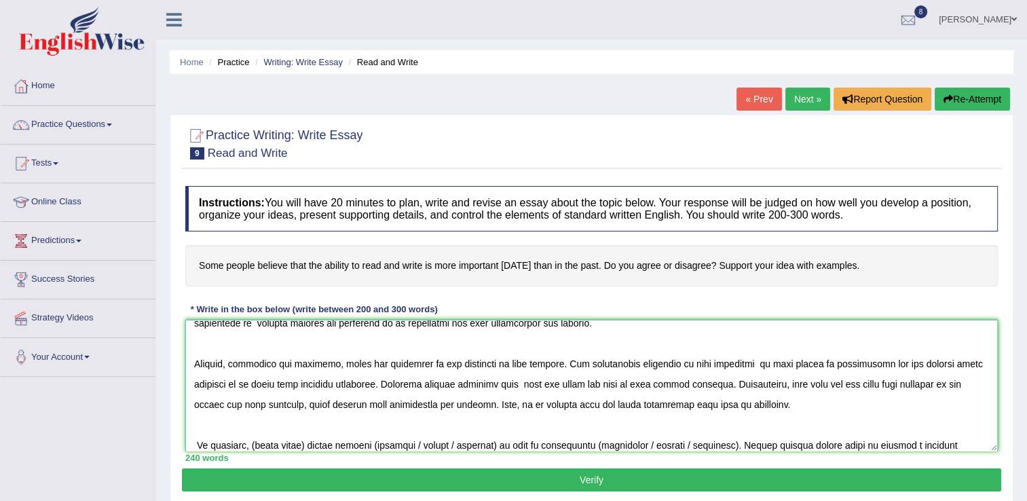
click at [307, 444] on textarea at bounding box center [591, 386] width 813 height 132
click at [242, 444] on textarea at bounding box center [591, 386] width 813 height 132
click at [286, 444] on textarea at bounding box center [591, 386] width 813 height 132
click at [499, 443] on textarea at bounding box center [591, 386] width 813 height 132
click at [638, 443] on textarea at bounding box center [591, 386] width 813 height 132
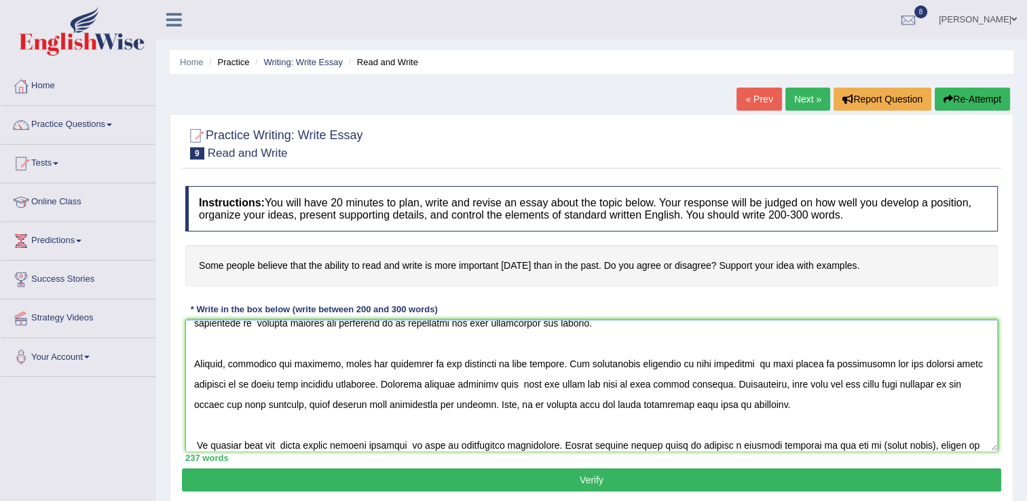
click at [507, 443] on textarea at bounding box center [591, 386] width 813 height 132
click at [918, 443] on textarea at bounding box center [591, 386] width 813 height 132
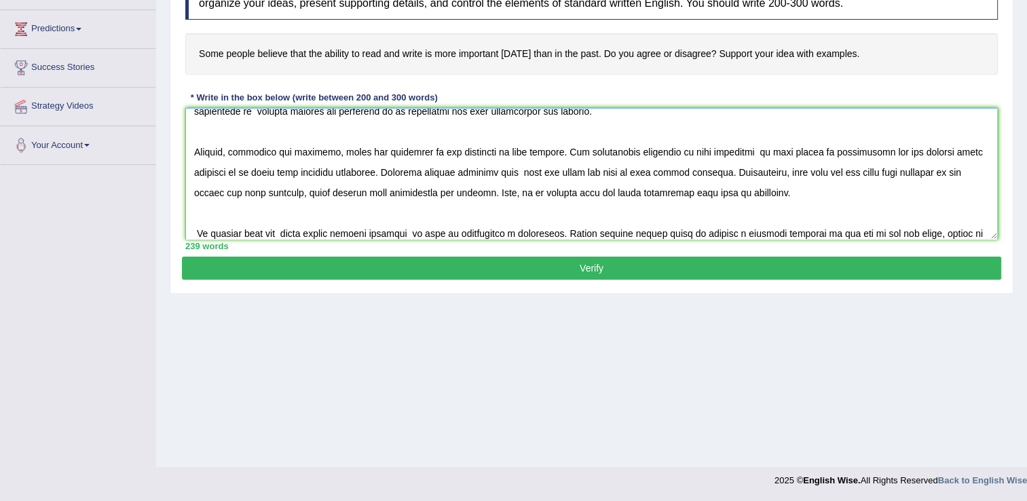
scroll to position [141, 0]
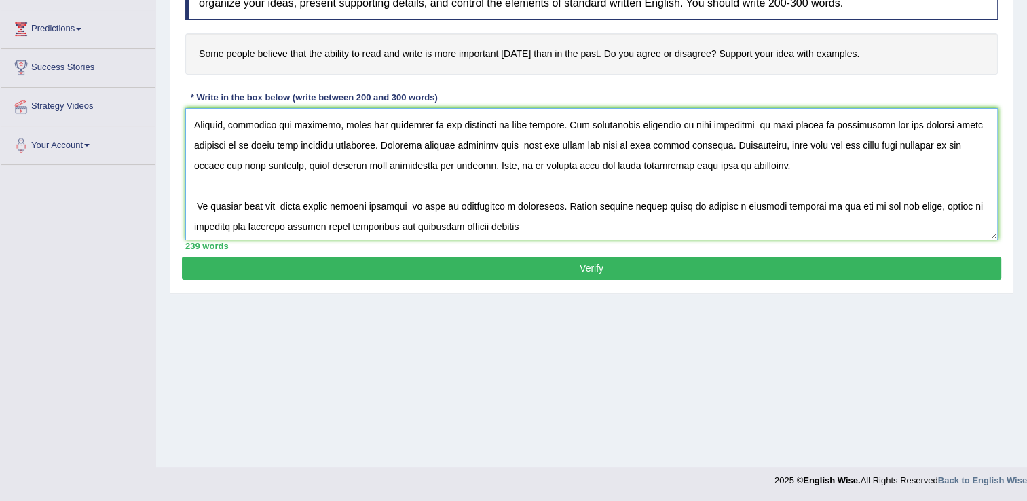
click at [519, 227] on textarea at bounding box center [591, 174] width 813 height 132
type textarea "The increasing influence of importance of reading and wirtting our lives has ig…"
click at [576, 262] on button "Verify" at bounding box center [592, 268] width 820 height 23
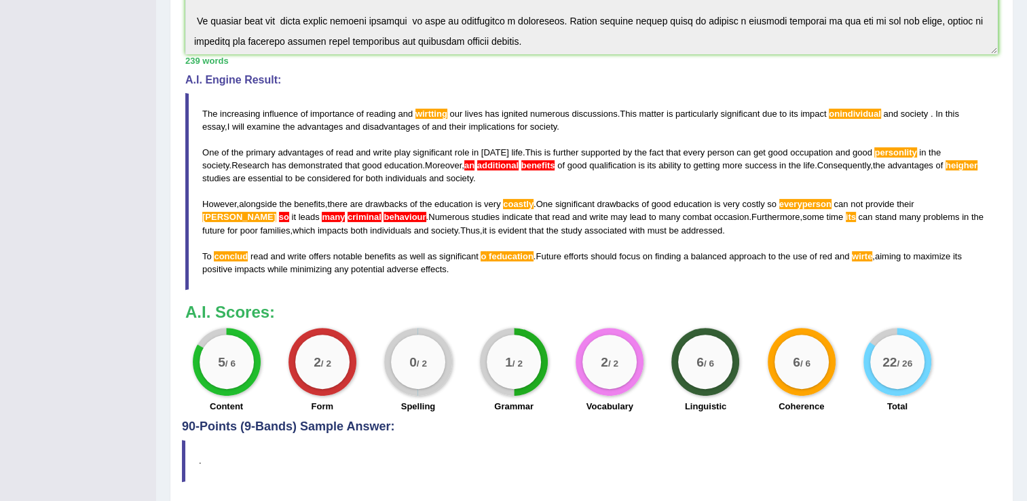
scroll to position [422, 0]
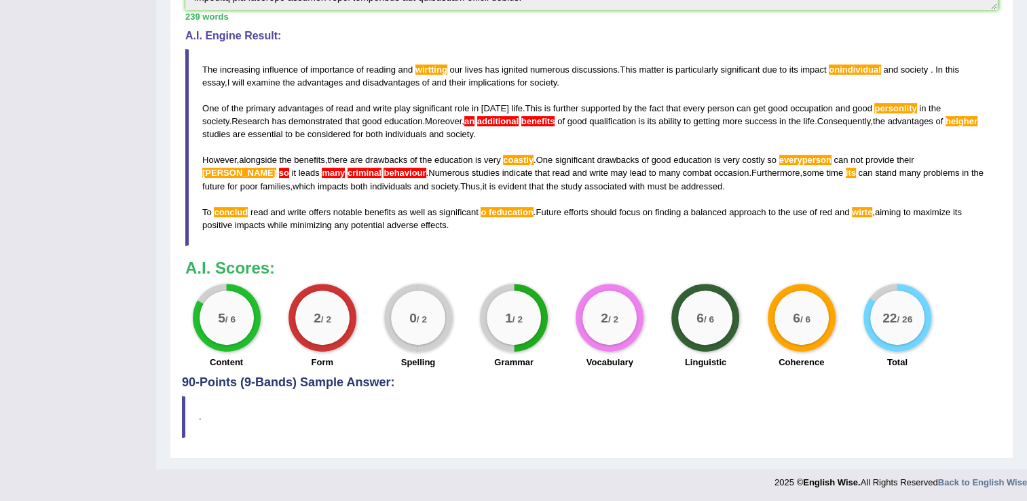
click at [914, 278] on div "A.I. Scores: 5 / 6 Content 2 / 2 Form 0 / 2 Spelling 1 / 2 Grammar 2 / 2 Vocabu…" at bounding box center [591, 315] width 813 height 113
